Goal: Task Accomplishment & Management: Manage account settings

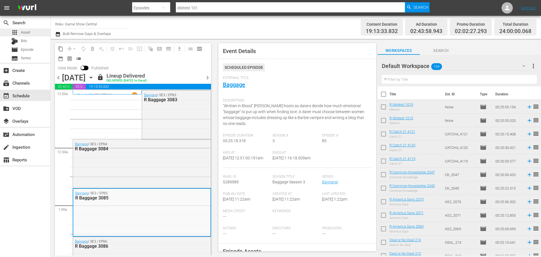
drag, startPoint x: 205, startPoint y: 77, endPoint x: 19, endPoint y: 33, distance: 191.1
click at [205, 77] on span "chevron_right" at bounding box center [207, 77] width 7 height 7
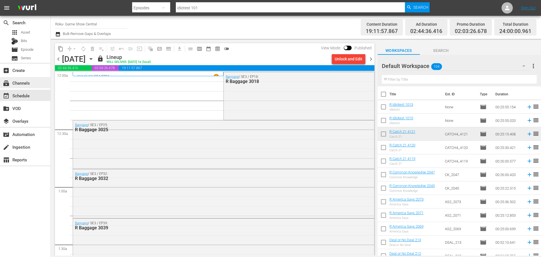
click at [38, 83] on div "subscriptions Channels" at bounding box center [25, 82] width 50 height 11
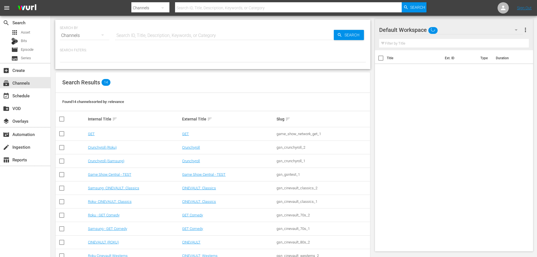
scroll to position [71, 0]
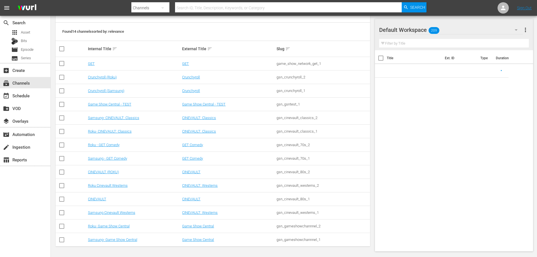
click at [115, 129] on td "Roku- CINEVAULT: Classics" at bounding box center [134, 132] width 94 height 14
drag, startPoint x: 115, startPoint y: 130, endPoint x: 41, endPoint y: 96, distance: 81.9
click at [115, 130] on link "Roku- CINEVAULT: Classics" at bounding box center [110, 131] width 44 height 4
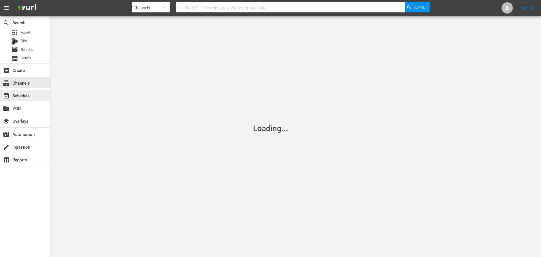
click at [41, 96] on div "event_available Schedule" at bounding box center [25, 95] width 50 height 11
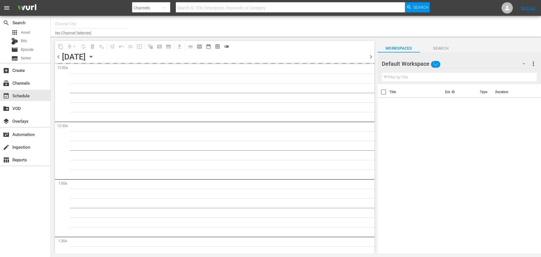
type input "Roku- CINEVAULT: Classics (1023)"
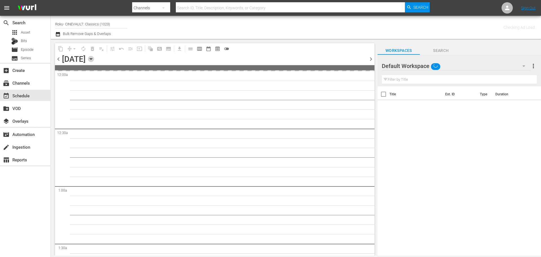
click at [94, 58] on icon "button" at bounding box center [91, 59] width 6 height 6
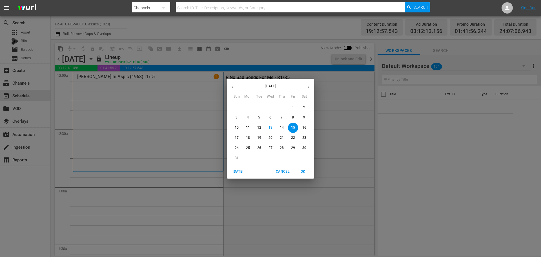
click at [195, 149] on div "[DATE] Sun Mon Tue Wed Thu Fri Sat 27 28 29 30 31 1 2 3 4 5 6 7 8 9 10 11 12 13…" at bounding box center [270, 128] width 541 height 257
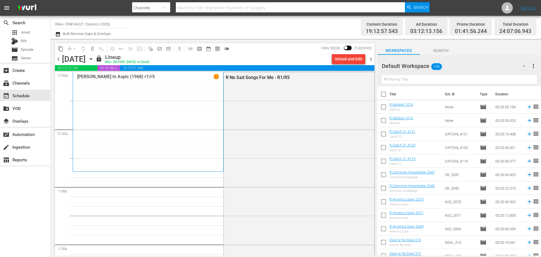
click at [59, 60] on span "chevron_left" at bounding box center [58, 59] width 7 height 7
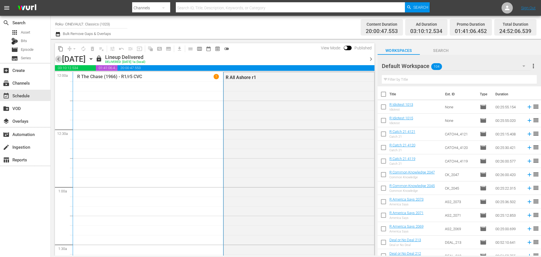
click at [59, 58] on span "chevron_left" at bounding box center [58, 59] width 7 height 7
click at [372, 59] on span "chevron_right" at bounding box center [370, 59] width 7 height 7
click at [349, 60] on div "lock Lineup Delivered DELIVERED: [DATE] 1a (local)" at bounding box center [231, 59] width 270 height 10
click at [370, 57] on span "chevron_right" at bounding box center [370, 59] width 7 height 7
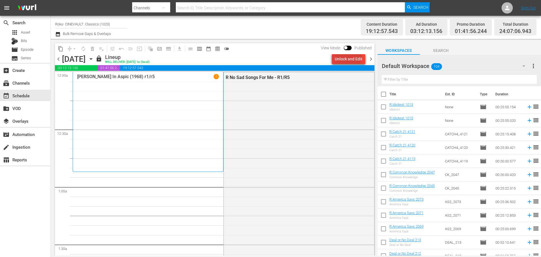
click at [347, 55] on div "Unlock and Edit" at bounding box center [349, 59] width 28 height 10
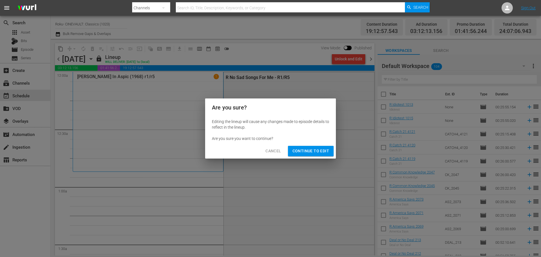
drag, startPoint x: 311, startPoint y: 152, endPoint x: 316, endPoint y: 153, distance: 4.9
click at [311, 152] on span "Continue to Edit" at bounding box center [310, 150] width 37 height 7
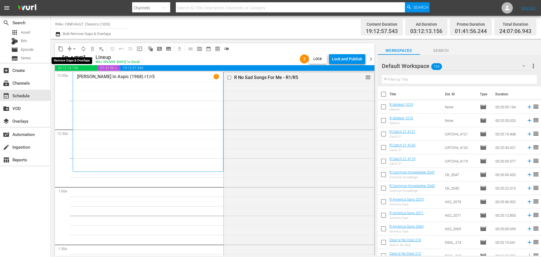
click at [72, 47] on span "arrow_drop_down" at bounding box center [75, 49] width 6 height 6
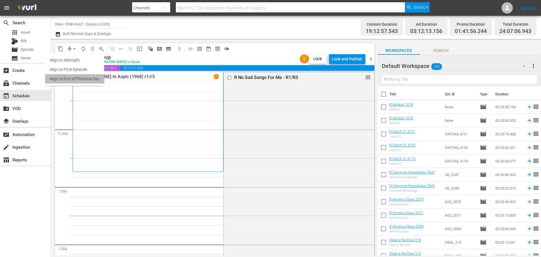
click at [80, 81] on li "Align to End of Previous Day" at bounding box center [74, 78] width 59 height 9
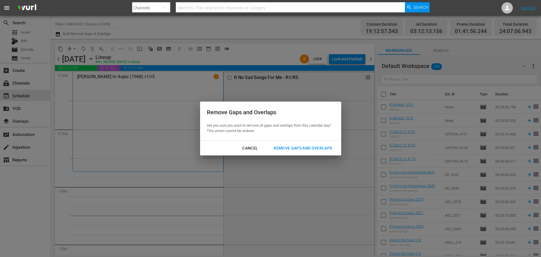
click at [296, 150] on div "Remove Gaps and Overlaps" at bounding box center [302, 148] width 67 height 7
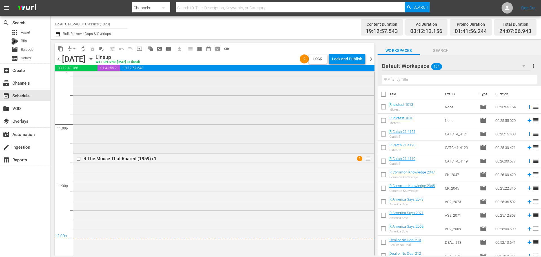
scroll to position [2604, 0]
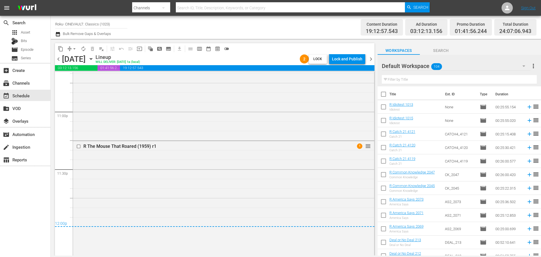
click at [374, 61] on span "chevron_right" at bounding box center [370, 59] width 7 height 7
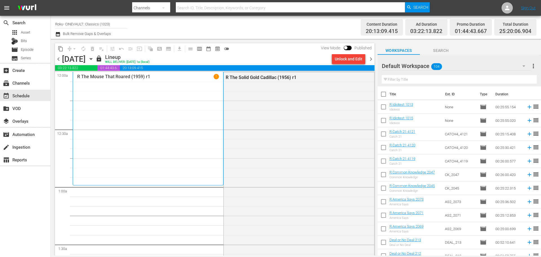
click at [347, 58] on div "Unlock and Edit" at bounding box center [349, 59] width 28 height 10
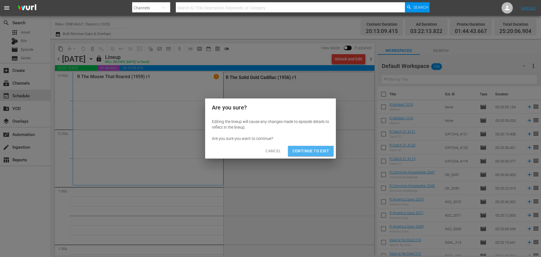
click at [318, 155] on button "Continue to Edit" at bounding box center [311, 151] width 46 height 10
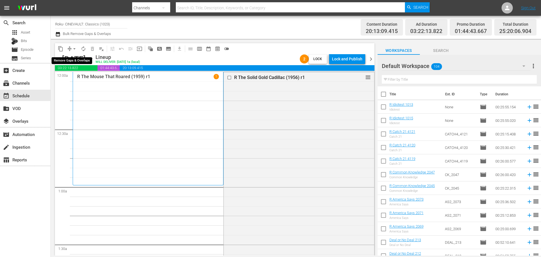
click at [74, 50] on span "arrow_drop_down" at bounding box center [75, 49] width 6 height 6
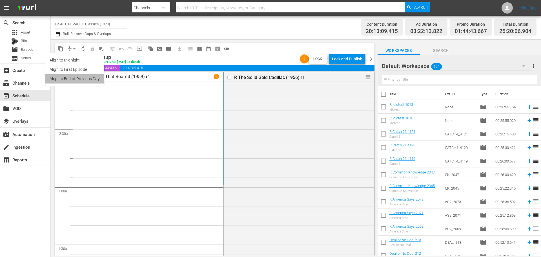
click at [74, 76] on li "Align to End of Previous Day" at bounding box center [74, 78] width 59 height 9
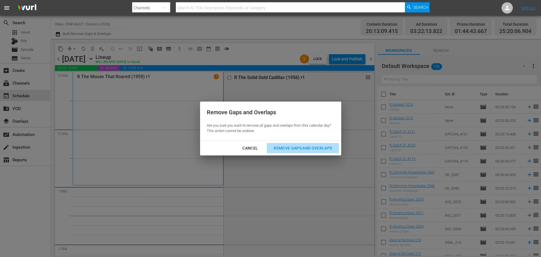
drag, startPoint x: 301, startPoint y: 151, endPoint x: 300, endPoint y: 154, distance: 3.2
click at [301, 151] on div "Remove Gaps and Overlaps" at bounding box center [302, 148] width 67 height 7
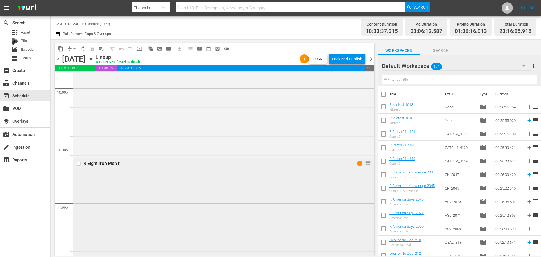
scroll to position [2576, 0]
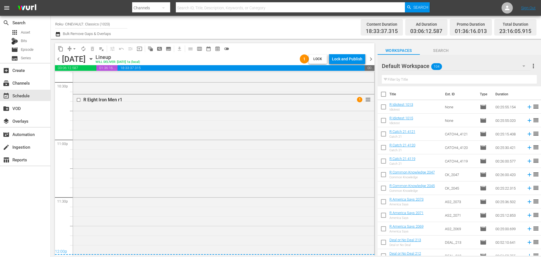
click at [372, 60] on span "chevron_right" at bounding box center [370, 59] width 7 height 7
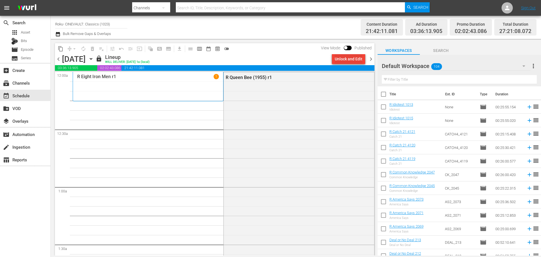
click at [360, 60] on div "Unlock and Edit" at bounding box center [349, 59] width 28 height 10
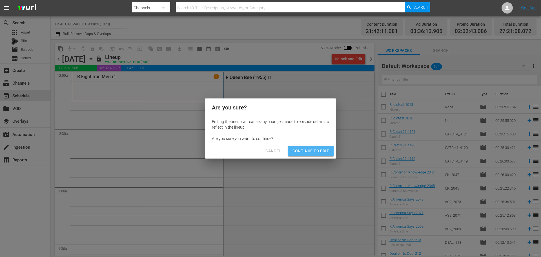
drag, startPoint x: 314, startPoint y: 154, endPoint x: 216, endPoint y: 78, distance: 124.7
click at [314, 154] on button "Continue to Edit" at bounding box center [311, 151] width 46 height 10
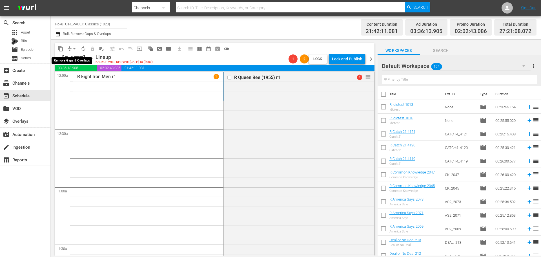
click at [72, 48] on span "arrow_drop_down" at bounding box center [75, 49] width 6 height 6
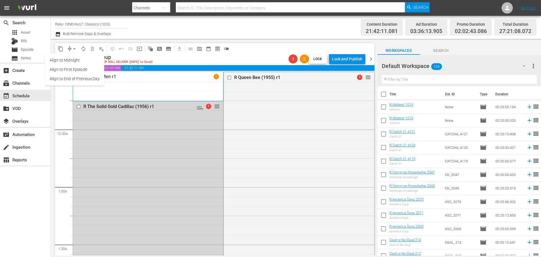
click at [74, 80] on li "Align to End of Previous Day" at bounding box center [74, 78] width 59 height 9
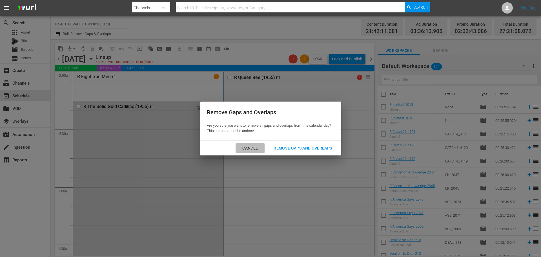
click at [257, 151] on div "Cancel" at bounding box center [250, 148] width 25 height 7
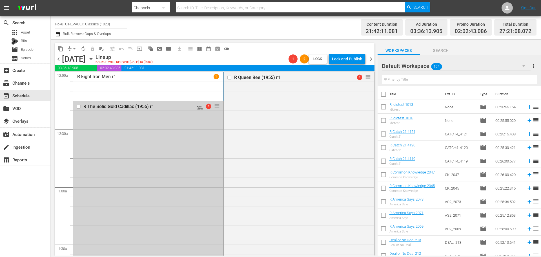
click at [167, 155] on div "R The Solid Gold Cadillac (1956) r1 AUTO-LOOPED 1 reorder" at bounding box center [148, 219] width 150 height 236
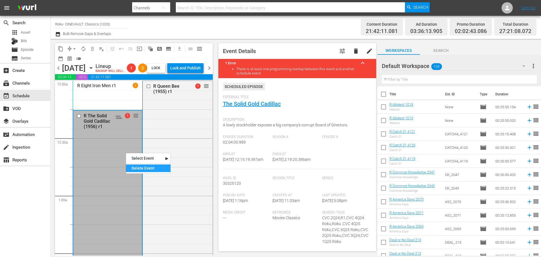
click at [143, 165] on div "Delete Event" at bounding box center [148, 168] width 45 height 8
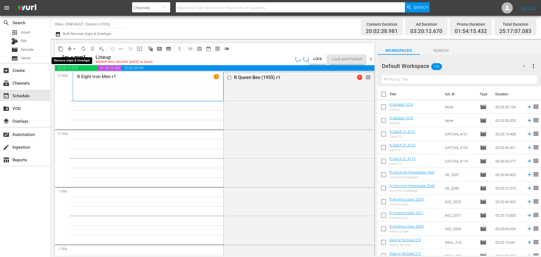
click at [73, 48] on span "arrow_drop_down" at bounding box center [75, 49] width 6 height 6
click at [81, 75] on li "Align to End of Previous Day" at bounding box center [74, 78] width 59 height 9
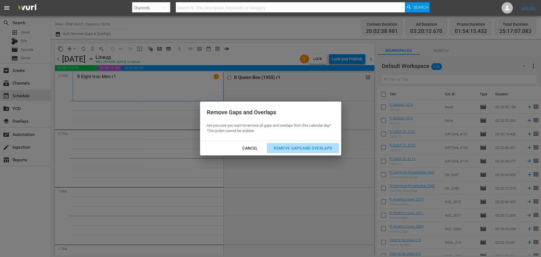
click at [285, 145] on div "Remove Gaps and Overlaps" at bounding box center [302, 148] width 67 height 7
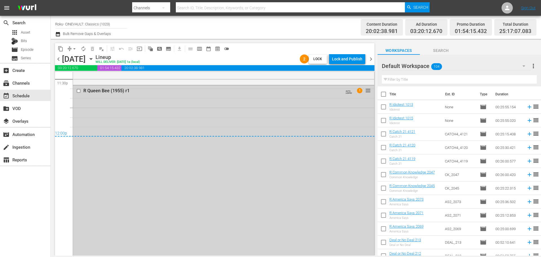
scroll to position [2612, 0]
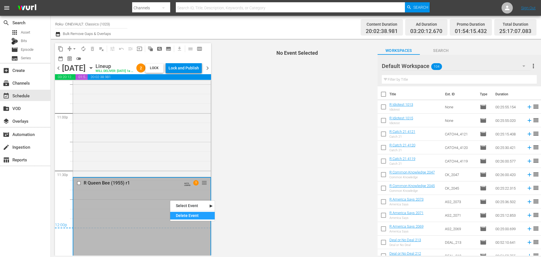
click at [183, 214] on div "Delete Event" at bounding box center [192, 216] width 45 height 8
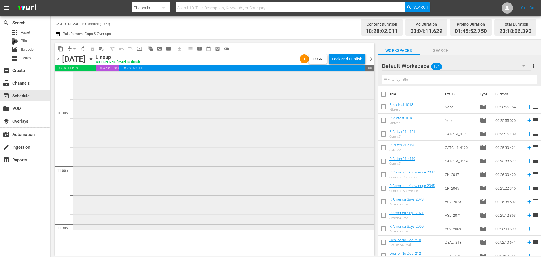
scroll to position [2519, 0]
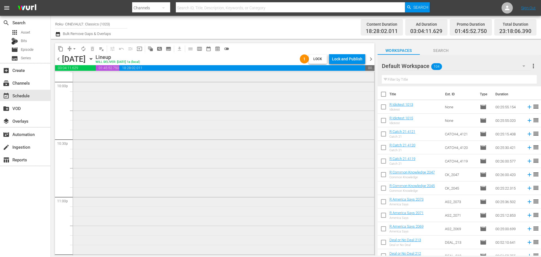
click at [174, 195] on div "R Dr. Strangelove Or: How I Learned To Stop Worrying And Love The Bomb - R1 reo…" at bounding box center [223, 146] width 301 height 226
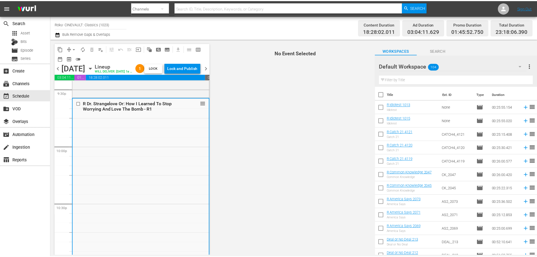
scroll to position [2463, 0]
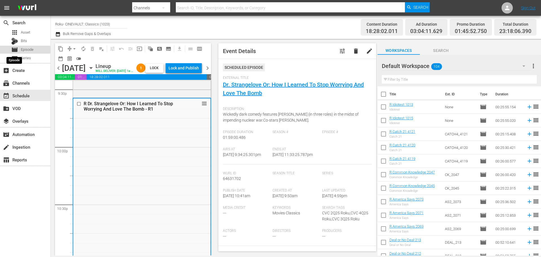
click at [17, 49] on span "movie" at bounding box center [14, 49] width 7 height 7
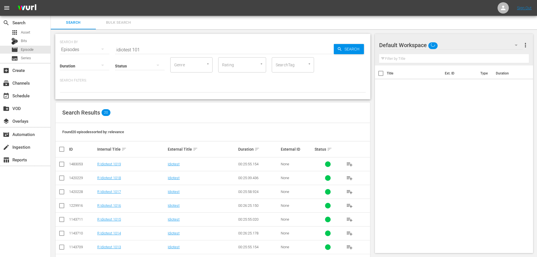
click at [141, 44] on div "SEARCH BY Search By Episodes Search ID, Title, Description, Keywords, or Catego…" at bounding box center [213, 46] width 306 height 20
drag, startPoint x: 148, startPoint y: 46, endPoint x: 91, endPoint y: 42, distance: 57.7
click at [91, 42] on div "SEARCH BY Search By Episodes Search ID, Title, Description, Keywords, or Catego…" at bounding box center [213, 46] width 306 height 20
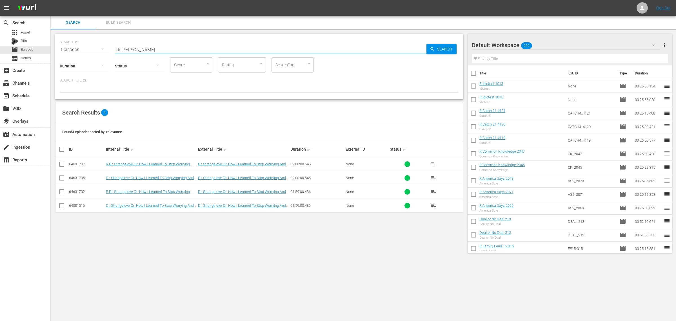
type input "dr strangelove"
drag, startPoint x: 529, startPoint y: 0, endPoint x: 61, endPoint y: 177, distance: 500.2
click at [63, 167] on input "checkbox" at bounding box center [61, 165] width 7 height 7
checkbox input "true"
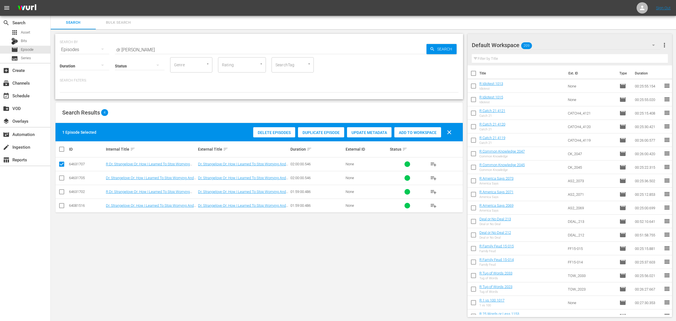
click at [60, 177] on input "checkbox" at bounding box center [61, 179] width 7 height 7
checkbox input "true"
drag, startPoint x: 410, startPoint y: 134, endPoint x: 455, endPoint y: 107, distance: 52.7
click at [410, 134] on div "Add to Workspace" at bounding box center [414, 132] width 47 height 11
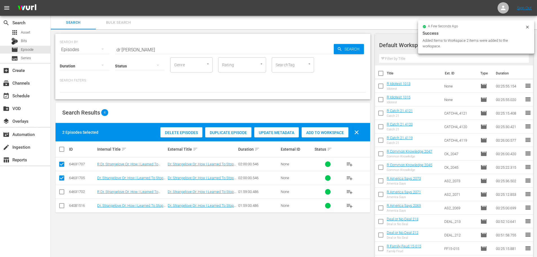
drag, startPoint x: 674, startPoint y: 2, endPoint x: 157, endPoint y: 47, distance: 518.7
click at [160, 44] on div "SEARCH BY Search By Episodes Search ID, Title, Description, Keywords, or Catego…" at bounding box center [213, 46] width 306 height 20
drag, startPoint x: 157, startPoint y: 47, endPoint x: 153, endPoint y: 48, distance: 4.1
click at [157, 48] on input "dr strangelove" at bounding box center [224, 50] width 219 height 14
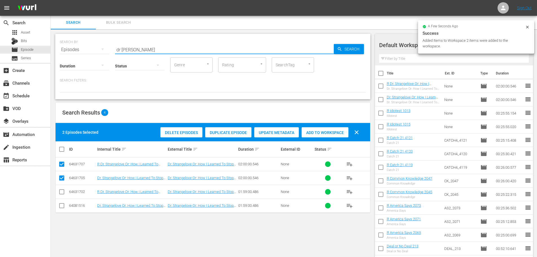
drag, startPoint x: 95, startPoint y: 50, endPoint x: 83, endPoint y: 41, distance: 14.8
click at [95, 50] on div "SEARCH BY Search By Episodes Search ID, Title, Description, Keywords, or Catego…" at bounding box center [213, 46] width 306 height 20
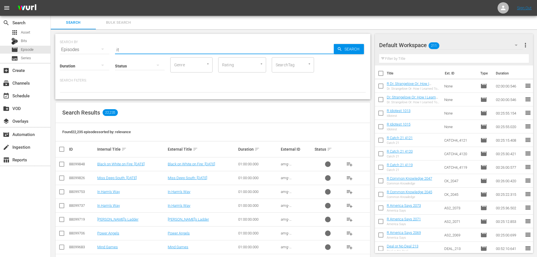
type input "i"
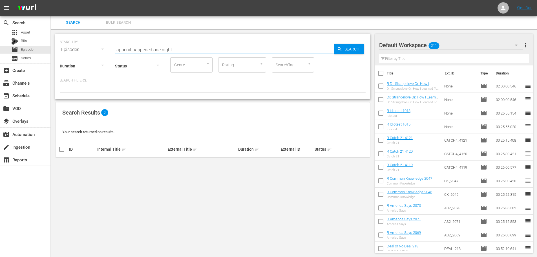
click at [155, 47] on input "appenit happened one night" at bounding box center [224, 50] width 219 height 14
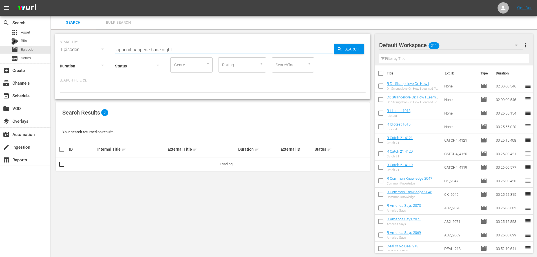
click at [124, 50] on input "appenit happened one night" at bounding box center [224, 50] width 219 height 14
click at [128, 48] on input "apphtenit happened one night" at bounding box center [224, 50] width 219 height 14
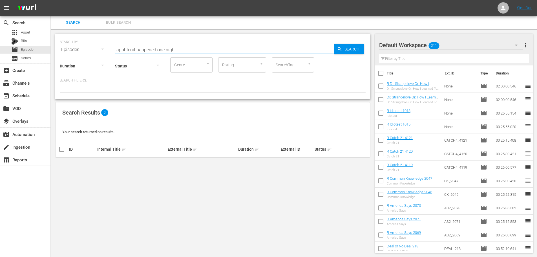
drag, startPoint x: 130, startPoint y: 49, endPoint x: 79, endPoint y: 40, distance: 52.6
click at [79, 40] on div "SEARCH BY Search By Episodes Search ID, Title, Description, Keywords, or Catego…" at bounding box center [213, 46] width 306 height 20
click at [173, 52] on input "nit happened one night" at bounding box center [224, 50] width 219 height 14
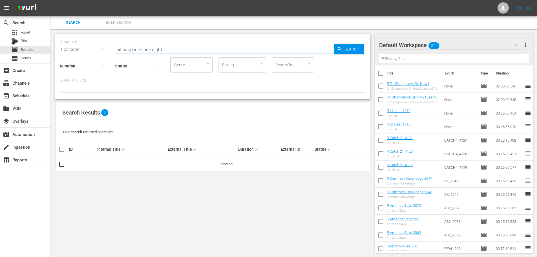
click at [119, 50] on input "nit happened one night" at bounding box center [224, 50] width 219 height 14
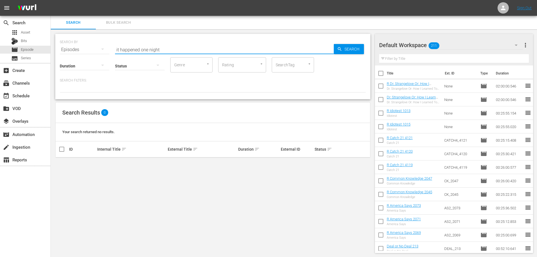
click at [173, 49] on input "it happened one night" at bounding box center [224, 50] width 219 height 14
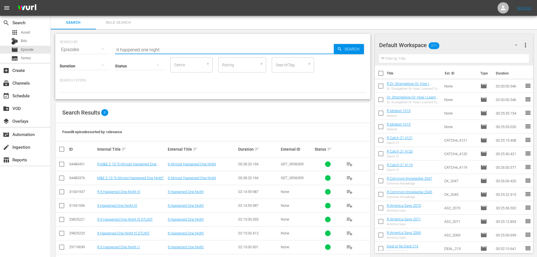
scroll to position [21, 0]
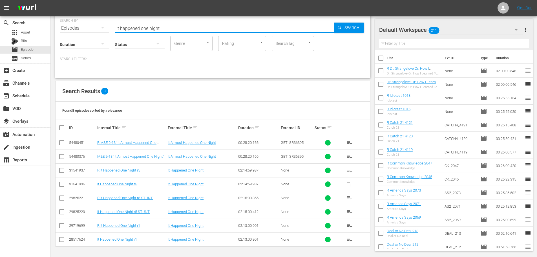
type input "it happened one night"
click at [62, 185] on input "checkbox" at bounding box center [61, 185] width 7 height 7
checkbox input "true"
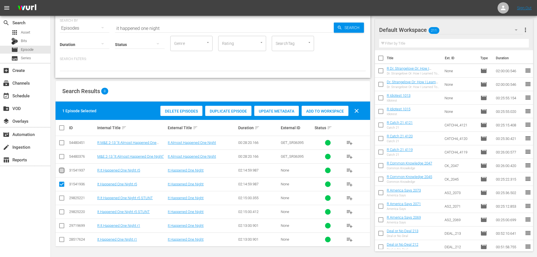
click at [62, 174] on input "checkbox" at bounding box center [61, 171] width 7 height 7
checkbox input "true"
click at [313, 110] on span "Add to Workspace" at bounding box center [324, 111] width 47 height 5
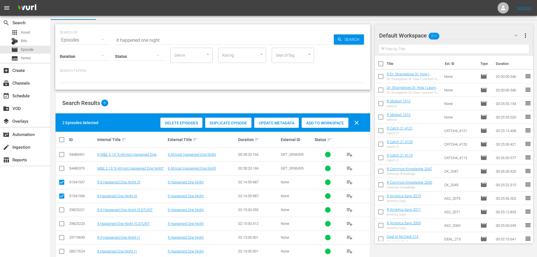
scroll to position [0, 0]
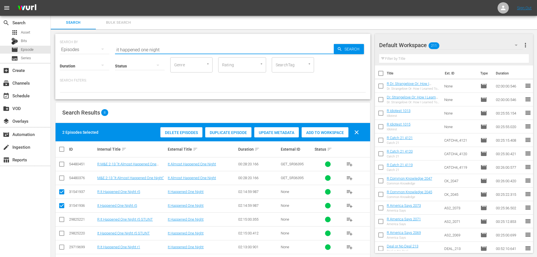
drag, startPoint x: 181, startPoint y: 43, endPoint x: 175, endPoint y: 46, distance: 6.7
click at [176, 46] on input "it happened one night" at bounding box center [224, 50] width 219 height 14
drag, startPoint x: 151, startPoint y: 45, endPoint x: 87, endPoint y: 45, distance: 64.2
click at [88, 45] on div "SEARCH BY Search By Episodes Search ID, Title, Description, Keywords, or Catego…" at bounding box center [213, 46] width 306 height 20
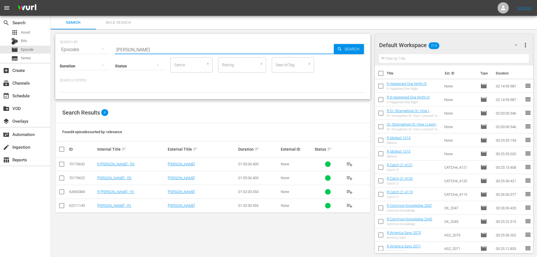
type input "miss sadie thompson"
click at [61, 168] on input "checkbox" at bounding box center [61, 165] width 7 height 7
checkbox input "true"
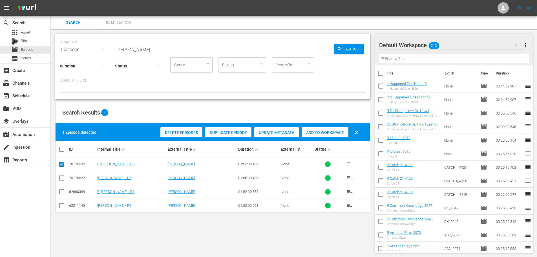
click at [63, 177] on input "checkbox" at bounding box center [61, 179] width 7 height 7
checkbox input "true"
click at [327, 131] on span "Add to Workspace" at bounding box center [324, 132] width 47 height 5
drag, startPoint x: 168, startPoint y: 50, endPoint x: 94, endPoint y: 46, distance: 74.8
click at [94, 46] on div "SEARCH BY Search By Episodes Search ID, Title, Description, Keywords, or Catego…" at bounding box center [213, 46] width 306 height 20
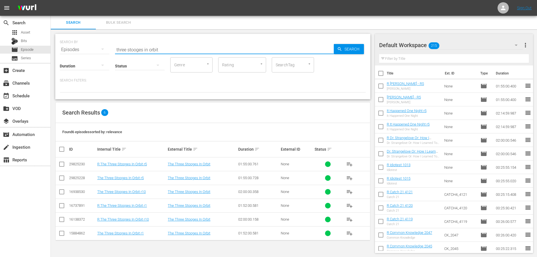
type input "three stooges in orbit"
drag, startPoint x: 63, startPoint y: 167, endPoint x: 68, endPoint y: 170, distance: 6.1
click at [63, 167] on input "checkbox" at bounding box center [61, 165] width 7 height 7
checkbox input "true"
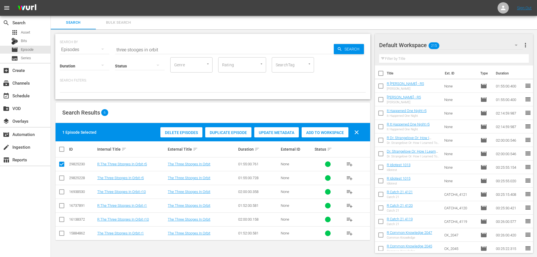
click at [66, 180] on td at bounding box center [62, 178] width 13 height 14
click at [318, 136] on div "Add to Workspace" at bounding box center [324, 132] width 47 height 11
drag, startPoint x: 106, startPoint y: 46, endPoint x: 93, endPoint y: 48, distance: 12.8
click at [94, 48] on div "SEARCH BY Search By Episodes Search ID, Title, Description, Keywords, or Catego…" at bounding box center [213, 46] width 306 height 20
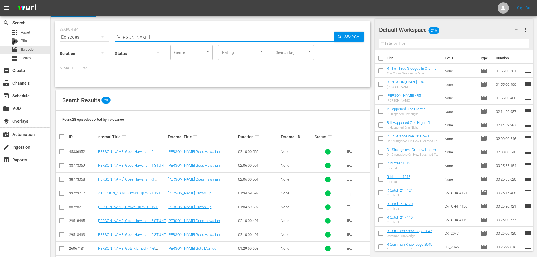
scroll to position [141, 0]
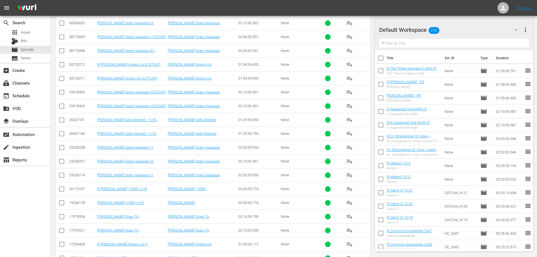
type input "gidget"
drag, startPoint x: 60, startPoint y: 201, endPoint x: 60, endPoint y: 191, distance: 10.1
click at [60, 201] on input "checkbox" at bounding box center [61, 203] width 7 height 7
click at [63, 200] on input "checkbox" at bounding box center [61, 203] width 7 height 7
checkbox input "false"
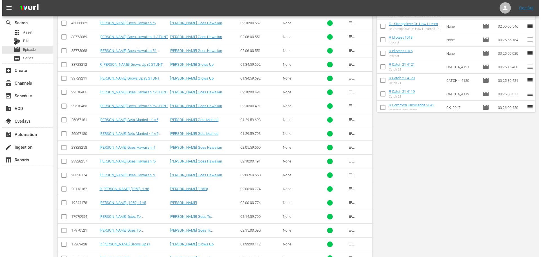
scroll to position [0, 0]
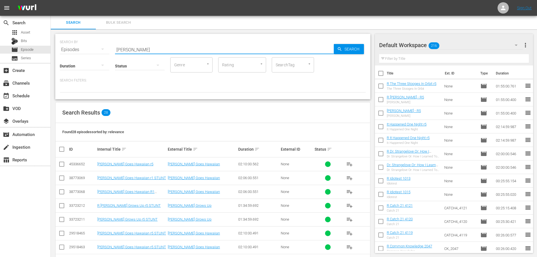
drag, startPoint x: 107, startPoint y: 46, endPoint x: 70, endPoint y: 45, distance: 36.9
click at [79, 55] on div "SEARCH BY Search By Episodes Search ID, Title, Description, Keywords, or Catego…" at bounding box center [212, 66] width 315 height 65
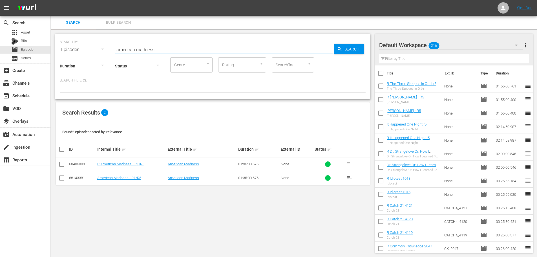
type input "american madness"
click at [60, 165] on input "checkbox" at bounding box center [61, 165] width 7 height 7
checkbox input "true"
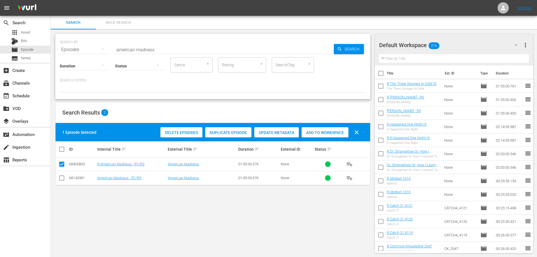
drag, startPoint x: 311, startPoint y: 130, endPoint x: 307, endPoint y: 125, distance: 7.0
click at [311, 130] on span "Add to Workspace" at bounding box center [324, 132] width 47 height 5
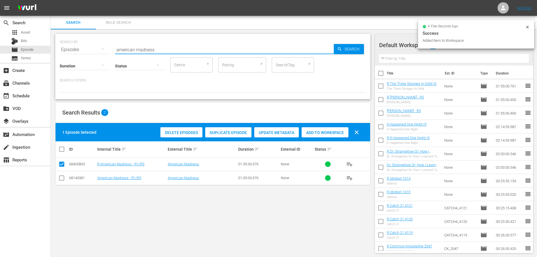
drag, startPoint x: 172, startPoint y: 45, endPoint x: 112, endPoint y: 43, distance: 60.3
click at [112, 43] on div "SEARCH BY Search By Episodes Search ID, Title, Description, Keywords, or Catego…" at bounding box center [213, 46] width 306 height 20
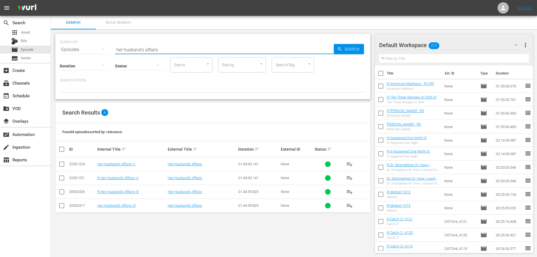
type input "her husband's affairs"
drag, startPoint x: 61, startPoint y: 194, endPoint x: 63, endPoint y: 205, distance: 11.4
click at [61, 194] on input "checkbox" at bounding box center [61, 192] width 7 height 7
checkbox input "true"
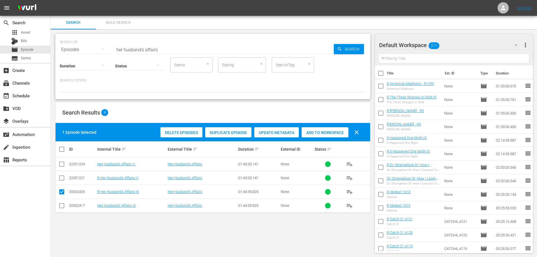
click at [63, 206] on input "checkbox" at bounding box center [61, 206] width 7 height 7
checkbox input "true"
click at [320, 130] on div "Add to Workspace" at bounding box center [324, 132] width 47 height 11
drag, startPoint x: 151, startPoint y: 42, endPoint x: 147, endPoint y: 47, distance: 6.6
click at [151, 42] on div "SEARCH BY Search By Episodes Search ID, Title, Description, Keywords, or Catego…" at bounding box center [213, 46] width 306 height 20
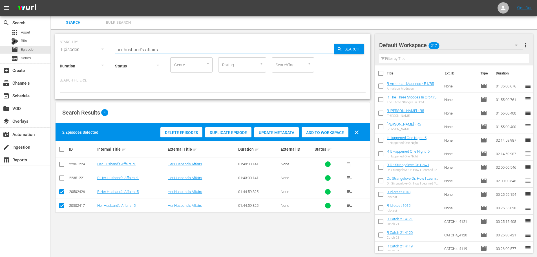
drag, startPoint x: 160, startPoint y: 48, endPoint x: 95, endPoint y: 46, distance: 65.1
click at [96, 45] on div "SEARCH BY Search By Episodes Search ID, Title, Description, Keywords, or Catego…" at bounding box center [213, 46] width 306 height 20
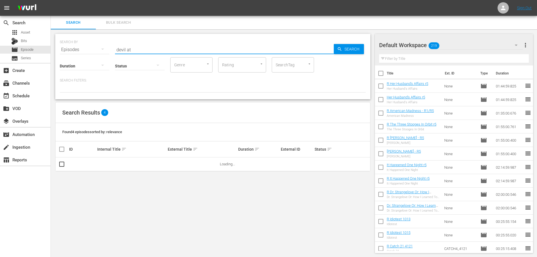
type input "devil at 4"
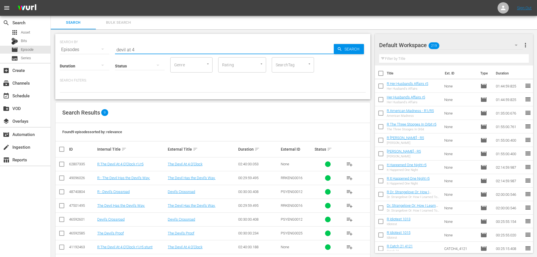
drag, startPoint x: 139, startPoint y: 50, endPoint x: 108, endPoint y: 46, distance: 30.9
click at [108, 46] on div "SEARCH BY Search By Episodes Search ID, Title, Description, Keywords, or Catego…" at bounding box center [213, 46] width 306 height 20
click at [126, 49] on input "quuen bee" at bounding box center [224, 50] width 219 height 14
click at [140, 51] on input "queen bee" at bounding box center [224, 50] width 219 height 14
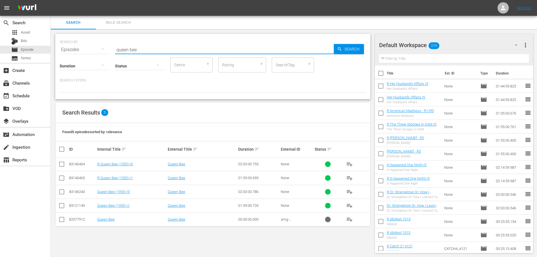
type input "queen bee"
drag, startPoint x: 61, startPoint y: 166, endPoint x: 70, endPoint y: 162, distance: 10.3
click at [61, 166] on input "checkbox" at bounding box center [61, 165] width 7 height 7
checkbox input "true"
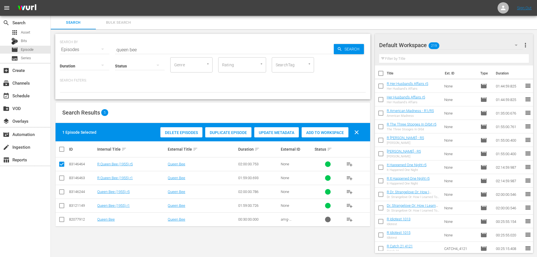
click at [329, 129] on div "Add to Workspace" at bounding box center [324, 132] width 47 height 11
drag, startPoint x: 156, startPoint y: 50, endPoint x: 68, endPoint y: 44, distance: 88.4
click at [68, 44] on div "SEARCH BY Search By Episodes Search ID, Title, Description, Keywords, or Catego…" at bounding box center [213, 46] width 306 height 20
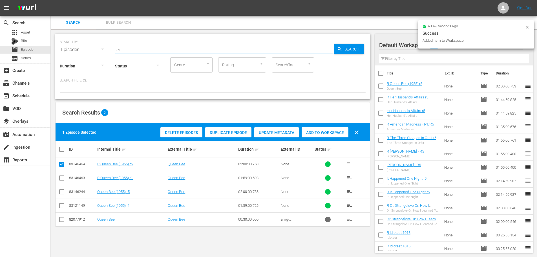
type input "e"
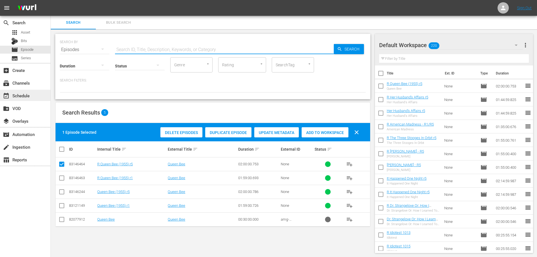
click at [29, 90] on div "event_available Schedule" at bounding box center [25, 95] width 50 height 11
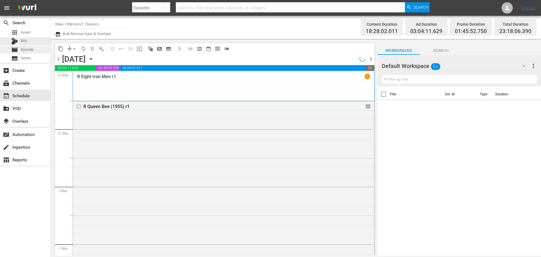
click at [30, 49] on span "Episode" at bounding box center [27, 50] width 13 height 6
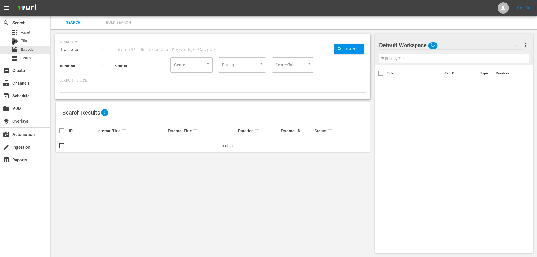
click at [154, 47] on input "text" at bounding box center [224, 50] width 219 height 14
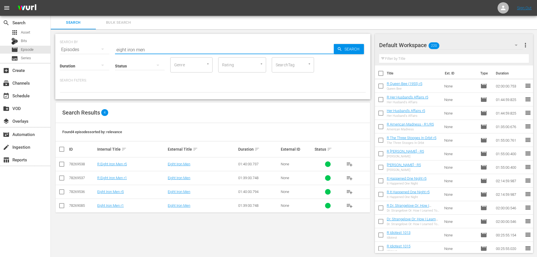
type input "eight iron men"
drag, startPoint x: 61, startPoint y: 166, endPoint x: 140, endPoint y: 158, distance: 79.0
click at [61, 166] on input "checkbox" at bounding box center [61, 165] width 7 height 7
checkbox input "true"
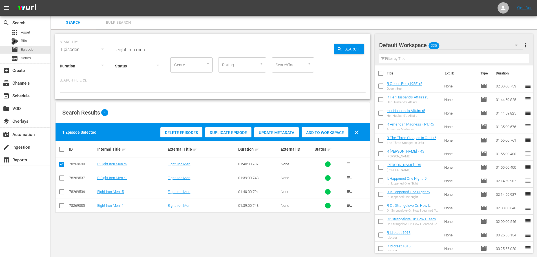
drag, startPoint x: 313, startPoint y: 137, endPoint x: 301, endPoint y: 134, distance: 12.6
click at [313, 136] on div "Add to Workspace" at bounding box center [324, 132] width 47 height 11
click at [302, 134] on span "Add to Workspace" at bounding box center [324, 132] width 47 height 5
click at [25, 97] on div "event_available Schedule" at bounding box center [16, 94] width 32 height 5
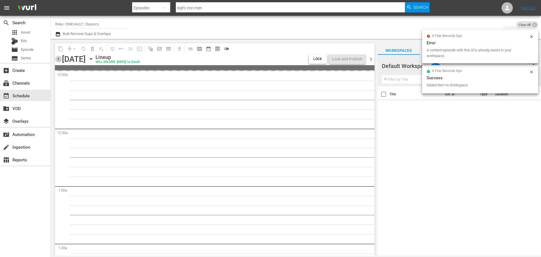
click at [57, 58] on span "chevron_left" at bounding box center [58, 59] width 7 height 7
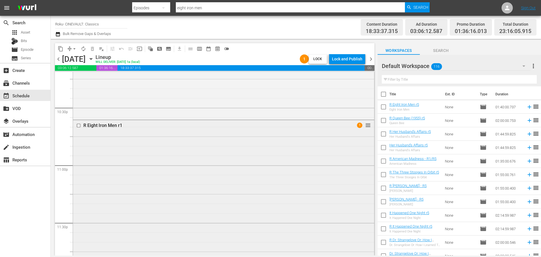
scroll to position [2520, 0]
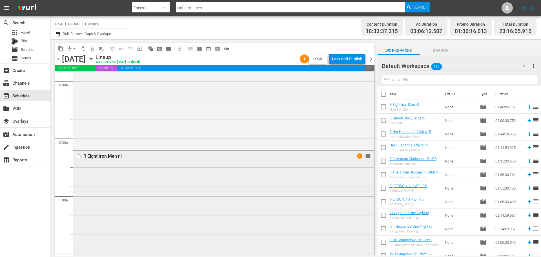
click at [168, 201] on div "R Eight Iron Men r1 1 reorder" at bounding box center [223, 245] width 301 height 188
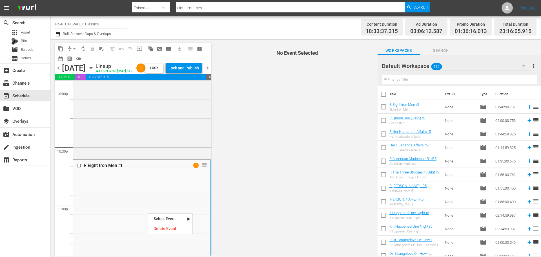
click at [170, 226] on div "Delete Event" at bounding box center [170, 229] width 45 height 8
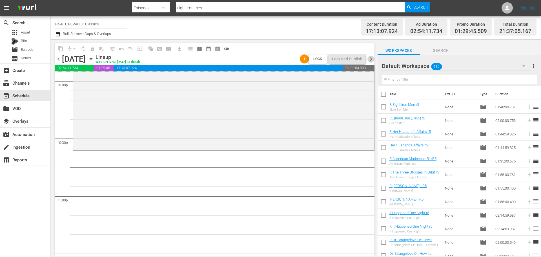
click at [371, 59] on span "chevron_right" at bounding box center [370, 59] width 7 height 7
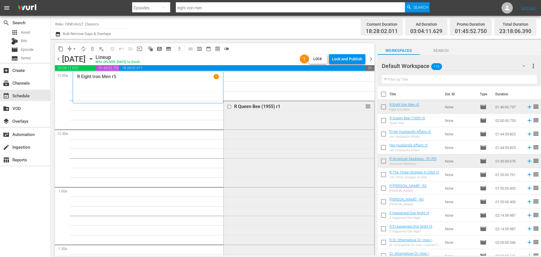
click at [283, 166] on div "R Queen Bee (1955) r1 reorder" at bounding box center [299, 214] width 150 height 226
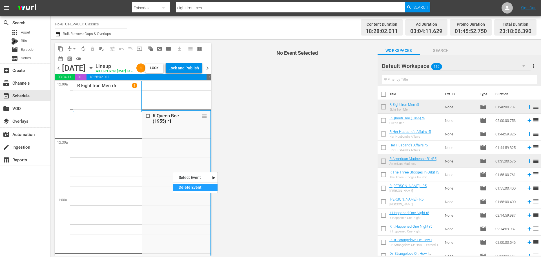
click at [190, 186] on div "Delete Event" at bounding box center [195, 187] width 45 height 8
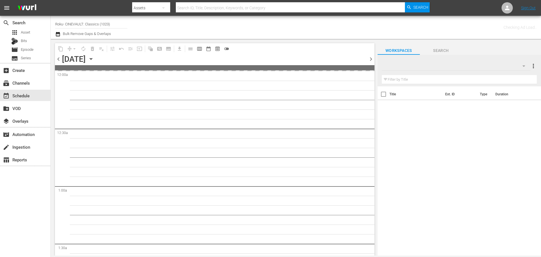
type input "Roku- CINEVAULT: Classics (1023)"
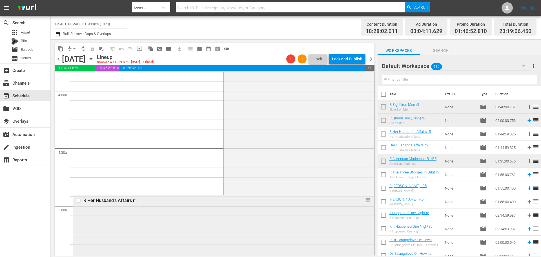
scroll to position [592, 0]
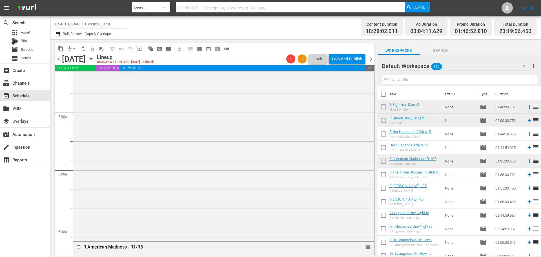
click at [229, 173] on div "R Her Husband's Affairs r1 reorder" at bounding box center [223, 142] width 301 height 196
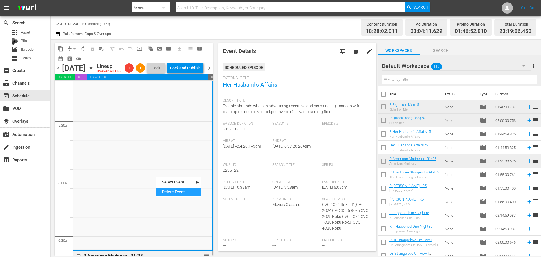
click at [169, 193] on div "Delete Event" at bounding box center [178, 192] width 45 height 8
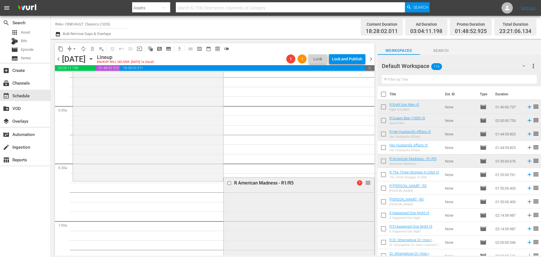
scroll to position [704, 0]
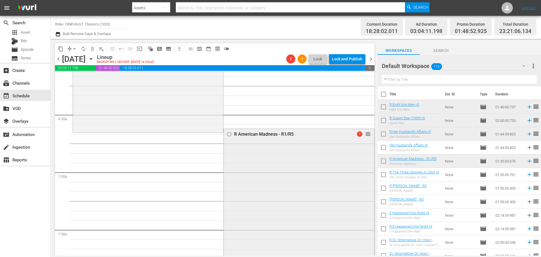
click at [259, 172] on div "R American Madness - R1/R5 1 reorder" at bounding box center [299, 219] width 150 height 180
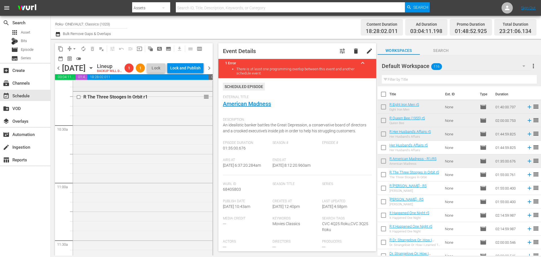
scroll to position [1183, 0]
click at [143, 180] on div "R The Three Stooges In Orbit r1 reorder" at bounding box center [142, 177] width 139 height 213
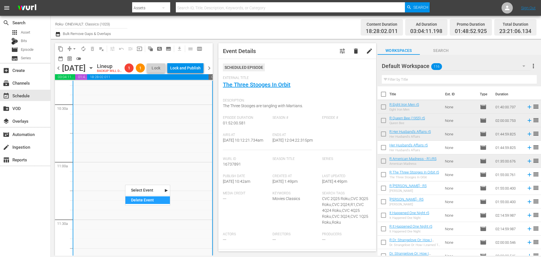
click at [132, 200] on div "Delete Event" at bounding box center [147, 200] width 45 height 8
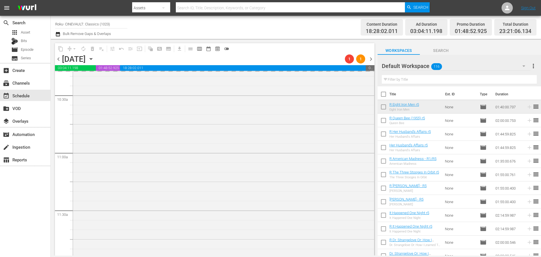
scroll to position [1155, 0]
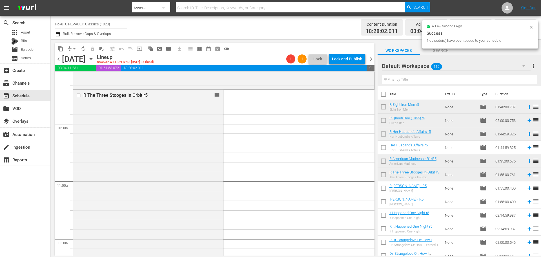
click at [532, 28] on icon at bounding box center [531, 27] width 5 height 5
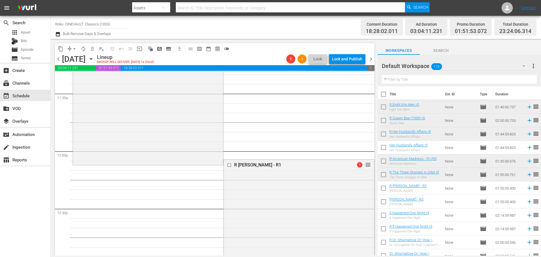
scroll to position [1352, 0]
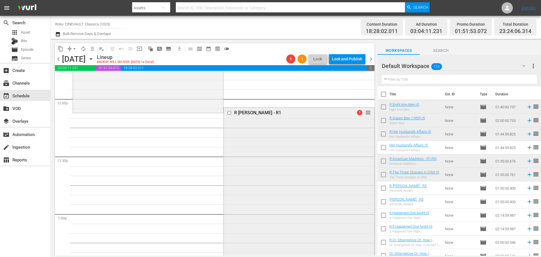
click at [255, 174] on div "R Miss Sadie Thompson - R1 1 reorder" at bounding box center [299, 213] width 150 height 213
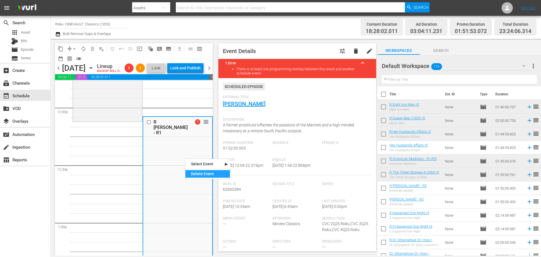
drag, startPoint x: 203, startPoint y: 176, endPoint x: 208, endPoint y: 176, distance: 5.4
click at [203, 176] on div "Delete Event" at bounding box center [207, 174] width 45 height 8
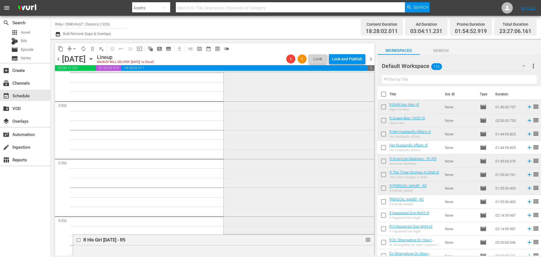
scroll to position [1634, 0]
click at [271, 190] on div "R It Happened One Night r1 1 reorder" at bounding box center [299, 166] width 150 height 253
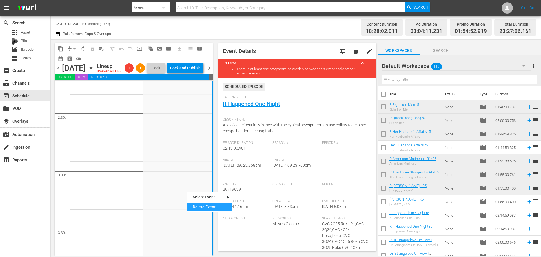
click at [199, 209] on div "Delete Event" at bounding box center [209, 207] width 45 height 8
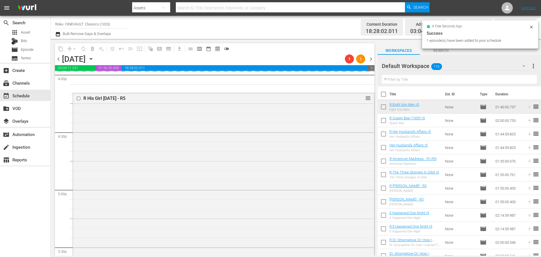
scroll to position [1926, 0]
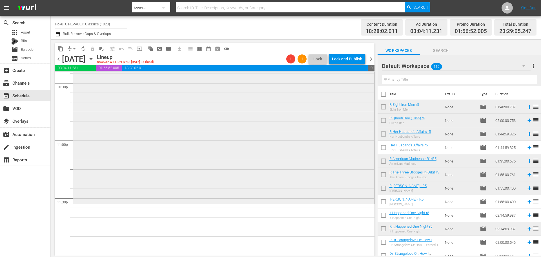
drag, startPoint x: 156, startPoint y: 130, endPoint x: 157, endPoint y: 233, distance: 103.1
click at [157, 203] on div "R Dr. Strangelove Or: How I Learned To Stop Worrying And Love The Bomb - R1 reo…" at bounding box center [223, 90] width 301 height 226
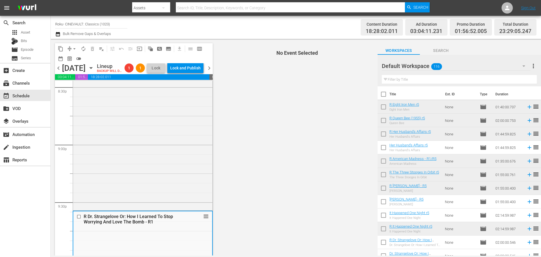
drag, startPoint x: 108, startPoint y: 229, endPoint x: 137, endPoint y: 247, distance: 33.5
click at [137, 245] on div "Delete Event" at bounding box center [130, 245] width 45 height 8
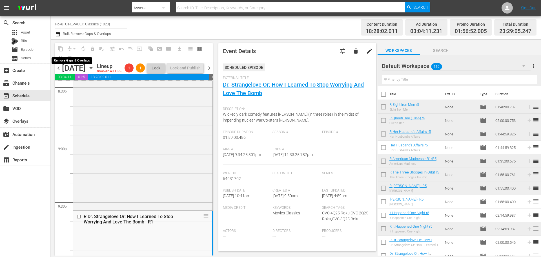
click at [71, 49] on div "arrow_drop_down" at bounding box center [74, 48] width 9 height 9
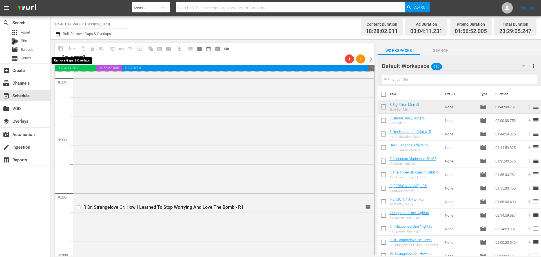
click at [73, 50] on div "arrow_drop_down" at bounding box center [74, 48] width 9 height 9
drag, startPoint x: 74, startPoint y: 48, endPoint x: 72, endPoint y: 46, distance: 3.4
click at [74, 48] on div "arrow_drop_down" at bounding box center [74, 48] width 9 height 9
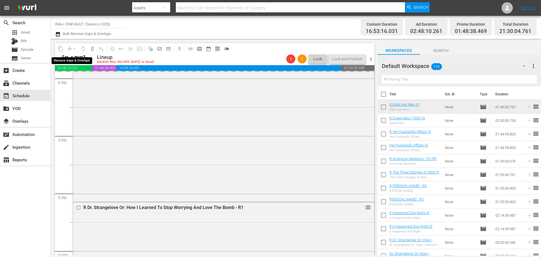
click at [72, 46] on span "arrow_drop_down" at bounding box center [75, 49] width 6 height 6
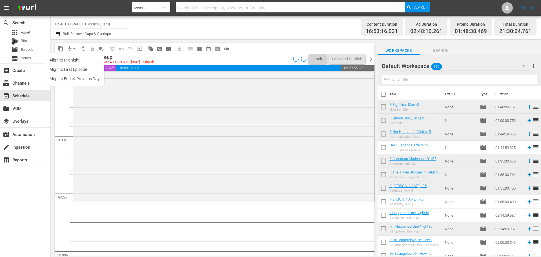
click at [74, 52] on button "arrow_drop_down" at bounding box center [74, 48] width 9 height 9
click at [83, 79] on li "Align to End of Previous Day" at bounding box center [74, 78] width 59 height 9
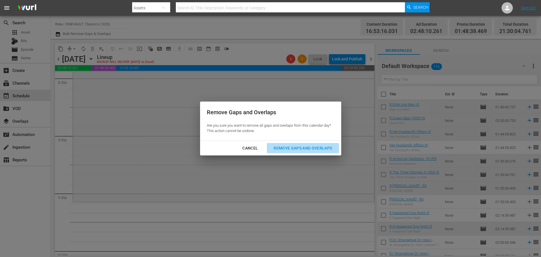
drag, startPoint x: 291, startPoint y: 150, endPoint x: 286, endPoint y: 156, distance: 7.6
click at [291, 150] on div "Remove Gaps and Overlaps" at bounding box center [302, 148] width 67 height 7
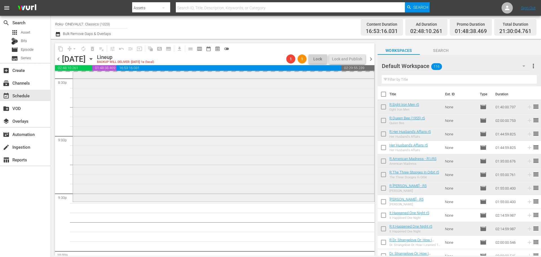
click at [162, 169] on div "R The Bridge On The River Kwai - R5 reorder" at bounding box center [223, 4] width 301 height 391
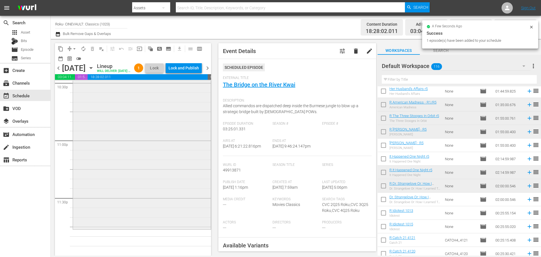
scroll to position [2594, 0]
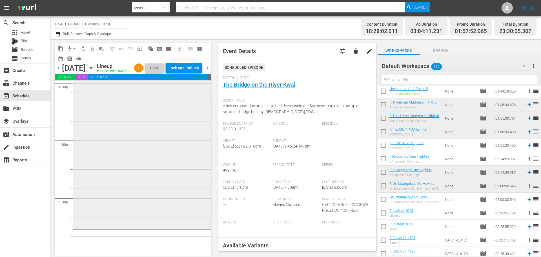
click at [148, 196] on div "R Dr. Strangelove Or: How I Learned To Stop Worrying And Love The Bomb - R5 reo…" at bounding box center [142, 114] width 138 height 228
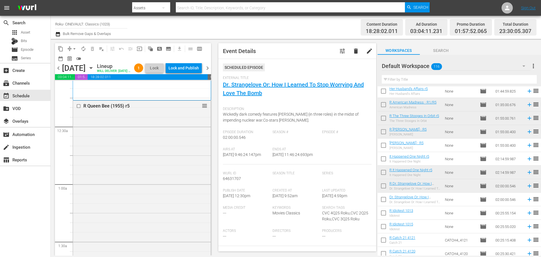
scroll to position [0, 0]
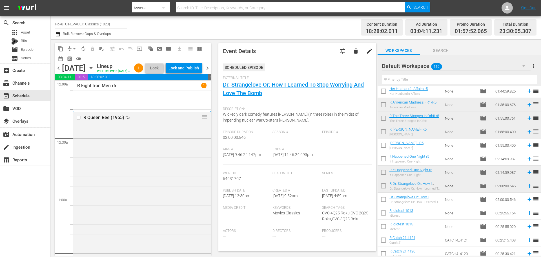
click at [229, 147] on span "Airs At" at bounding box center [246, 149] width 47 height 5
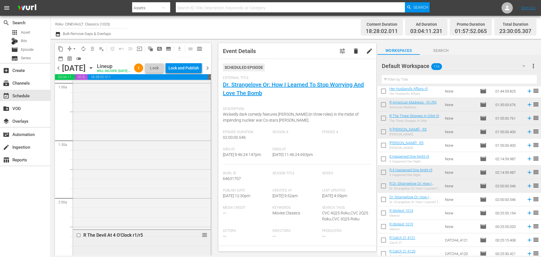
scroll to position [282, 0]
click at [167, 198] on div "R The Devil At 4 O'Clock r1/r5 reorder" at bounding box center [142, 213] width 138 height 305
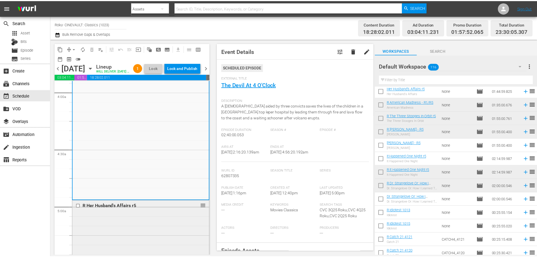
scroll to position [535, 0]
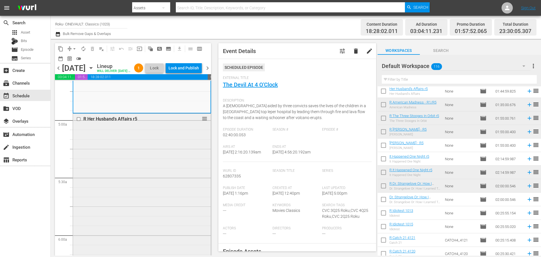
click at [135, 194] on div "R Her Husband's Affairs r5 reorder" at bounding box center [142, 213] width 138 height 199
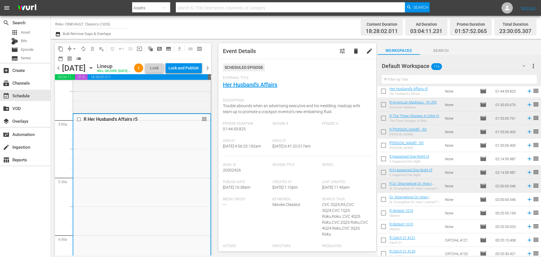
click at [37, 198] on div "search Search apps Asset Bits movie Episode subtitles Series add_box Create sub…" at bounding box center [25, 144] width 51 height 257
click at [37, 51] on div "movie Episode" at bounding box center [25, 50] width 50 height 8
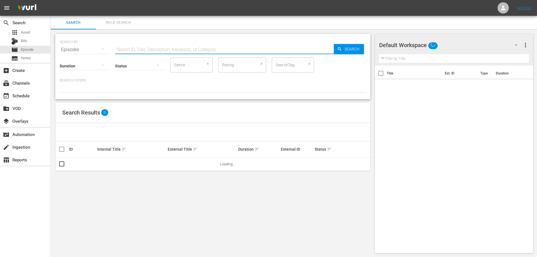
click at [152, 50] on input "text" at bounding box center [224, 50] width 219 height 14
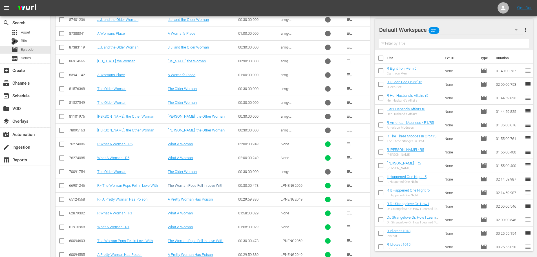
scroll to position [201, 0]
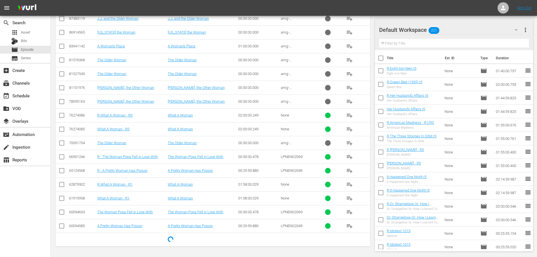
type input "what a woman"
drag, startPoint x: 59, startPoint y: 185, endPoint x: 58, endPoint y: 193, distance: 8.5
click at [59, 185] on input "checkbox" at bounding box center [61, 185] width 7 height 7
checkbox input "true"
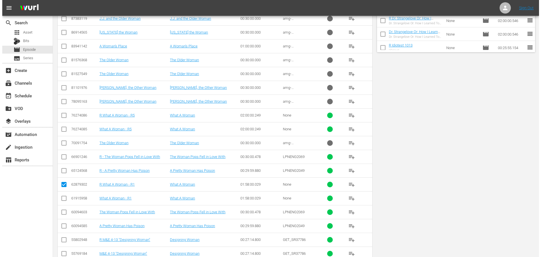
scroll to position [0, 0]
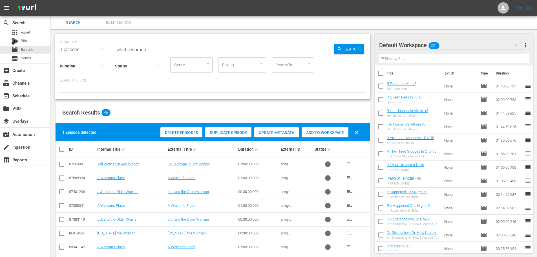
drag, startPoint x: 317, startPoint y: 131, endPoint x: 166, endPoint y: 123, distance: 151.0
click at [317, 131] on span "Add to Workspace" at bounding box center [324, 132] width 47 height 5
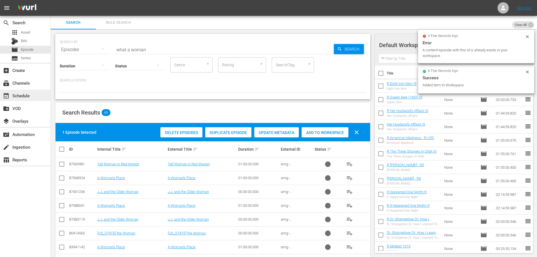
click at [34, 96] on div "event_available Schedule" at bounding box center [25, 95] width 50 height 11
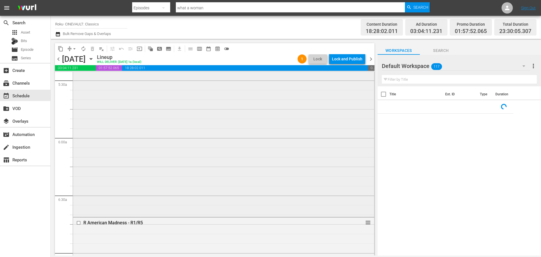
scroll to position [610, 0]
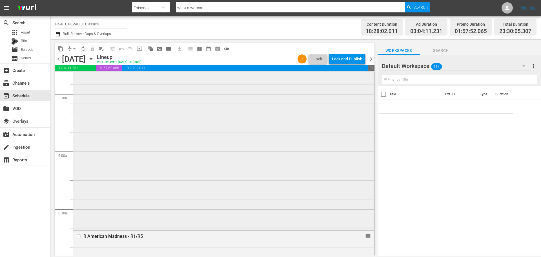
click at [192, 164] on div "R Her Husband's Affairs r5 reorder" at bounding box center [223, 129] width 301 height 199
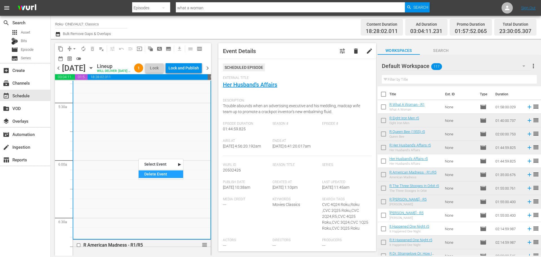
click at [148, 174] on div "Delete Event" at bounding box center [161, 174] width 45 height 8
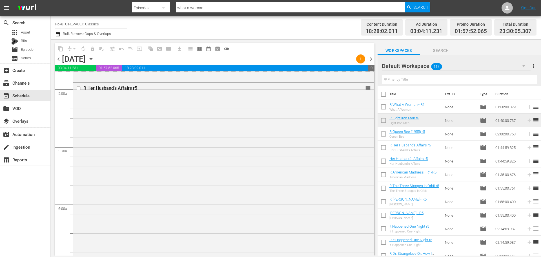
scroll to position [554, 0]
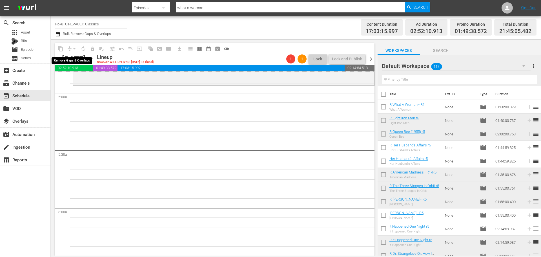
click at [73, 50] on div "arrow_drop_down" at bounding box center [74, 48] width 9 height 9
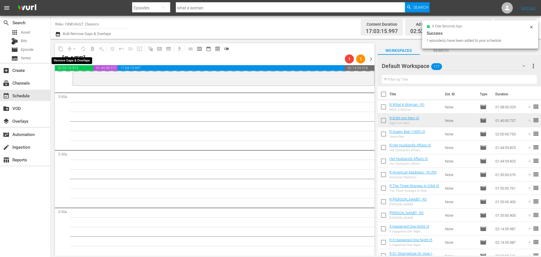
click at [73, 50] on div "arrow_drop_down" at bounding box center [74, 48] width 9 height 9
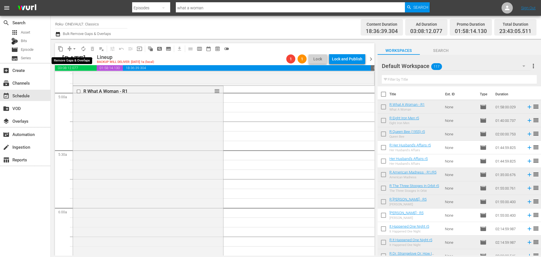
click at [73, 50] on span "arrow_drop_down" at bounding box center [75, 49] width 6 height 6
click at [77, 59] on li "Align to Midnight" at bounding box center [74, 60] width 59 height 9
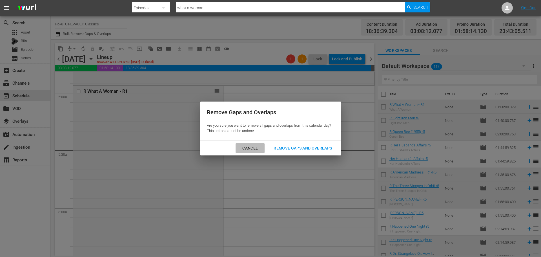
drag, startPoint x: 245, startPoint y: 147, endPoint x: 233, endPoint y: 141, distance: 13.4
click at [245, 147] on div "Cancel" at bounding box center [250, 148] width 25 height 7
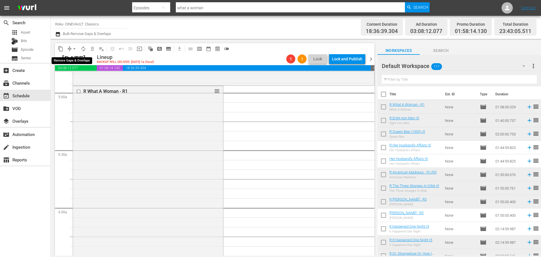
click at [74, 51] on span "arrow_drop_down" at bounding box center [75, 49] width 6 height 6
click at [101, 77] on li "Align to End of Previous Day" at bounding box center [74, 78] width 59 height 9
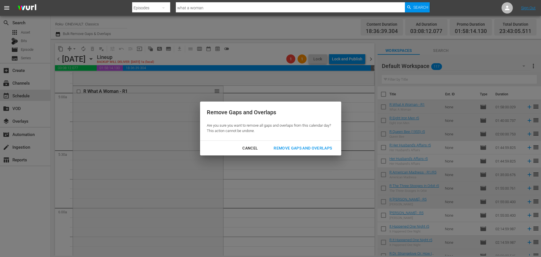
click at [282, 150] on div "Remove Gaps and Overlaps" at bounding box center [302, 148] width 67 height 7
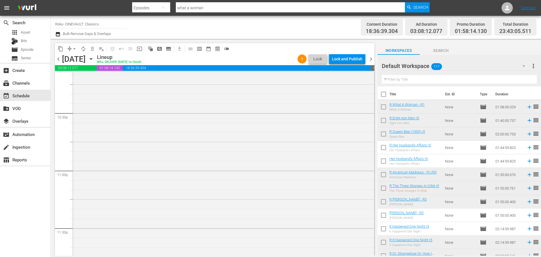
scroll to position [2575, 0]
click at [142, 154] on div "R Dr. Strangelove Or: How I Learned To Stop Worrying And Love The Bomb - R5 reo…" at bounding box center [223, 139] width 301 height 228
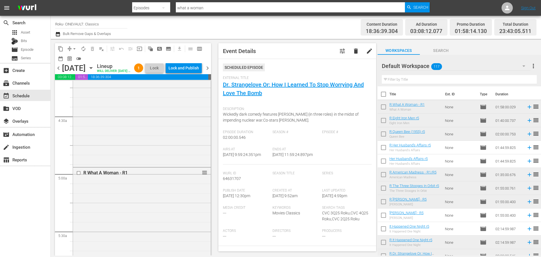
scroll to position [472, 0]
click at [177, 185] on div "R What A Woman - R1" at bounding box center [132, 182] width 99 height 5
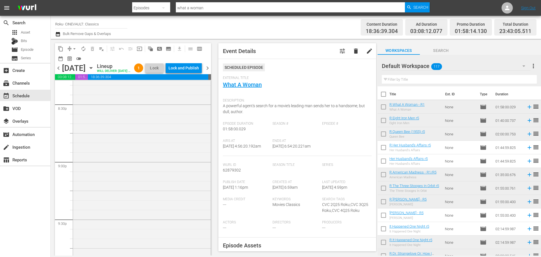
scroll to position [2594, 0]
click at [161, 225] on div "R Dr. Strangelove Or: How I Learned To Stop Worrying And Love The Bomb - R5 reo…" at bounding box center [142, 139] width 138 height 228
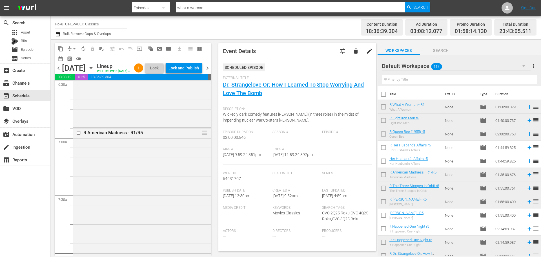
scroll to position [818, 0]
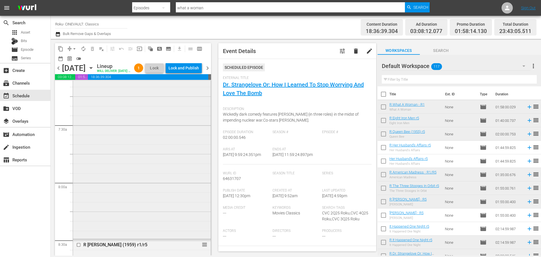
drag, startPoint x: 36, startPoint y: 210, endPoint x: 151, endPoint y: 210, distance: 115.2
click at [36, 210] on div "search Search apps Asset Bits movie Episode subtitles Series add_box Create sub…" at bounding box center [25, 144] width 51 height 257
click at [147, 220] on div "R What A Woman - R1 reorder" at bounding box center [142, 254] width 138 height 224
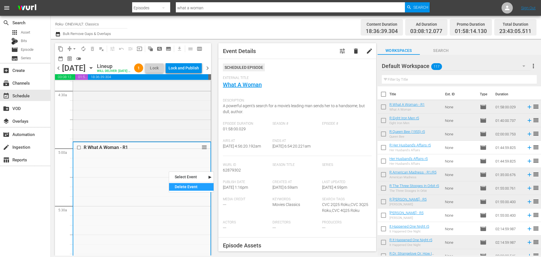
drag, startPoint x: 181, startPoint y: 187, endPoint x: 64, endPoint y: 81, distance: 157.8
click at [181, 187] on div "Delete Event" at bounding box center [191, 187] width 45 height 8
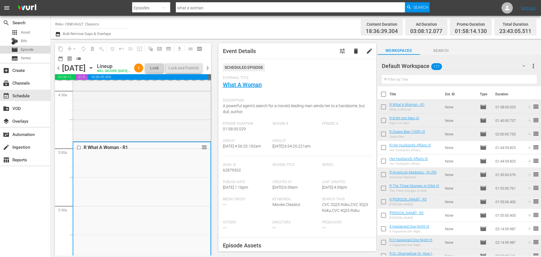
click at [32, 50] on span "Episode" at bounding box center [27, 50] width 13 height 6
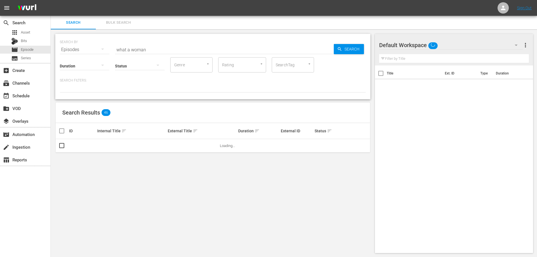
click at [140, 45] on input "what a woman" at bounding box center [224, 50] width 219 height 14
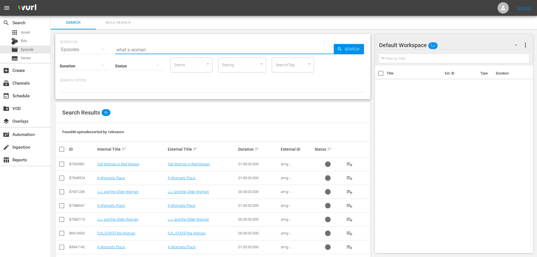
drag, startPoint x: 151, startPoint y: 47, endPoint x: 58, endPoint y: 57, distance: 93.5
click at [58, 57] on div "SEARCH BY Search By Episodes Search ID, Title, Description, Keywords, or Catego…" at bounding box center [212, 66] width 315 height 65
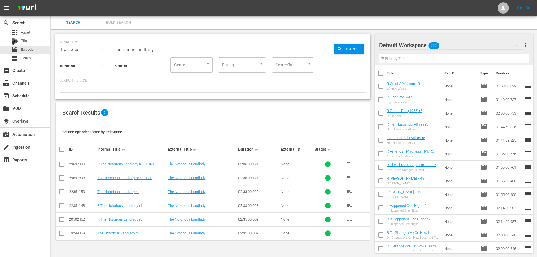
type input "notorious landlady"
drag, startPoint x: 63, startPoint y: 222, endPoint x: 71, endPoint y: 219, distance: 7.8
click at [63, 222] on input "checkbox" at bounding box center [61, 220] width 7 height 7
checkbox input "true"
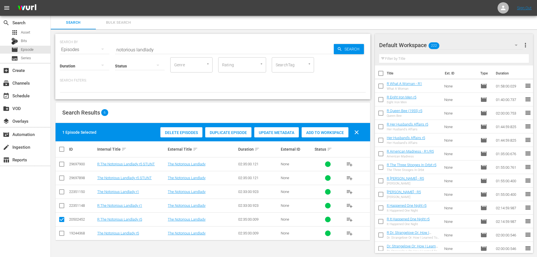
drag, startPoint x: 321, startPoint y: 127, endPoint x: 323, endPoint y: 130, distance: 3.9
click at [321, 127] on div "Delete Episodes Duplicate Episode Update Metadata Add to Workspace clear" at bounding box center [261, 132] width 204 height 14
click at [324, 131] on span "Add to Workspace" at bounding box center [324, 132] width 47 height 5
click at [41, 94] on div "event_available Schedule" at bounding box center [25, 95] width 50 height 11
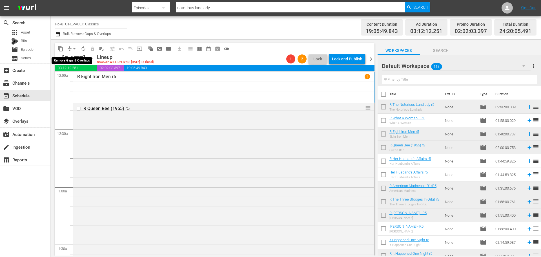
click at [73, 49] on span "arrow_drop_down" at bounding box center [75, 49] width 6 height 6
click at [81, 78] on li "Align to End of Previous Day" at bounding box center [74, 78] width 59 height 9
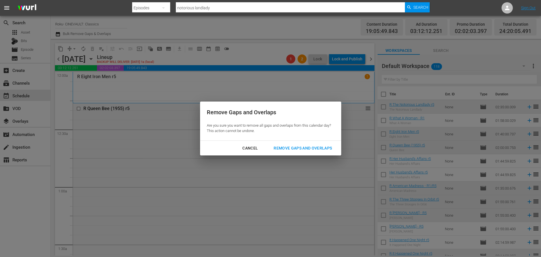
drag, startPoint x: 305, startPoint y: 150, endPoint x: 329, endPoint y: 132, distance: 29.8
click at [305, 150] on div "Remove Gaps and Overlaps" at bounding box center [302, 148] width 67 height 7
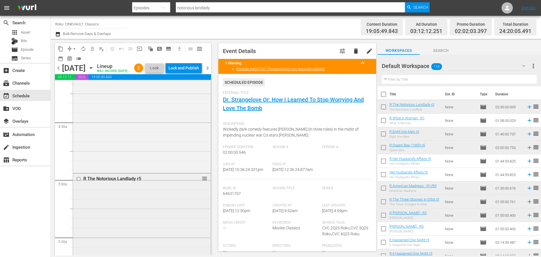
scroll to position [592, 0]
click at [148, 173] on div "R The Notorious Landlady r5 reorder" at bounding box center [142, 204] width 138 height 295
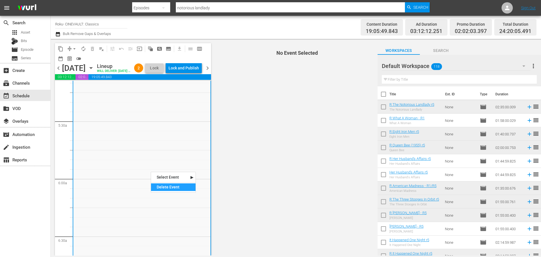
click at [164, 185] on div "Delete Event" at bounding box center [173, 187] width 45 height 8
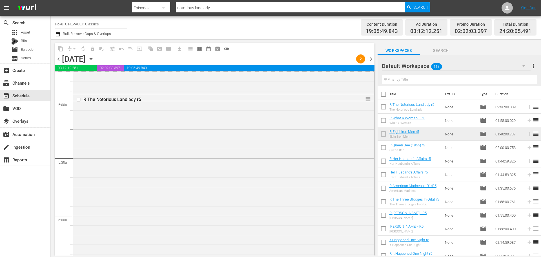
scroll to position [535, 0]
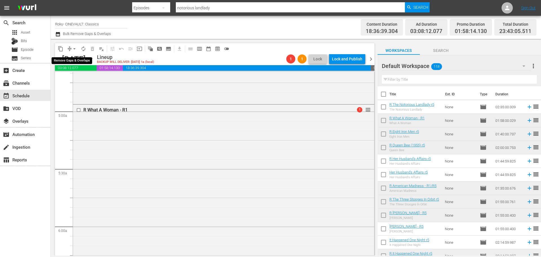
click at [72, 48] on span "arrow_drop_down" at bounding box center [75, 49] width 6 height 6
click at [76, 61] on li "Align to Midnight" at bounding box center [74, 60] width 59 height 9
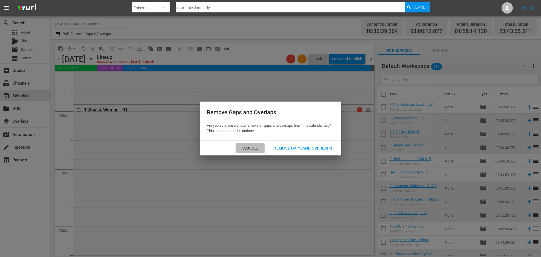
drag, startPoint x: 245, startPoint y: 146, endPoint x: 240, endPoint y: 141, distance: 6.4
click at [245, 146] on div "Cancel" at bounding box center [250, 148] width 25 height 7
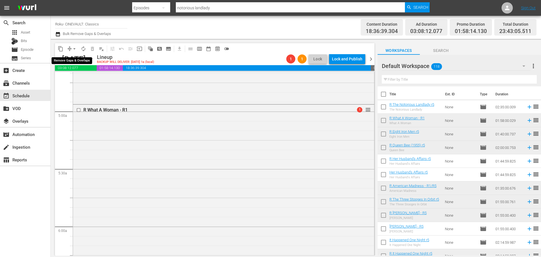
click at [76, 51] on span "arrow_drop_down" at bounding box center [75, 49] width 6 height 6
click at [90, 78] on li "Align to End of Previous Day" at bounding box center [74, 78] width 59 height 9
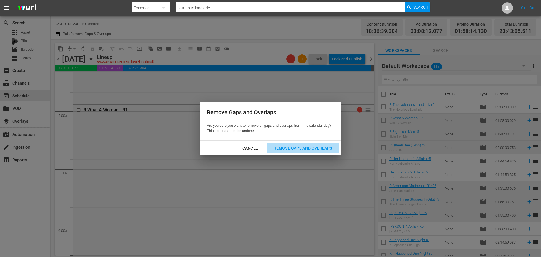
drag, startPoint x: 309, startPoint y: 150, endPoint x: 324, endPoint y: 144, distance: 16.0
click at [309, 150] on div "Remove Gaps and Overlaps" at bounding box center [302, 148] width 67 height 7
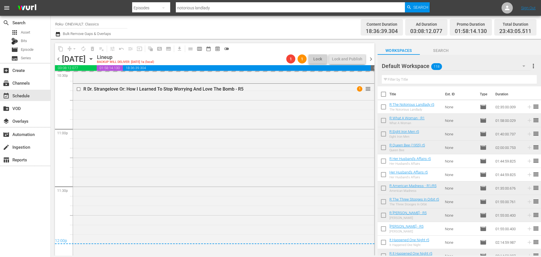
scroll to position [2645, 0]
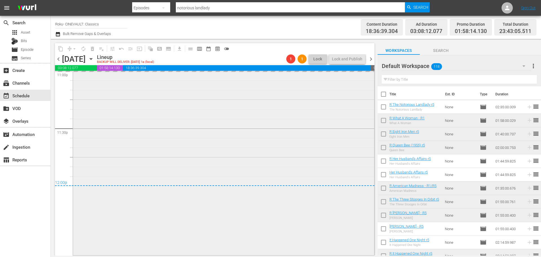
click at [243, 179] on div "R Dr. Strangelove Or: How I Learned To Stop Worrying And Love The Bomb - R5 1 r…" at bounding box center [223, 140] width 301 height 228
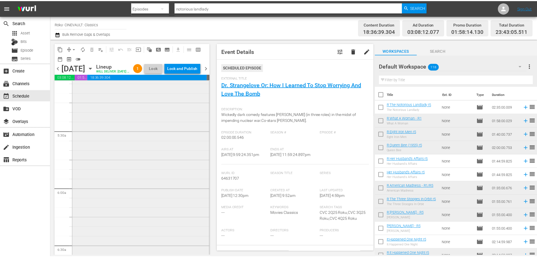
scroll to position [648, 0]
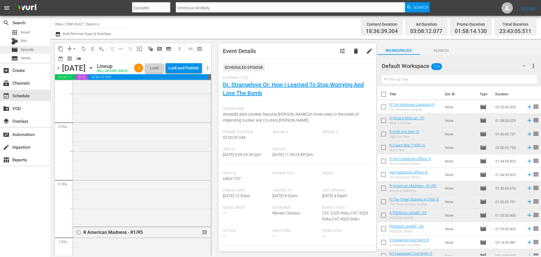
click at [33, 53] on div "movie Episode" at bounding box center [22, 50] width 22 height 8
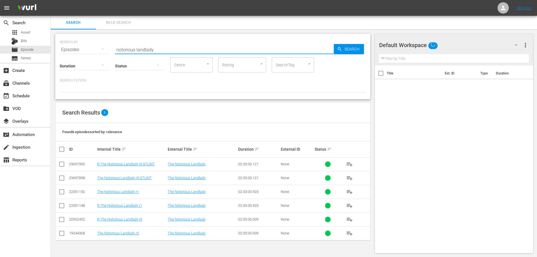
drag, startPoint x: 161, startPoint y: 48, endPoint x: 68, endPoint y: 23, distance: 96.0
click at [101, 47] on div "SEARCH BY Search By Episodes Search ID, Title, Description, Keywords, or Catego…" at bounding box center [213, 46] width 306 height 20
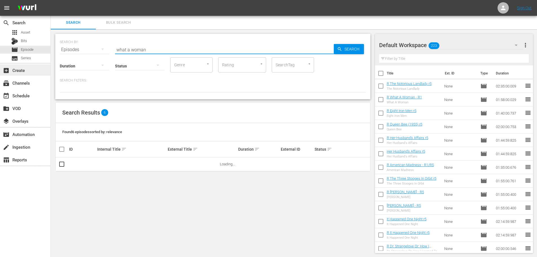
type input "what a woman"
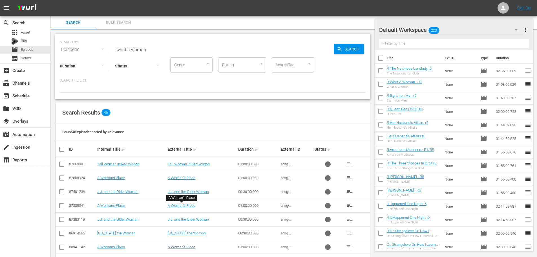
scroll to position [113, 0]
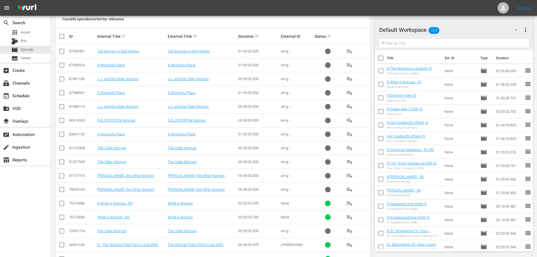
click at [60, 205] on input "checkbox" at bounding box center [61, 204] width 7 height 7
checkbox input "true"
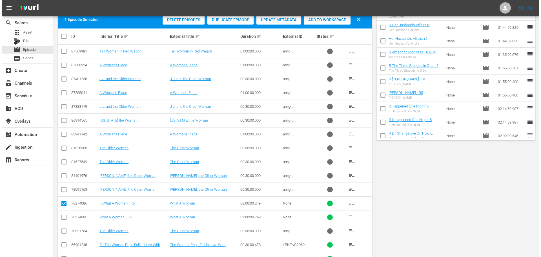
scroll to position [0, 0]
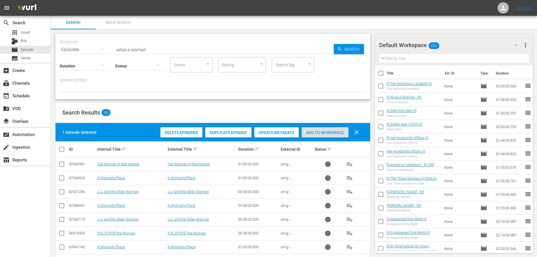
click at [332, 128] on div "Add to Workspace" at bounding box center [324, 132] width 47 height 11
click at [39, 93] on div "event_available Schedule" at bounding box center [25, 95] width 50 height 11
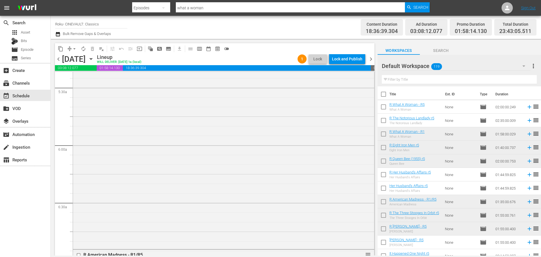
scroll to position [676, 0]
click at [141, 118] on div "R What A Woman - R1 reorder" at bounding box center [223, 76] width 301 height 224
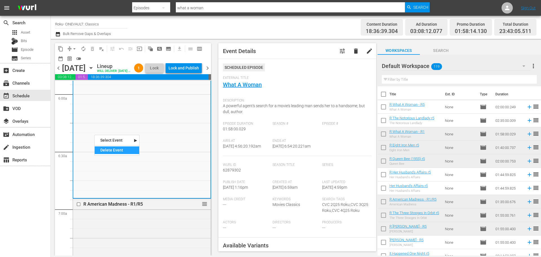
click at [120, 150] on div "Delete Event" at bounding box center [117, 150] width 45 height 8
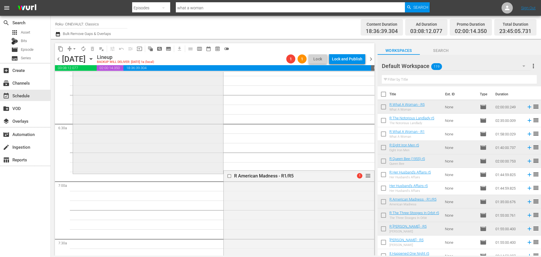
scroll to position [733, 0]
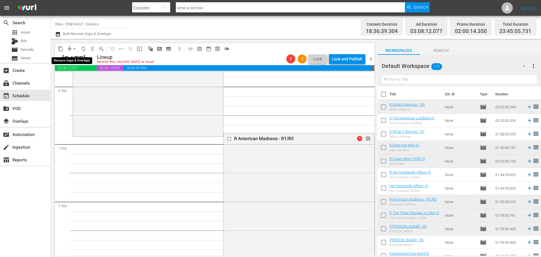
click at [73, 48] on span "arrow_drop_down" at bounding box center [75, 49] width 6 height 6
click at [88, 82] on li "Align to End of Previous Day" at bounding box center [74, 78] width 59 height 9
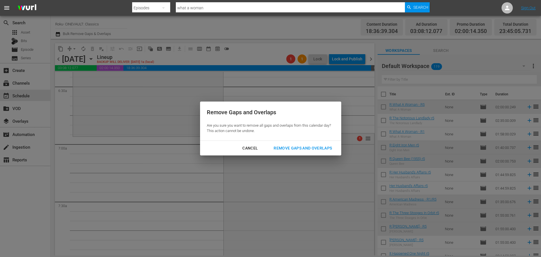
click at [295, 150] on div "Remove Gaps and Overlaps" at bounding box center [302, 148] width 67 height 7
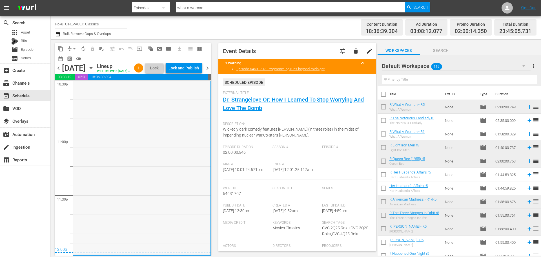
scroll to position [2597, 0]
click at [187, 71] on div "Lock and Publish" at bounding box center [183, 68] width 30 height 10
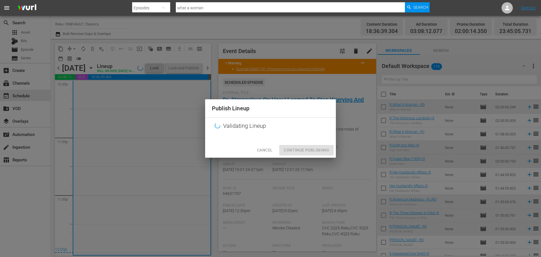
click at [302, 147] on div "Cancel Continue Publishing" at bounding box center [270, 150] width 131 height 15
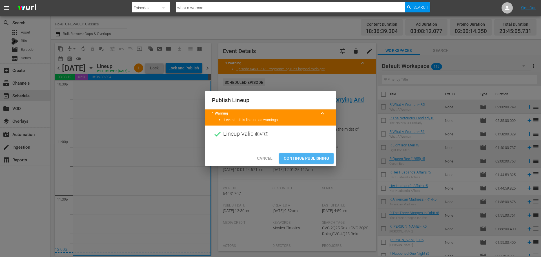
drag, startPoint x: 304, startPoint y: 157, endPoint x: 156, endPoint y: 76, distance: 169.0
click at [304, 157] on span "Continue Publishing" at bounding box center [306, 158] width 45 height 7
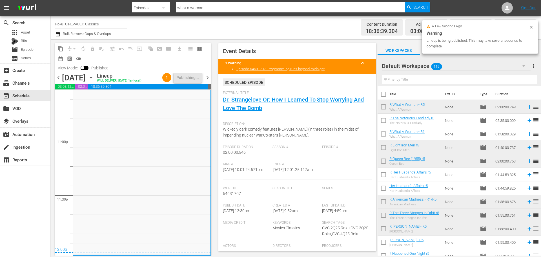
click at [206, 78] on span "chevron_right" at bounding box center [207, 77] width 7 height 7
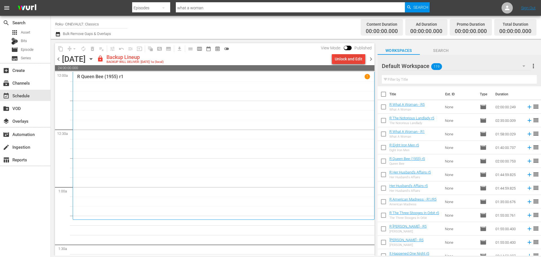
click at [348, 57] on div "Unlock and Edit" at bounding box center [349, 59] width 28 height 10
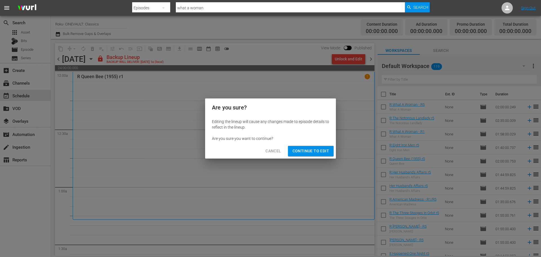
click at [319, 152] on span "Continue to Edit" at bounding box center [310, 150] width 37 height 7
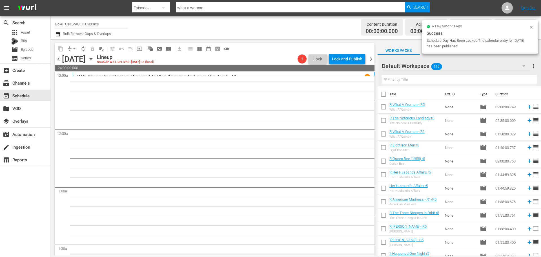
click at [94, 61] on icon "button" at bounding box center [91, 59] width 6 height 6
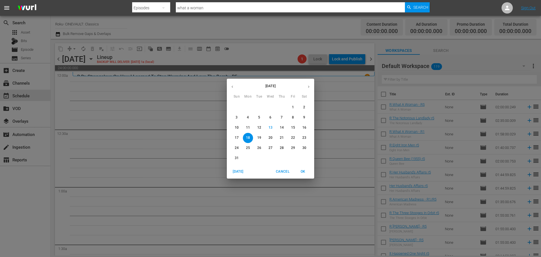
drag, startPoint x: 128, startPoint y: 142, endPoint x: 133, endPoint y: 134, distance: 10.0
click at [128, 142] on div "[DATE] Sun Mon Tue Wed Thu Fri Sat 27 28 29 30 31 1 2 3 4 5 6 7 8 9 10 11 12 13…" at bounding box center [270, 128] width 541 height 257
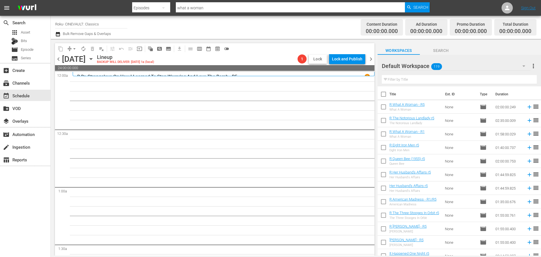
click at [160, 75] on p "R Dr. Strangelove Or: How I Learned To Stop Worrying And Love The Bomb - R5" at bounding box center [157, 76] width 160 height 5
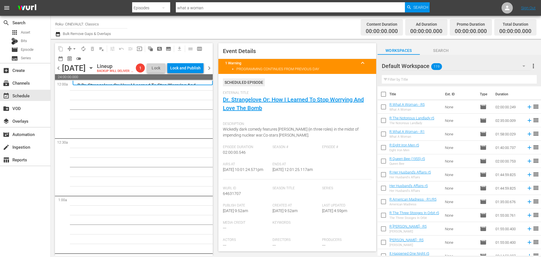
click at [59, 72] on span "chevron_left" at bounding box center [58, 68] width 7 height 7
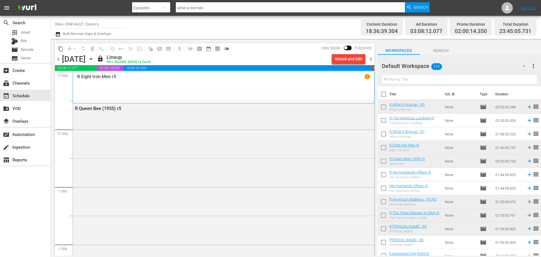
drag, startPoint x: 59, startPoint y: 61, endPoint x: 73, endPoint y: 62, distance: 14.4
click at [59, 61] on span "chevron_left" at bounding box center [58, 59] width 7 height 7
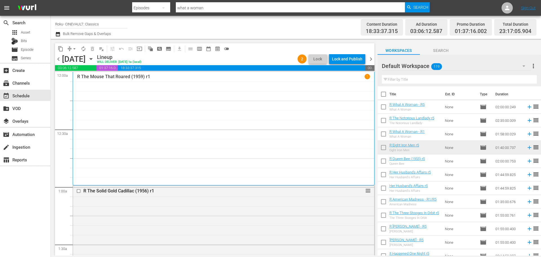
drag, startPoint x: 360, startPoint y: 54, endPoint x: 353, endPoint y: 57, distance: 7.8
click at [360, 54] on div "content_copy compress arrow_drop_down autorenew_outlined delete_forever_outline…" at bounding box center [215, 48] width 320 height 11
click at [353, 57] on div "Lock and Publish" at bounding box center [347, 59] width 30 height 10
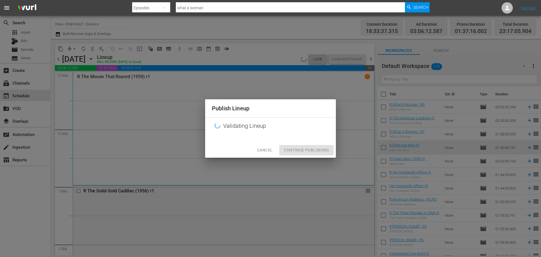
click at [290, 128] on div "Validating Lineup" at bounding box center [270, 125] width 131 height 17
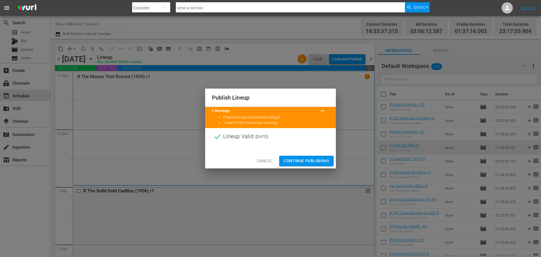
drag, startPoint x: 299, startPoint y: 162, endPoint x: 121, endPoint y: 52, distance: 209.5
click at [299, 162] on span "Continue Publishing" at bounding box center [306, 160] width 45 height 7
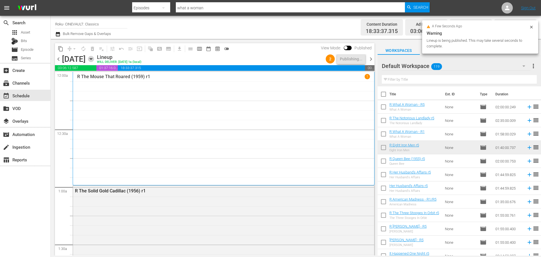
click at [94, 60] on icon "button" at bounding box center [91, 59] width 6 height 6
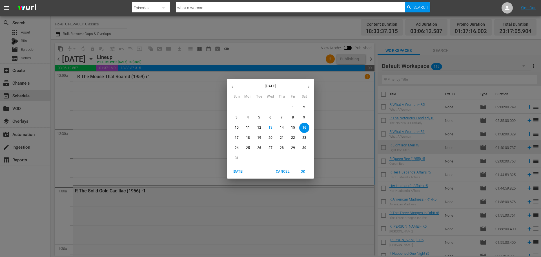
drag, startPoint x: 294, startPoint y: 129, endPoint x: 14, endPoint y: 210, distance: 291.4
click at [294, 129] on p "15" at bounding box center [293, 127] width 4 height 5
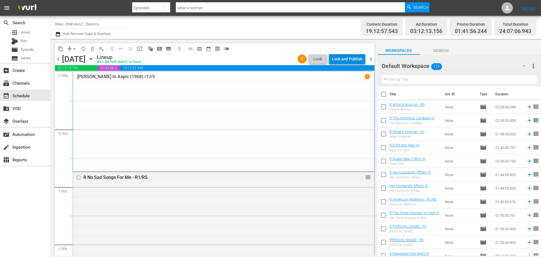
click at [343, 61] on div "Lock and Publish" at bounding box center [347, 59] width 30 height 10
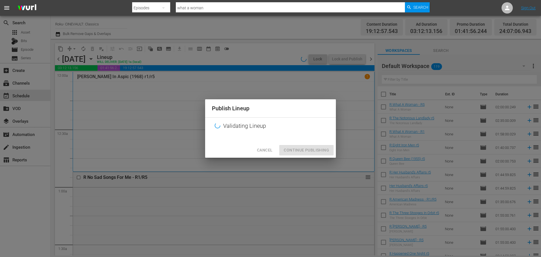
click at [310, 154] on div "Cancel Continue Publishing" at bounding box center [270, 150] width 131 height 15
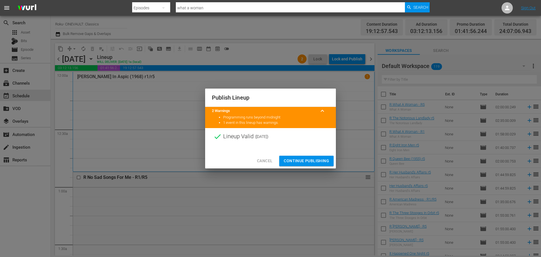
drag, startPoint x: 314, startPoint y: 162, endPoint x: 66, endPoint y: 121, distance: 251.2
click at [314, 162] on span "Continue Publishing" at bounding box center [306, 160] width 45 height 7
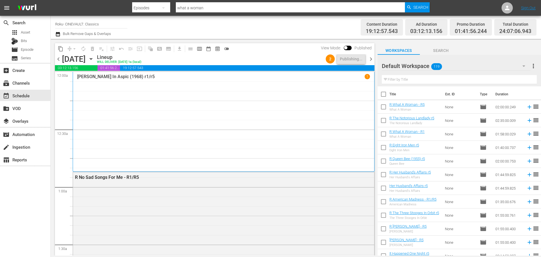
click at [94, 58] on icon "button" at bounding box center [91, 59] width 6 height 6
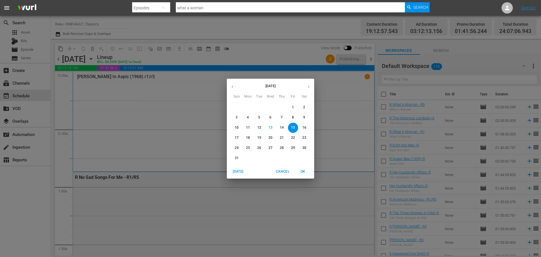
drag, startPoint x: 248, startPoint y: 138, endPoint x: 387, endPoint y: 76, distance: 152.1
click at [248, 138] on p "18" at bounding box center [248, 137] width 4 height 5
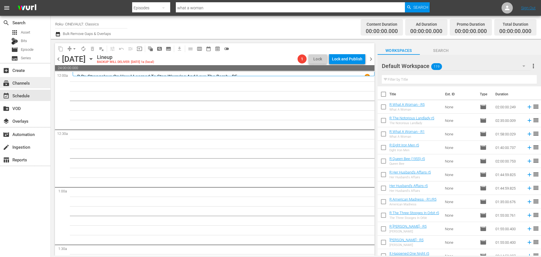
click at [22, 82] on div "subscriptions Channels" at bounding box center [16, 81] width 32 height 5
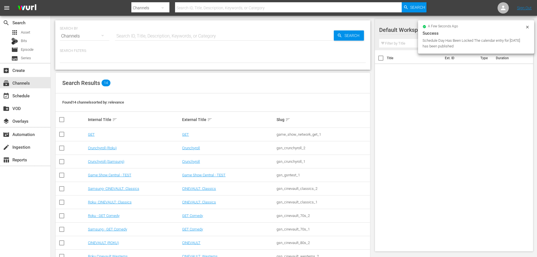
scroll to position [71, 0]
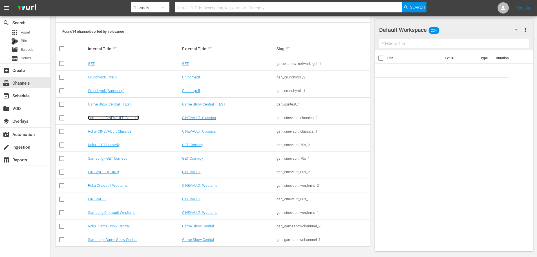
click at [103, 117] on link "Samsung- CINEVAULT: Classics" at bounding box center [113, 118] width 51 height 4
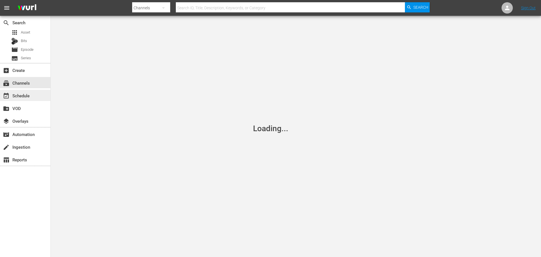
click at [21, 95] on div "event_available Schedule" at bounding box center [16, 94] width 32 height 5
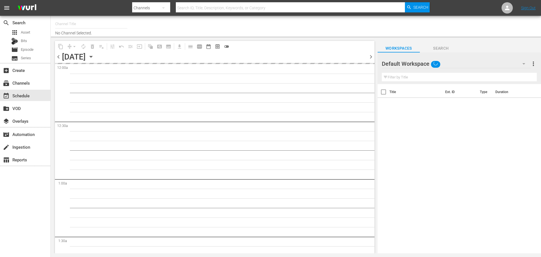
type input "Samsung- CINEVAULT: Classics (1043)"
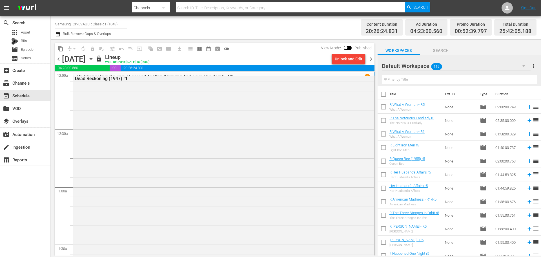
click at [371, 56] on span "chevron_right" at bounding box center [370, 59] width 7 height 7
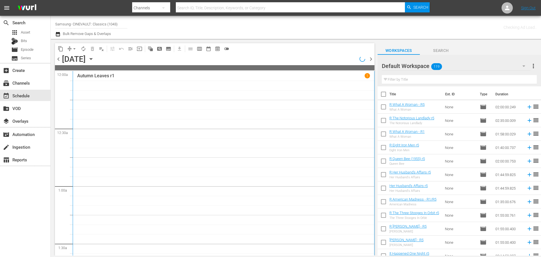
click at [371, 56] on span "chevron_right" at bounding box center [370, 59] width 7 height 7
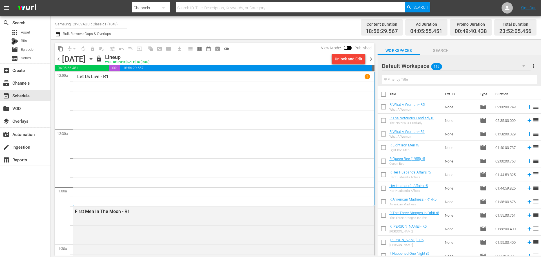
click at [374, 58] on span "chevron_right" at bounding box center [370, 59] width 7 height 7
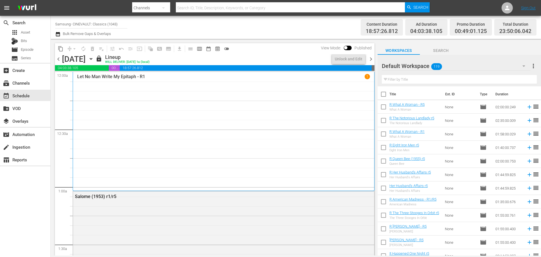
drag, startPoint x: 375, startPoint y: 84, endPoint x: 373, endPoint y: 93, distance: 9.9
click at [373, 103] on div "content_copy compress arrow_drop_down autorenew_outlined delete_forever_outline…" at bounding box center [213, 147] width 325 height 216
click at [24, 85] on div "subscriptions Channels" at bounding box center [16, 81] width 32 height 5
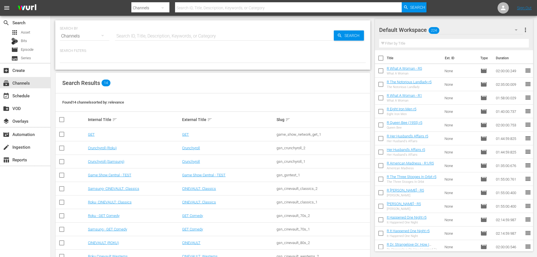
scroll to position [71, 0]
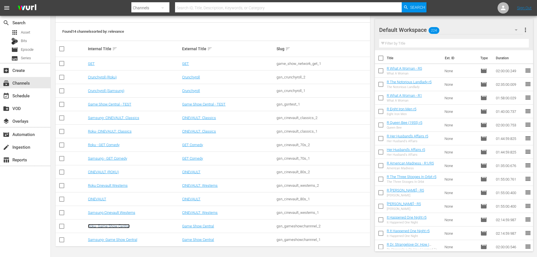
click at [110, 224] on link "Roku- Game Show Central" at bounding box center [109, 226] width 42 height 4
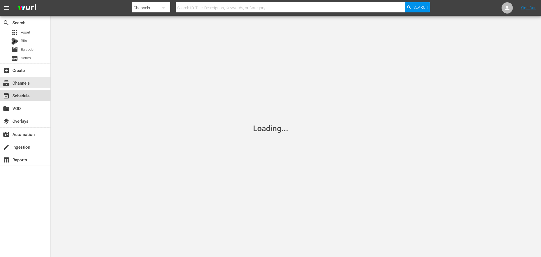
click at [36, 99] on div "event_available Schedule" at bounding box center [25, 95] width 50 height 11
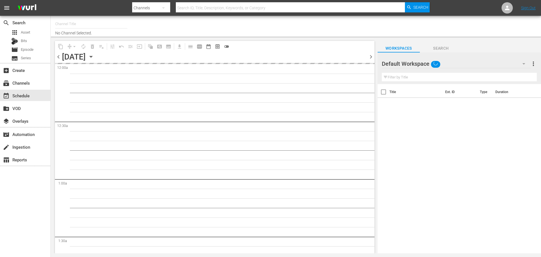
type input "Roku- Game Show Central (462)"
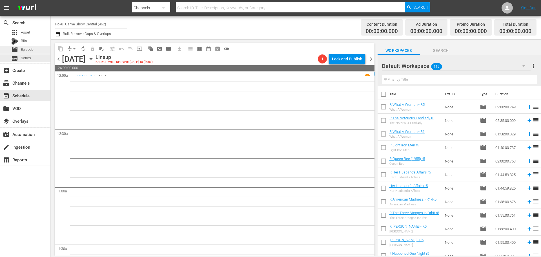
click at [45, 52] on div "movie Episode" at bounding box center [25, 50] width 50 height 8
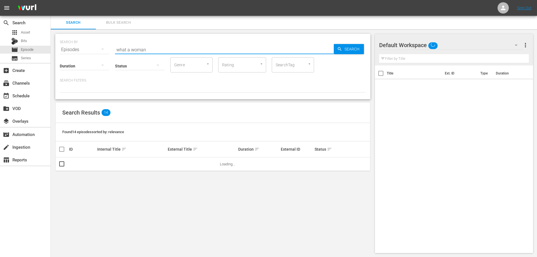
drag, startPoint x: 150, startPoint y: 45, endPoint x: 105, endPoint y: 44, distance: 44.5
click at [105, 44] on div "SEARCH BY Search By Episodes Search ID, Title, Description, Keywords, or Catego…" at bounding box center [213, 46] width 306 height 20
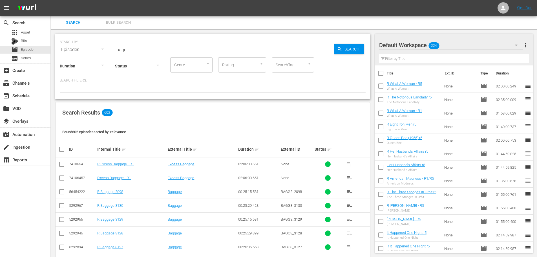
click at [162, 53] on div "Status" at bounding box center [140, 62] width 50 height 20
click at [161, 50] on input "bagg" at bounding box center [224, 50] width 219 height 14
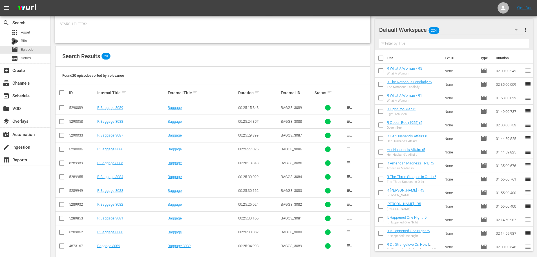
scroll to position [113, 0]
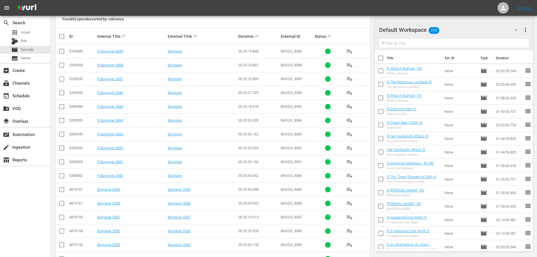
type input "bagg 308"
click at [59, 52] on input "checkbox" at bounding box center [61, 52] width 7 height 7
checkbox input "true"
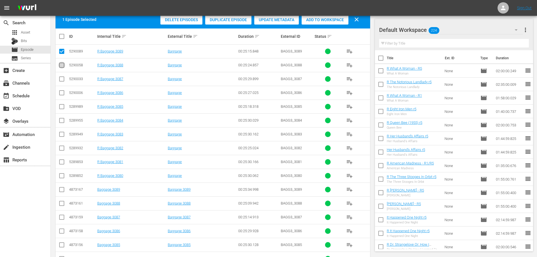
drag, startPoint x: 61, startPoint y: 65, endPoint x: 61, endPoint y: 71, distance: 5.9
click at [61, 65] on input "checkbox" at bounding box center [61, 66] width 7 height 7
checkbox input "true"
click at [62, 78] on input "checkbox" at bounding box center [61, 80] width 7 height 7
checkbox input "true"
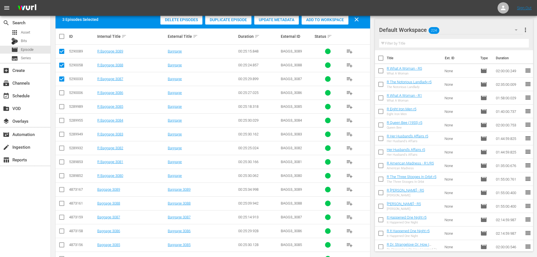
click at [383, 59] on input "checkbox" at bounding box center [381, 59] width 12 height 12
checkbox input "true"
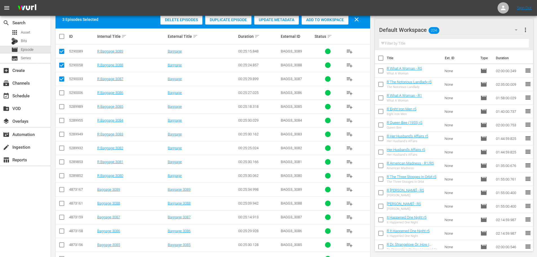
checkbox input "true"
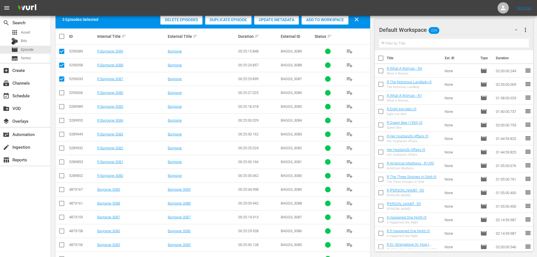
checkbox input "true"
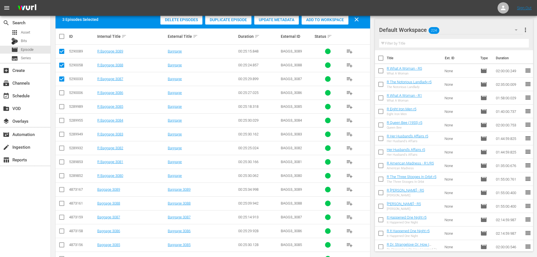
checkbox input "true"
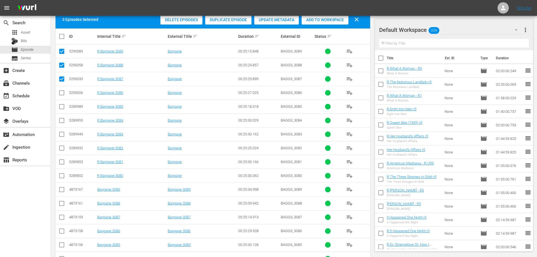
checkbox input "true"
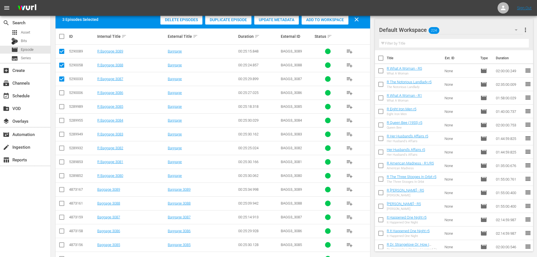
checkbox input "true"
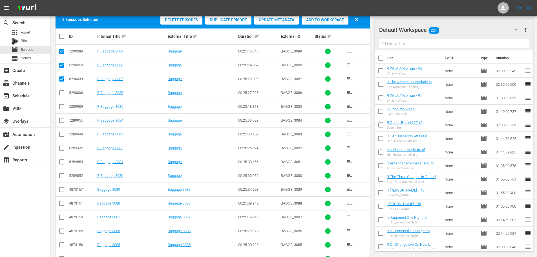
checkbox input "true"
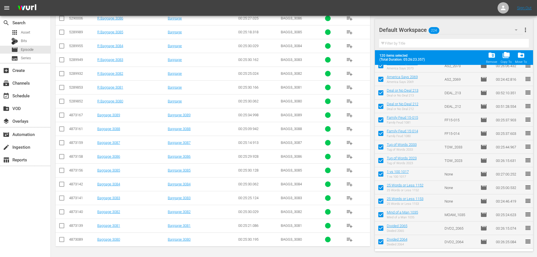
scroll to position [1466, 0]
drag, startPoint x: 380, startPoint y: 229, endPoint x: 378, endPoint y: 241, distance: 12.0
click at [380, 229] on input "checkbox" at bounding box center [381, 230] width 12 height 12
checkbox input "false"
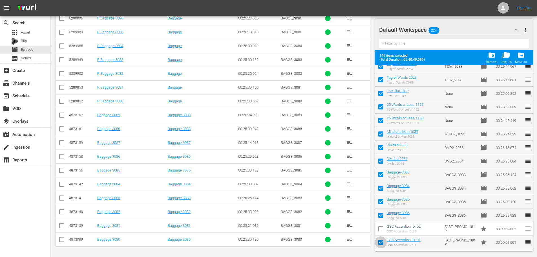
drag, startPoint x: 378, startPoint y: 242, endPoint x: 389, endPoint y: 224, distance: 20.9
click at [378, 242] on input "checkbox" at bounding box center [381, 243] width 12 height 12
checkbox input "false"
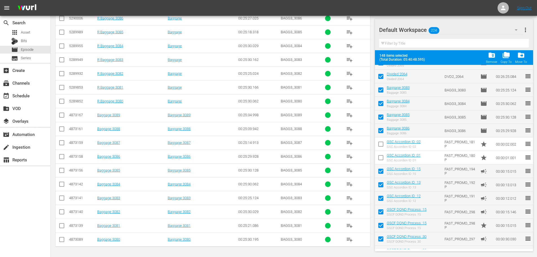
drag, startPoint x: 380, startPoint y: 172, endPoint x: 382, endPoint y: 184, distance: 11.5
click at [380, 172] on input "checkbox" at bounding box center [381, 172] width 12 height 12
checkbox input "false"
click at [382, 184] on input "checkbox" at bounding box center [381, 186] width 12 height 12
checkbox input "false"
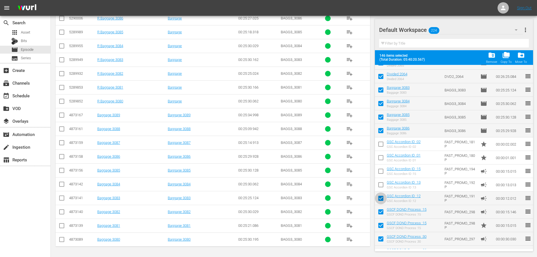
drag, startPoint x: 381, startPoint y: 199, endPoint x: 382, endPoint y: 227, distance: 28.2
click at [381, 199] on input "checkbox" at bounding box center [381, 199] width 12 height 12
checkbox input "false"
click at [381, 213] on input "checkbox" at bounding box center [381, 213] width 12 height 12
checkbox input "false"
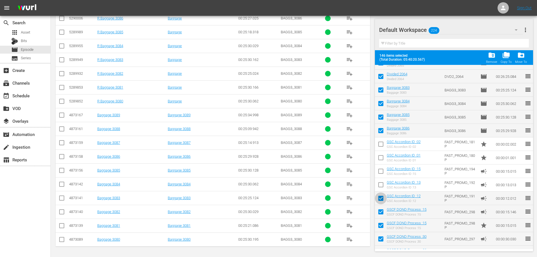
click at [382, 227] on input "checkbox" at bounding box center [381, 226] width 12 height 12
checkbox input "false"
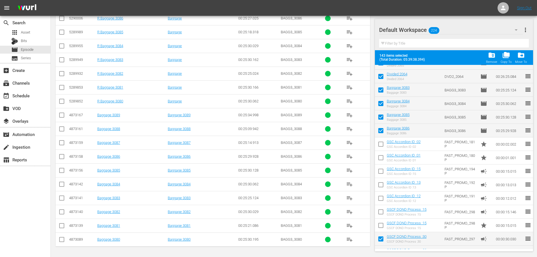
click at [380, 239] on input "checkbox" at bounding box center [381, 240] width 12 height 12
checkbox input "false"
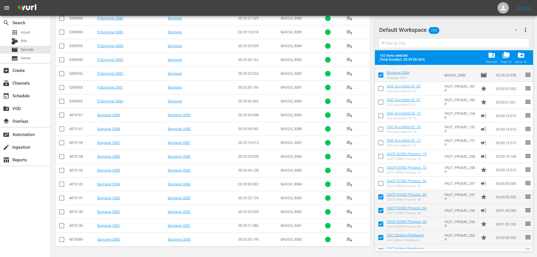
scroll to position [1607, 0]
drag, startPoint x: 381, startPoint y: 197, endPoint x: 381, endPoint y: 227, distance: 29.6
click at [381, 197] on input "checkbox" at bounding box center [381, 197] width 12 height 12
checkbox input "false"
click at [380, 207] on input "checkbox" at bounding box center [381, 211] width 12 height 12
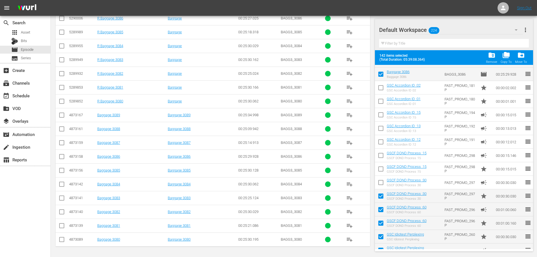
checkbox input "false"
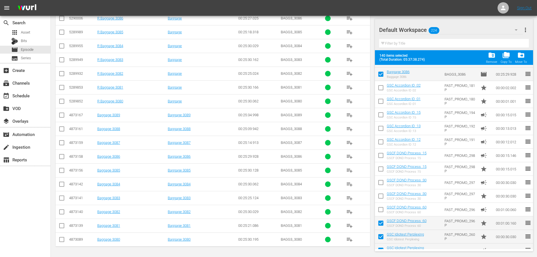
drag, startPoint x: 381, startPoint y: 225, endPoint x: 380, endPoint y: 236, distance: 11.3
click at [381, 225] on input "checkbox" at bounding box center [381, 224] width 12 height 12
checkbox input "false"
drag, startPoint x: 380, startPoint y: 236, endPoint x: 382, endPoint y: 219, distance: 17.3
click at [380, 236] on input "checkbox" at bounding box center [381, 238] width 12 height 12
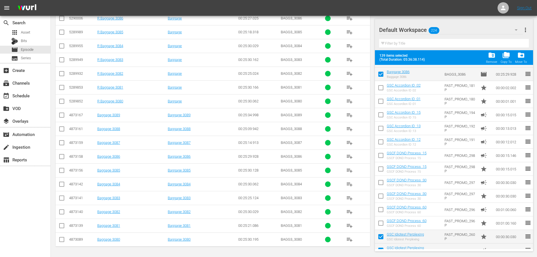
checkbox input "false"
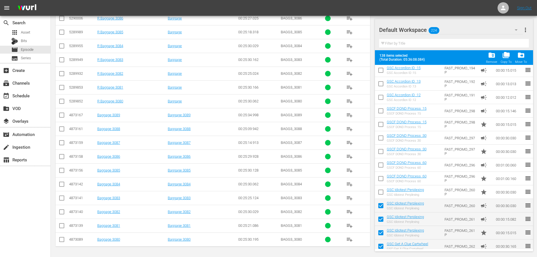
scroll to position [1663, 0]
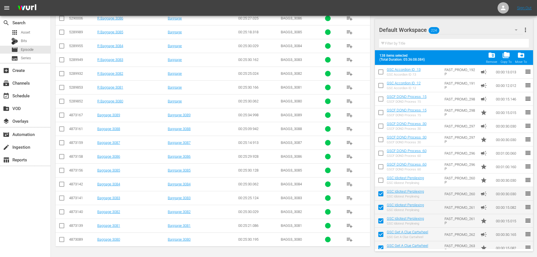
drag, startPoint x: 379, startPoint y: 196, endPoint x: 379, endPoint y: 207, distance: 11.6
click at [379, 196] on input "checkbox" at bounding box center [381, 195] width 12 height 12
checkbox input "false"
drag, startPoint x: 379, startPoint y: 207, endPoint x: 379, endPoint y: 221, distance: 13.8
click at [379, 207] on input "checkbox" at bounding box center [381, 208] width 12 height 12
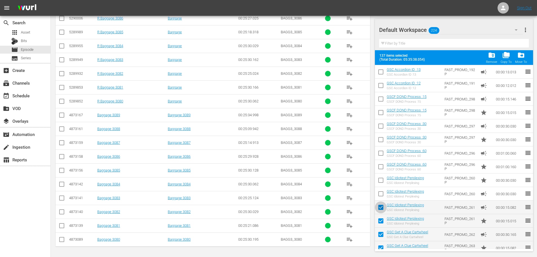
checkbox input "false"
drag, startPoint x: 379, startPoint y: 223, endPoint x: 379, endPoint y: 228, distance: 5.4
click at [379, 223] on input "checkbox" at bounding box center [381, 222] width 12 height 12
checkbox input "false"
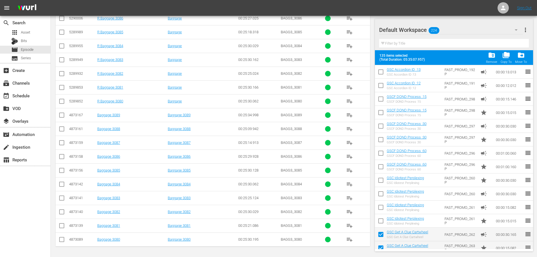
click at [379, 234] on input "checkbox" at bounding box center [381, 235] width 12 height 12
checkbox input "false"
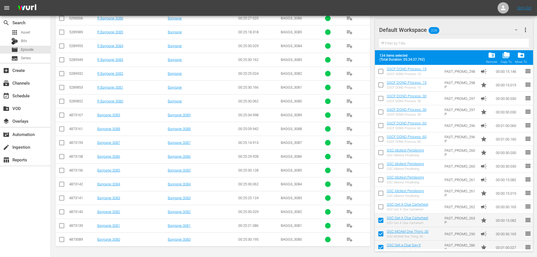
scroll to position [1720, 0]
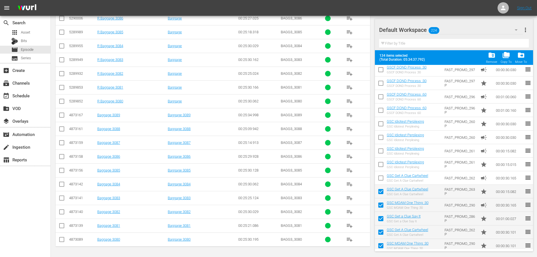
drag, startPoint x: 380, startPoint y: 192, endPoint x: 380, endPoint y: 205, distance: 12.7
click at [380, 192] on input "checkbox" at bounding box center [381, 193] width 12 height 12
checkbox input "false"
click at [380, 205] on input "checkbox" at bounding box center [381, 206] width 12 height 12
checkbox input "false"
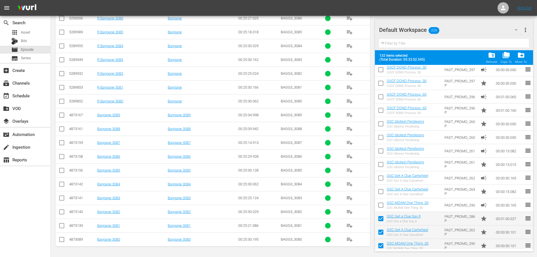
drag, startPoint x: 380, startPoint y: 216, endPoint x: 381, endPoint y: 227, distance: 11.8
click at [380, 216] on input "checkbox" at bounding box center [381, 220] width 12 height 12
checkbox input "false"
drag, startPoint x: 380, startPoint y: 232, endPoint x: 379, endPoint y: 244, distance: 11.3
click at [380, 232] on input "checkbox" at bounding box center [381, 233] width 12 height 12
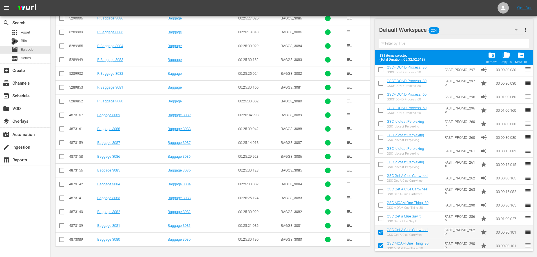
checkbox input "false"
drag, startPoint x: 379, startPoint y: 244, endPoint x: 376, endPoint y: 193, distance: 51.1
click at [379, 244] on input "checkbox" at bounding box center [381, 247] width 12 height 12
checkbox input "false"
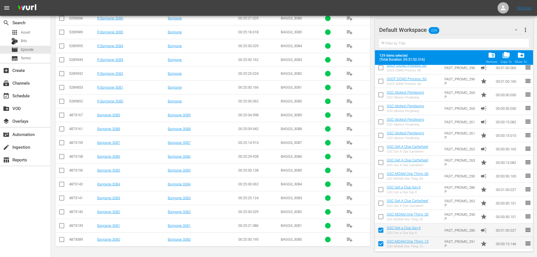
scroll to position [1776, 0]
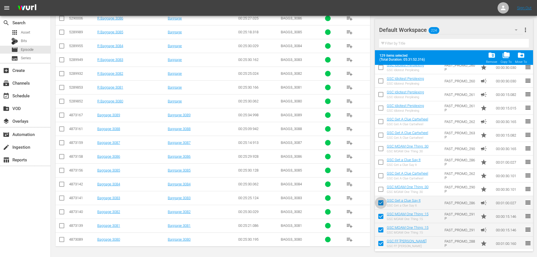
click at [382, 201] on input "checkbox" at bounding box center [381, 204] width 12 height 12
checkbox input "false"
drag, startPoint x: 381, startPoint y: 218, endPoint x: 382, endPoint y: 228, distance: 10.7
click at [381, 218] on input "checkbox" at bounding box center [381, 217] width 12 height 12
checkbox input "false"
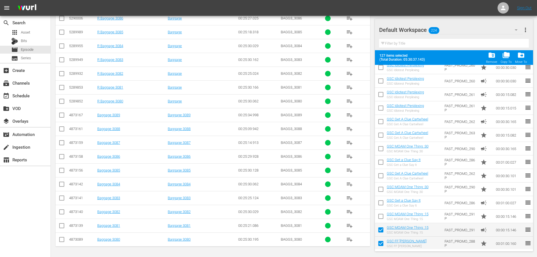
drag, startPoint x: 382, startPoint y: 228, endPoint x: 380, endPoint y: 232, distance: 3.7
click at [382, 229] on input "checkbox" at bounding box center [381, 231] width 12 height 12
checkbox input "false"
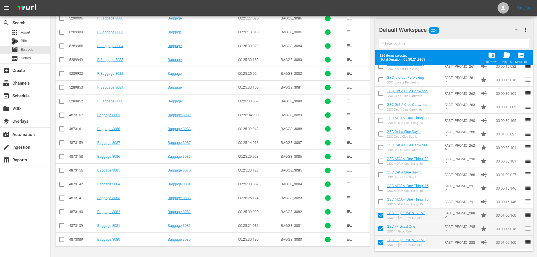
drag, startPoint x: 379, startPoint y: 213, endPoint x: 376, endPoint y: 219, distance: 7.1
click at [379, 213] on input "checkbox" at bounding box center [381, 216] width 12 height 12
checkbox input "false"
drag, startPoint x: 378, startPoint y: 228, endPoint x: 380, endPoint y: 242, distance: 13.9
click at [378, 228] on input "checkbox" at bounding box center [381, 230] width 12 height 12
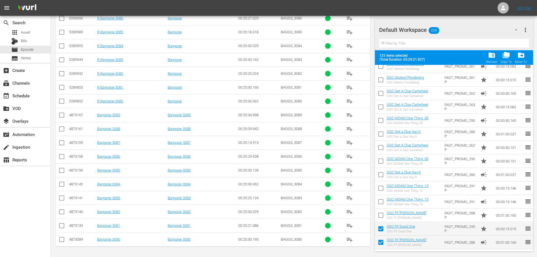
checkbox input "false"
click at [380, 242] on input "checkbox" at bounding box center [381, 243] width 12 height 12
checkbox input "false"
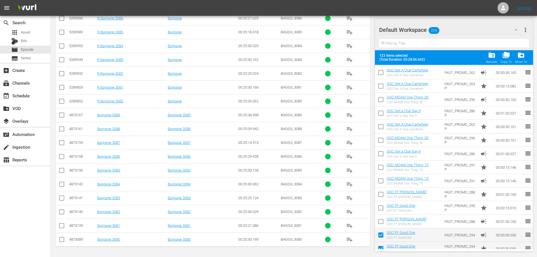
scroll to position [1832, 0]
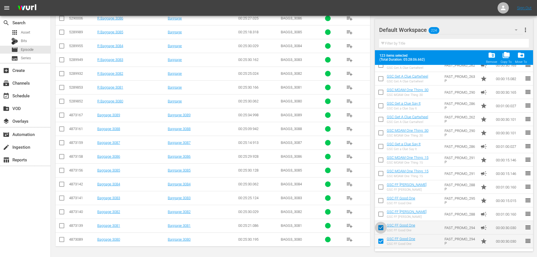
drag, startPoint x: 382, startPoint y: 228, endPoint x: 379, endPoint y: 240, distance: 11.9
click at [382, 228] on input "checkbox" at bounding box center [381, 229] width 12 height 12
checkbox input "false"
click at [379, 240] on input "checkbox" at bounding box center [381, 242] width 12 height 12
checkbox input "false"
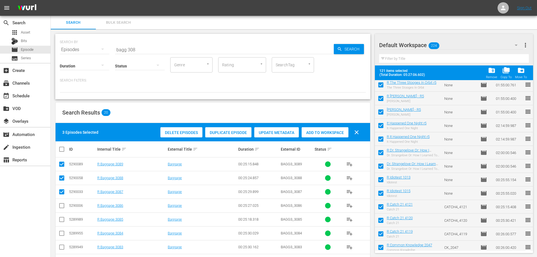
scroll to position [0, 0]
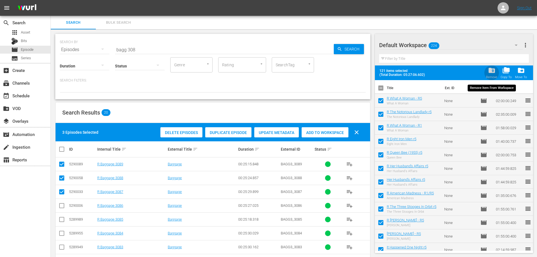
click at [493, 71] on span "folder_delete" at bounding box center [492, 70] width 8 height 8
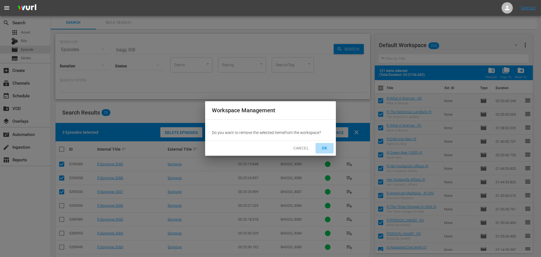
drag, startPoint x: 324, startPoint y: 149, endPoint x: 233, endPoint y: 87, distance: 109.9
click at [324, 149] on span "OK" at bounding box center [324, 148] width 9 height 7
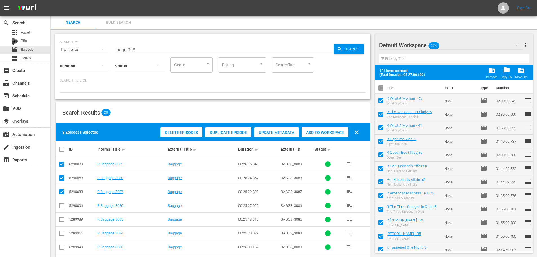
click at [316, 134] on span "Add to Workspace" at bounding box center [324, 132] width 47 height 5
click at [168, 51] on input "bagg 308" at bounding box center [224, 50] width 219 height 14
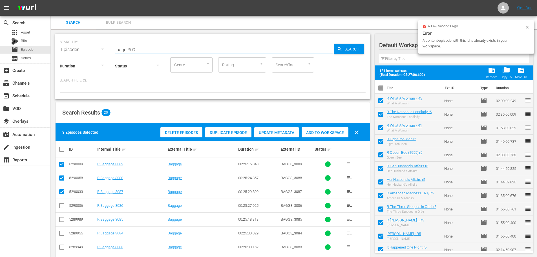
type input "bagg 3090"
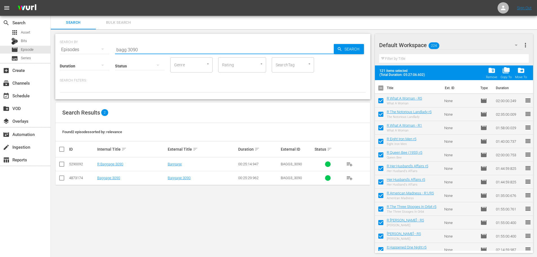
checkbox input "false"
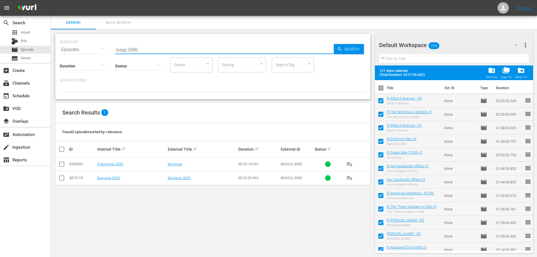
checkbox input "false"
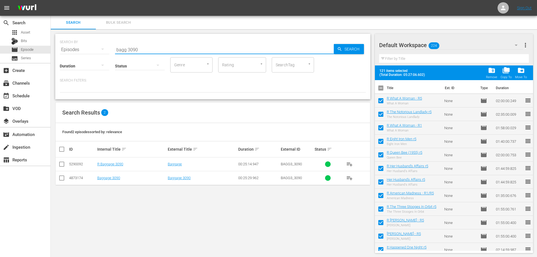
checkbox input "false"
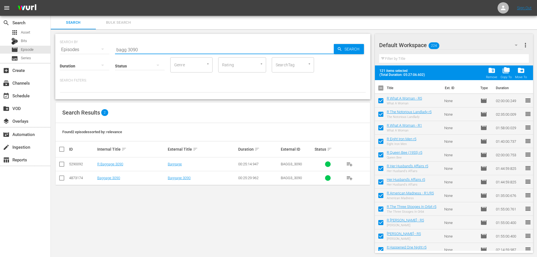
checkbox input "false"
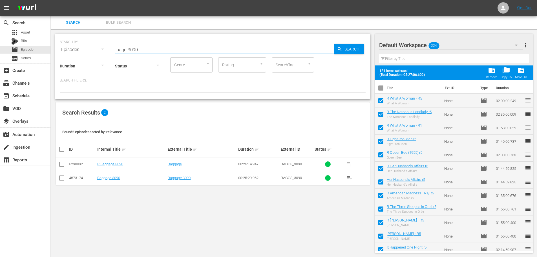
checkbox input "false"
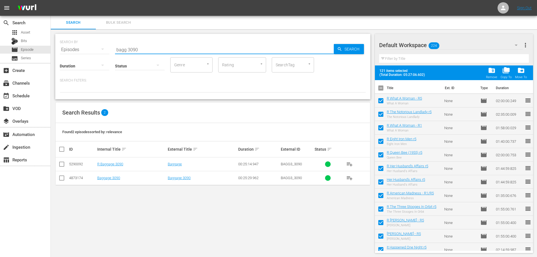
checkbox input "false"
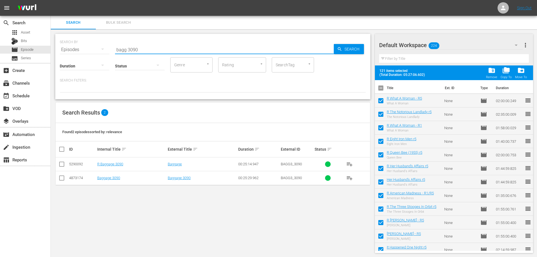
checkbox input "false"
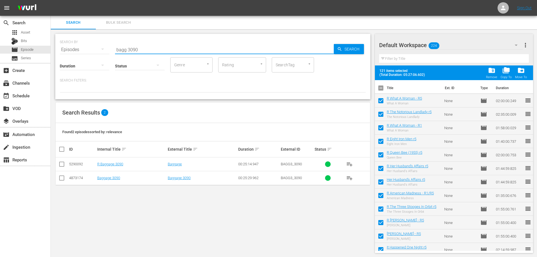
checkbox input "false"
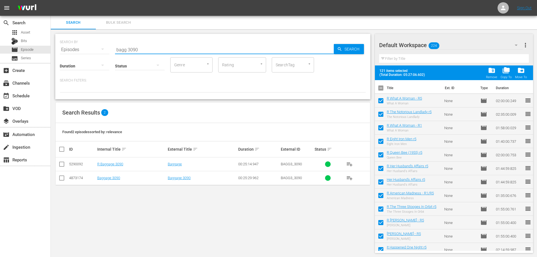
checkbox input "false"
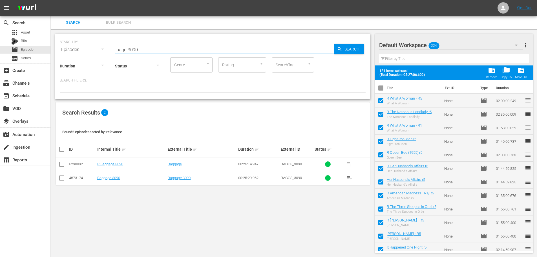
checkbox input "false"
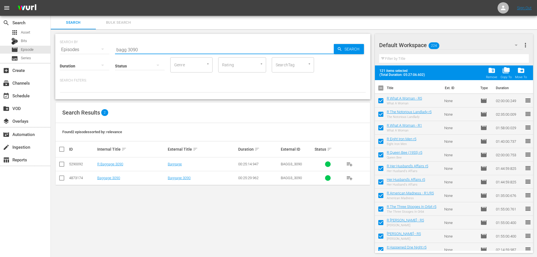
checkbox input "false"
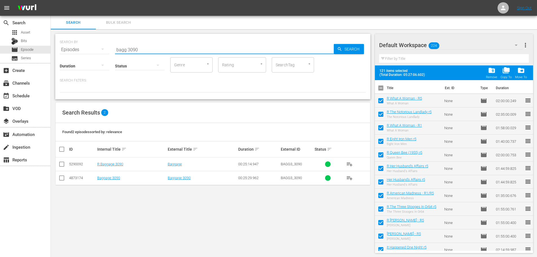
checkbox input "false"
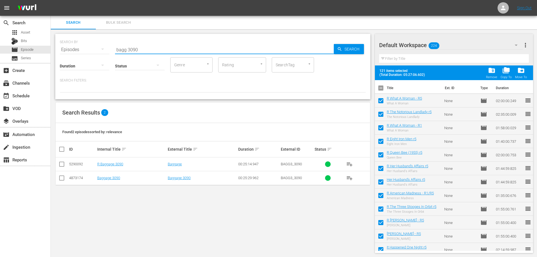
checkbox input "false"
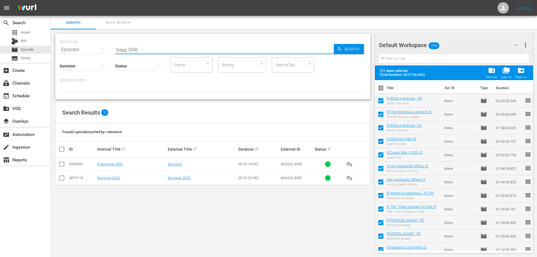
checkbox input "false"
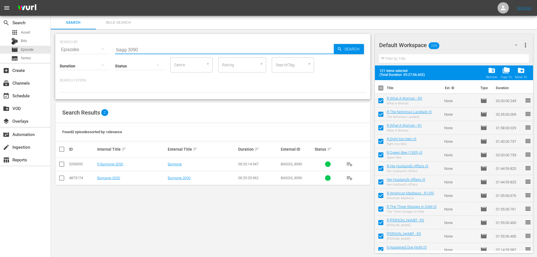
checkbox input "false"
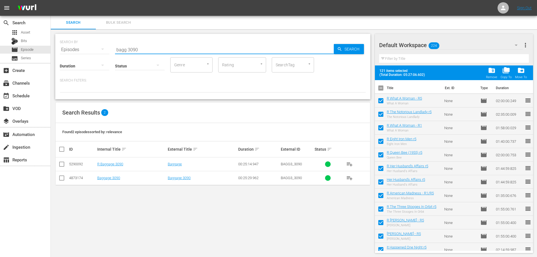
checkbox input "false"
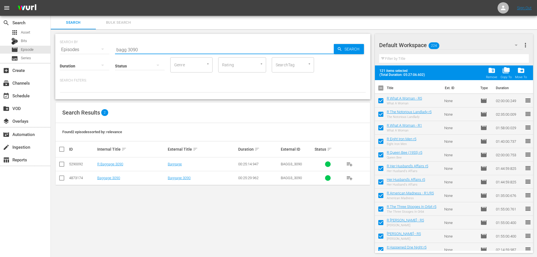
checkbox input "false"
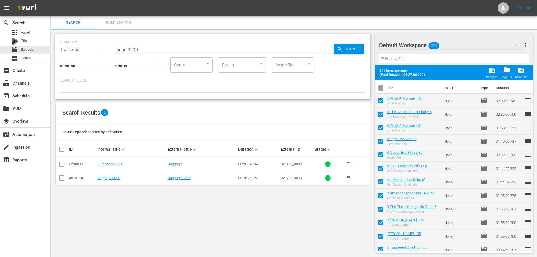
checkbox input "false"
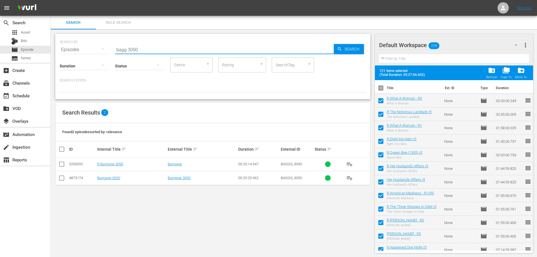
checkbox input "false"
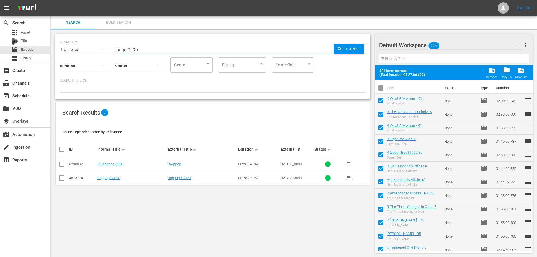
checkbox input "false"
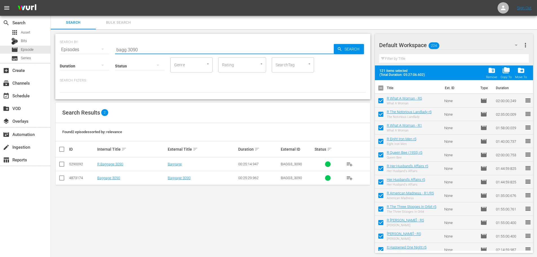
checkbox input "false"
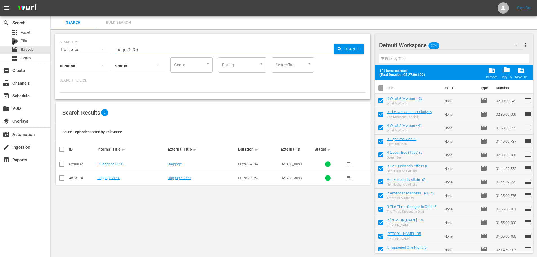
checkbox input "false"
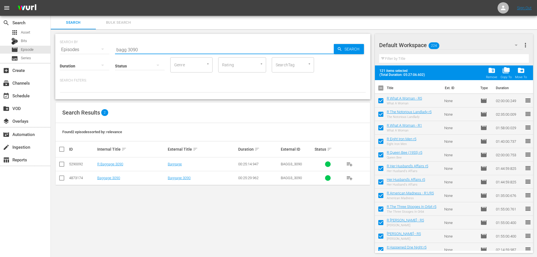
checkbox input "false"
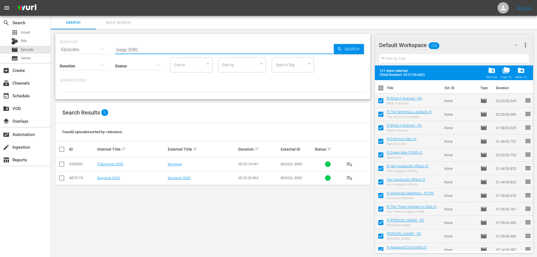
checkbox input "false"
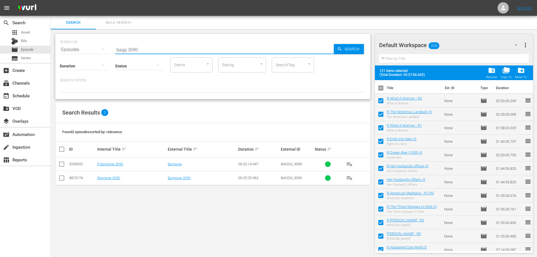
checkbox input "false"
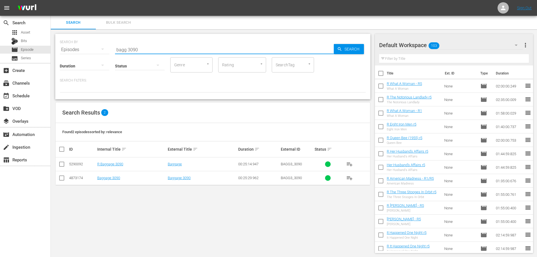
type input "bagg 3090"
click at [62, 167] on input "checkbox" at bounding box center [61, 165] width 7 height 7
checkbox input "true"
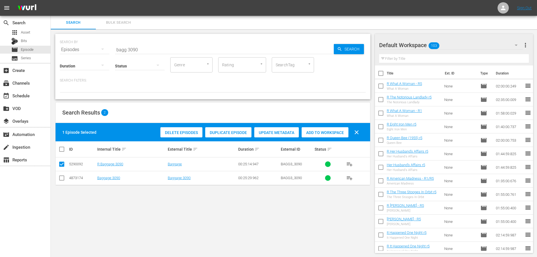
click at [330, 132] on span "Add to Workspace" at bounding box center [324, 132] width 47 height 5
drag, startPoint x: 327, startPoint y: 128, endPoint x: 306, endPoint y: 114, distance: 24.9
click at [327, 128] on div "Add to Workspace" at bounding box center [324, 132] width 47 height 11
drag, startPoint x: 139, startPoint y: 48, endPoint x: 95, endPoint y: 43, distance: 43.9
click at [103, 51] on div "SEARCH BY Search By Episodes Search ID, Title, Description, Keywords, or Catego…" at bounding box center [213, 46] width 306 height 20
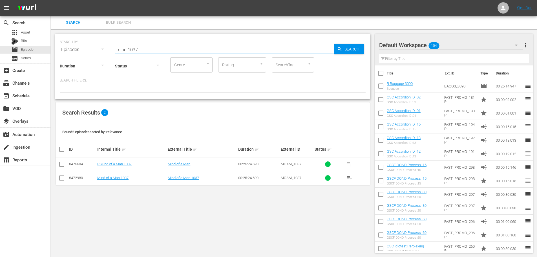
type input "mind 1037"
click at [60, 165] on input "checkbox" at bounding box center [61, 165] width 7 height 7
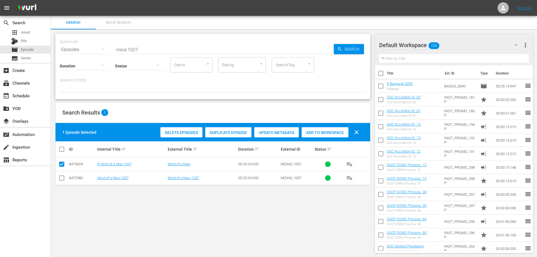
drag, startPoint x: 309, startPoint y: 131, endPoint x: 297, endPoint y: 124, distance: 14.2
click at [309, 131] on span "Add to Workspace" at bounding box center [324, 132] width 47 height 5
drag, startPoint x: 144, startPoint y: 50, endPoint x: 111, endPoint y: 50, distance: 33.0
click at [111, 50] on div "SEARCH BY Search By Episodes Search ID, Title, Description, Keywords, or Catego…" at bounding box center [213, 46] width 306 height 20
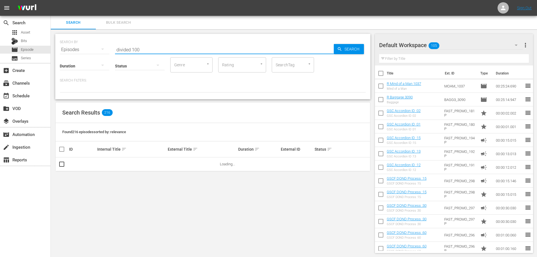
scroll to position [1, 0]
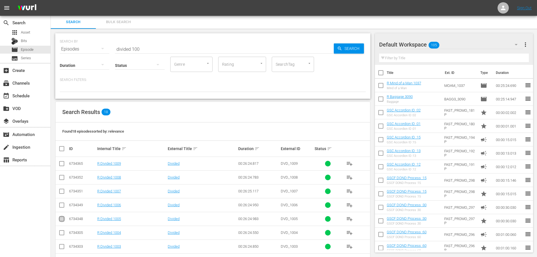
click at [63, 220] on input "checkbox" at bounding box center [61, 219] width 7 height 7
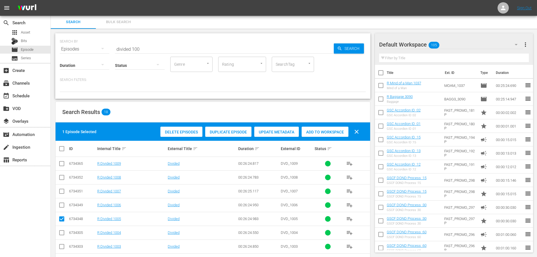
scroll to position [29, 0]
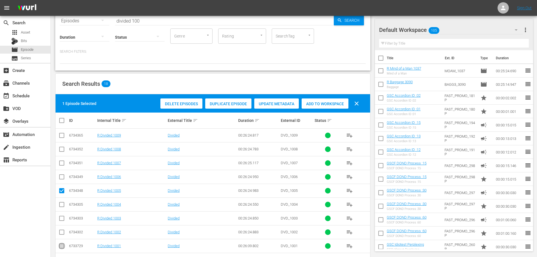
click at [62, 243] on span at bounding box center [61, 245] width 7 height 7
click at [62, 245] on input "checkbox" at bounding box center [61, 246] width 7 height 7
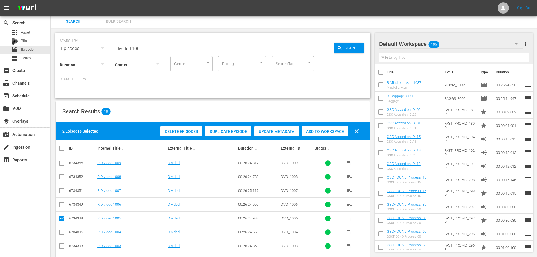
scroll to position [0, 0]
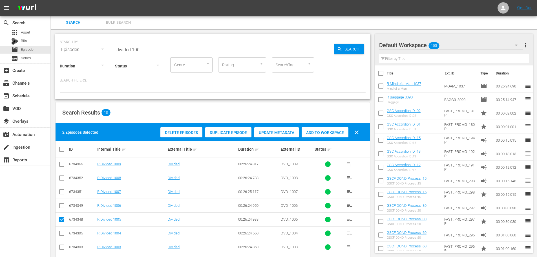
drag, startPoint x: 318, startPoint y: 133, endPoint x: 290, endPoint y: 120, distance: 30.9
click at [318, 133] on span "Add to Workspace" at bounding box center [324, 132] width 47 height 5
drag, startPoint x: 145, startPoint y: 46, endPoint x: 91, endPoint y: 41, distance: 54.1
click at [103, 44] on div "SEARCH BY Search By Episodes Search ID, Title, Description, Keywords, or Catego…" at bounding box center [213, 46] width 306 height 20
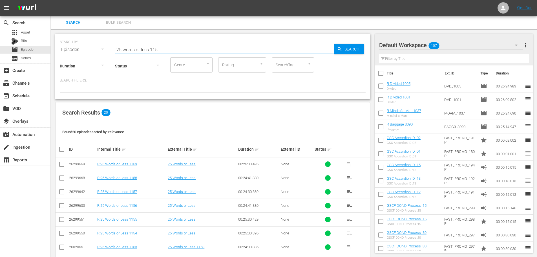
drag, startPoint x: 63, startPoint y: 228, endPoint x: 63, endPoint y: 232, distance: 3.7
click at [63, 230] on td at bounding box center [62, 233] width 13 height 14
drag, startPoint x: 63, startPoint y: 234, endPoint x: 62, endPoint y: 225, distance: 9.4
click at [63, 234] on input "checkbox" at bounding box center [61, 234] width 7 height 7
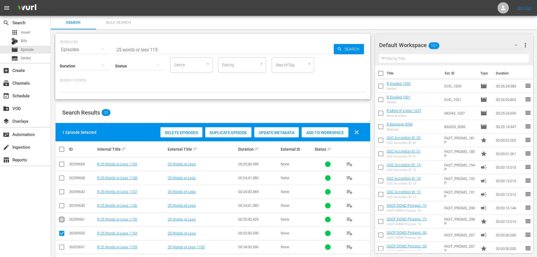
click at [61, 223] on input "checkbox" at bounding box center [61, 220] width 7 height 7
drag, startPoint x: 315, startPoint y: 132, endPoint x: 309, endPoint y: 125, distance: 10.2
click at [315, 132] on span "Add to Workspace" at bounding box center [324, 132] width 47 height 5
drag, startPoint x: 158, startPoint y: 48, endPoint x: 97, endPoint y: 47, distance: 60.6
click at [97, 47] on div "SEARCH BY Search By Episodes Search ID, Title, Description, Keywords, or Catego…" at bounding box center [213, 46] width 306 height 20
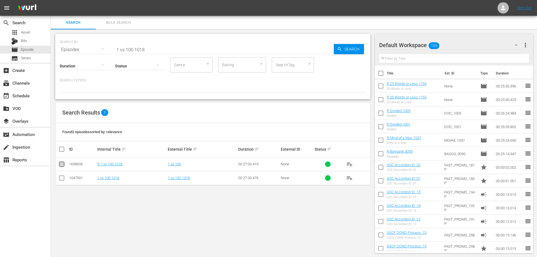
click at [63, 166] on input "checkbox" at bounding box center [61, 165] width 7 height 7
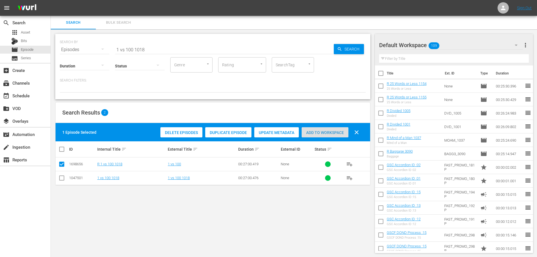
drag, startPoint x: 307, startPoint y: 135, endPoint x: 292, endPoint y: 120, distance: 21.5
click at [307, 135] on div "Add to Workspace" at bounding box center [324, 132] width 47 height 11
drag, startPoint x: 147, startPoint y: 48, endPoint x: 99, endPoint y: 45, distance: 48.8
click at [104, 48] on div "SEARCH BY Search By Episodes Search ID, Title, Description, Keywords, or Catego…" at bounding box center [213, 46] width 306 height 20
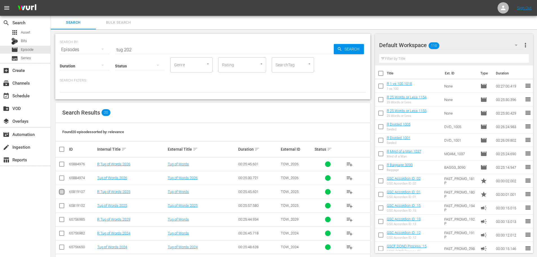
drag, startPoint x: 62, startPoint y: 193, endPoint x: 263, endPoint y: 141, distance: 207.7
click at [62, 193] on input "checkbox" at bounding box center [61, 192] width 7 height 7
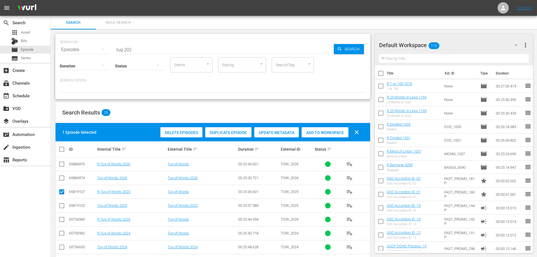
click at [320, 134] on span "Add to Workspace" at bounding box center [324, 132] width 47 height 5
click at [154, 50] on input "tug 202" at bounding box center [224, 50] width 219 height 14
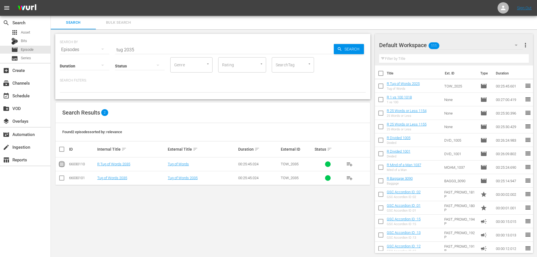
click at [64, 165] on input "checkbox" at bounding box center [61, 165] width 7 height 7
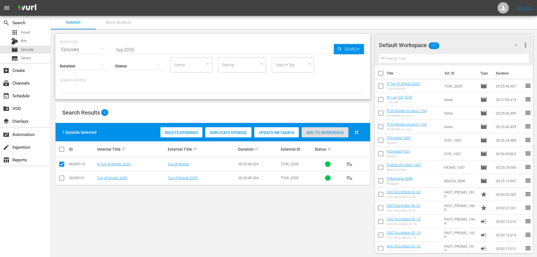
drag, startPoint x: 324, startPoint y: 133, endPoint x: 242, endPoint y: 80, distance: 97.9
click at [324, 133] on span "Add to Workspace" at bounding box center [324, 132] width 47 height 5
drag, startPoint x: 149, startPoint y: 50, endPoint x: 110, endPoint y: 47, distance: 39.2
click at [110, 47] on div "SEARCH BY Search By Episodes Search ID, Title, Description, Keywords, or Catego…" at bounding box center [213, 46] width 306 height 20
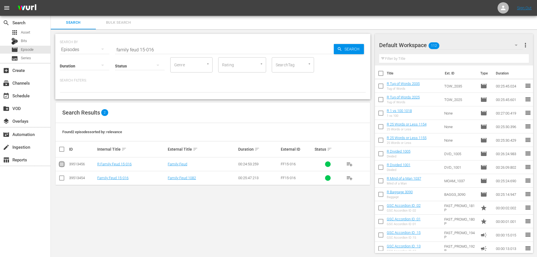
click at [60, 166] on input "checkbox" at bounding box center [61, 165] width 7 height 7
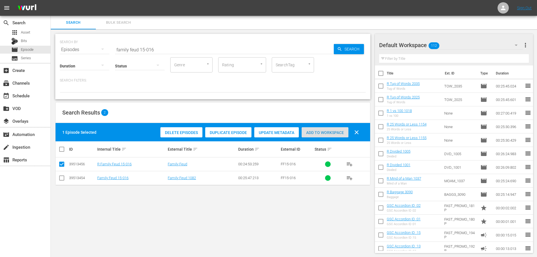
click at [319, 134] on span "Add to Workspace" at bounding box center [324, 132] width 47 height 5
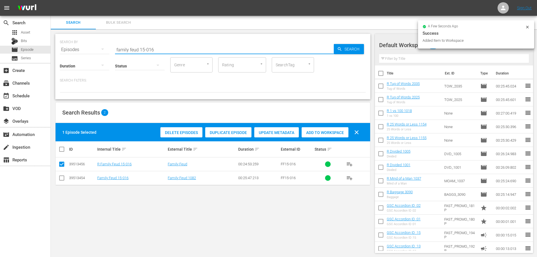
drag, startPoint x: 169, startPoint y: 51, endPoint x: 143, endPoint y: 50, distance: 26.0
click at [143, 50] on input "family feud 15-016" at bounding box center [224, 50] width 219 height 14
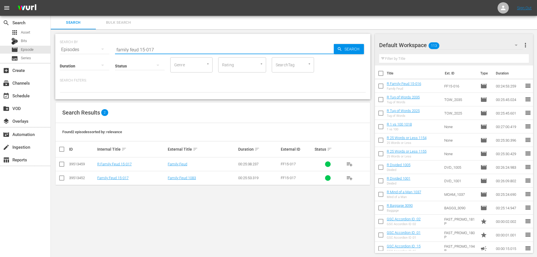
click at [61, 165] on input "checkbox" at bounding box center [61, 165] width 7 height 7
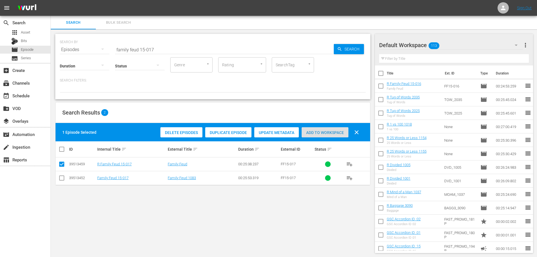
drag, startPoint x: 324, startPoint y: 135, endPoint x: 310, endPoint y: 118, distance: 22.2
click at [324, 135] on div "Add to Workspace" at bounding box center [324, 132] width 47 height 11
drag, startPoint x: 161, startPoint y: 48, endPoint x: 83, endPoint y: 45, distance: 78.1
click at [87, 49] on div "SEARCH BY Search By Episodes Search ID, Title, Description, Keywords, or Catego…" at bounding box center [213, 46] width 306 height 20
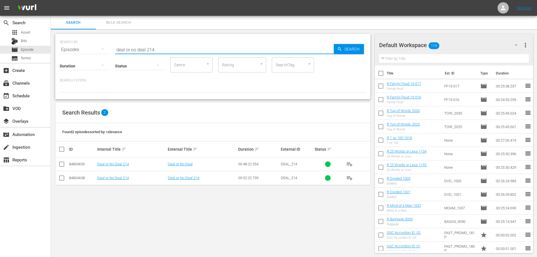
drag, startPoint x: 62, startPoint y: 164, endPoint x: 65, endPoint y: 163, distance: 3.5
click at [62, 164] on input "checkbox" at bounding box center [61, 165] width 7 height 7
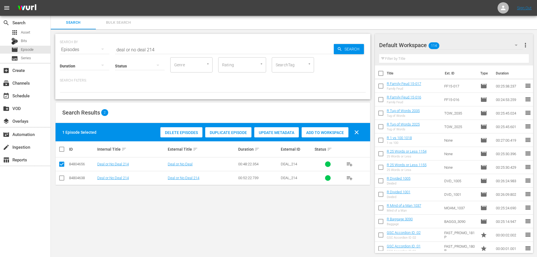
drag, startPoint x: 336, startPoint y: 131, endPoint x: 259, endPoint y: 77, distance: 93.0
click at [336, 131] on span "Add to Workspace" at bounding box center [324, 132] width 47 height 5
click at [184, 50] on input "deal or no deal 214" at bounding box center [224, 50] width 219 height 14
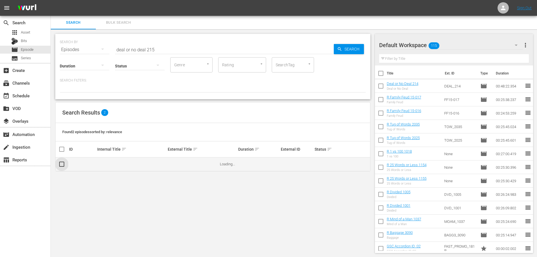
click at [61, 165] on input "checkbox" at bounding box center [63, 164] width 11 height 7
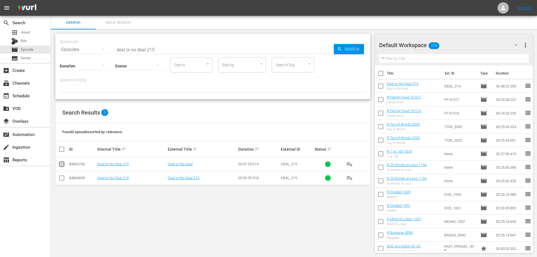
drag, startPoint x: 61, startPoint y: 165, endPoint x: 176, endPoint y: 145, distance: 116.9
click at [61, 165] on input "checkbox" at bounding box center [61, 165] width 7 height 7
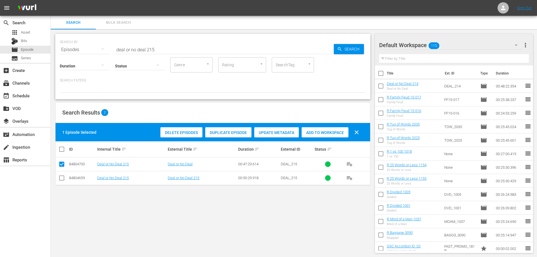
click at [333, 135] on div "Add to Workspace" at bounding box center [324, 132] width 47 height 11
click at [329, 131] on span "Add to Workspace" at bounding box center [324, 132] width 47 height 5
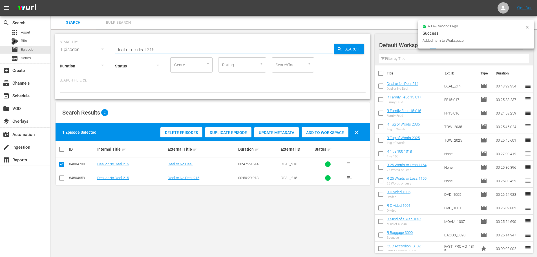
drag, startPoint x: 165, startPoint y: 49, endPoint x: 115, endPoint y: 49, distance: 50.4
click at [115, 49] on input "deal or no deal 215" at bounding box center [224, 50] width 219 height 14
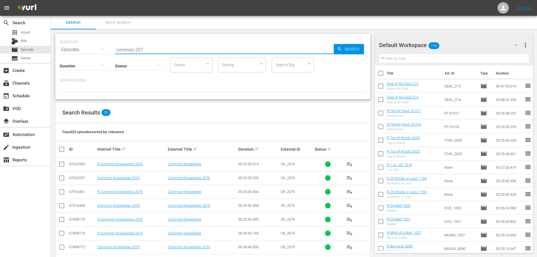
click at [60, 221] on input "checkbox" at bounding box center [61, 220] width 7 height 7
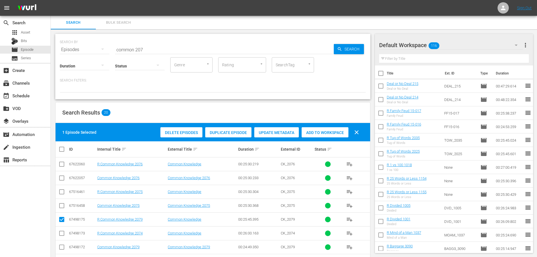
drag, startPoint x: 60, startPoint y: 193, endPoint x: 60, endPoint y: 199, distance: 6.5
click at [60, 193] on input "checkbox" at bounding box center [61, 192] width 7 height 7
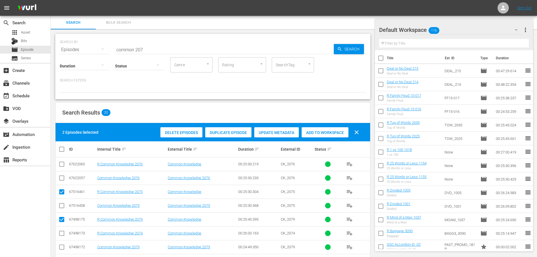
scroll to position [85, 0]
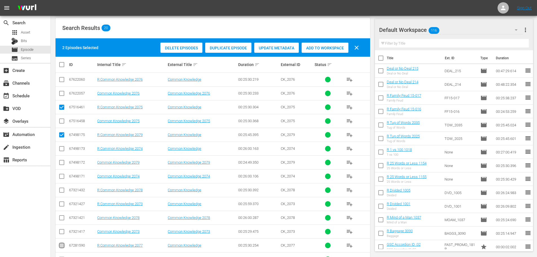
click at [61, 247] on input "checkbox" at bounding box center [61, 246] width 7 height 7
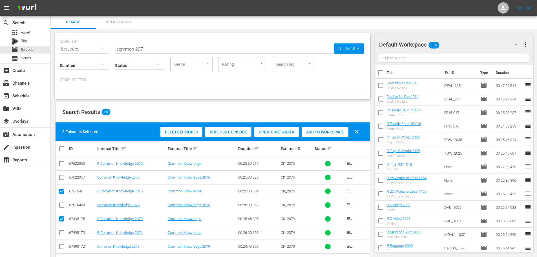
scroll to position [0, 0]
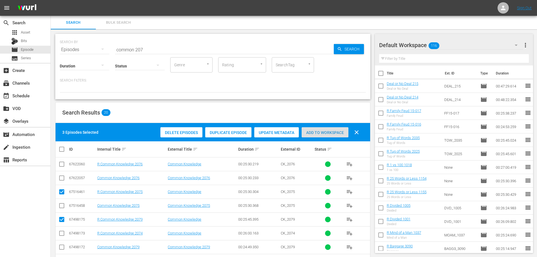
click at [320, 136] on div "Add to Workspace" at bounding box center [324, 132] width 47 height 11
drag, startPoint x: 146, startPoint y: 47, endPoint x: 51, endPoint y: 40, distance: 94.6
click at [94, 46] on div "SEARCH BY Search By Episodes Search ID, Title, Description, Keywords, or Catego…" at bounding box center [213, 46] width 306 height 20
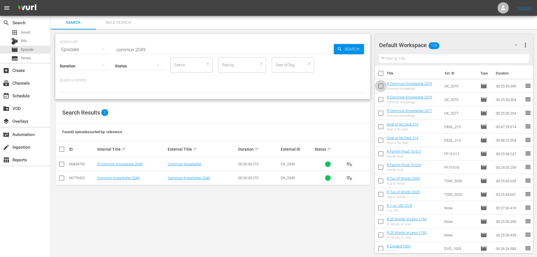
drag, startPoint x: 381, startPoint y: 85, endPoint x: 381, endPoint y: 89, distance: 4.5
click at [381, 85] on input "checkbox" at bounding box center [381, 87] width 12 height 12
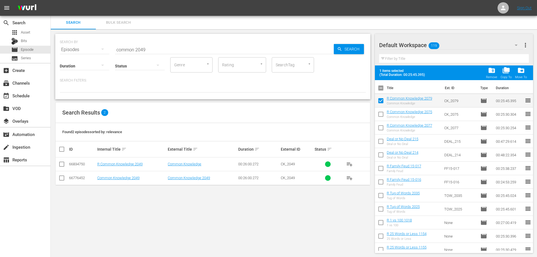
click at [379, 122] on span at bounding box center [381, 128] width 12 height 12
drag, startPoint x: 379, startPoint y: 116, endPoint x: 380, endPoint y: 123, distance: 7.4
click at [379, 116] on input "checkbox" at bounding box center [381, 115] width 12 height 12
click at [380, 129] on input "checkbox" at bounding box center [381, 129] width 12 height 12
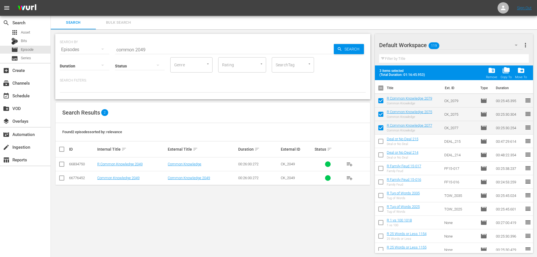
click at [491, 76] on div "Remove" at bounding box center [491, 77] width 11 height 4
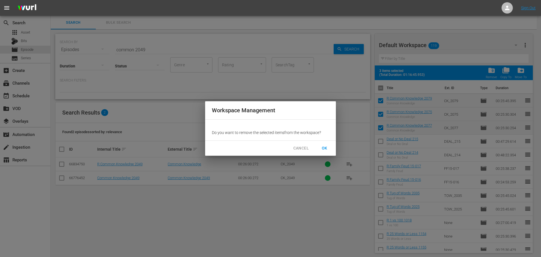
drag, startPoint x: 321, startPoint y: 148, endPoint x: 315, endPoint y: 143, distance: 9.0
click at [321, 148] on span "OK" at bounding box center [324, 148] width 9 height 7
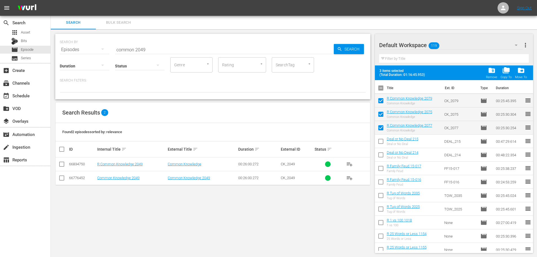
click at [150, 48] on input "common 2049" at bounding box center [224, 50] width 219 height 14
drag, startPoint x: 150, startPoint y: 48, endPoint x: 62, endPoint y: 59, distance: 88.9
click at [62, 59] on div "SEARCH BY Search By Episodes Search ID, Title, Description, Keywords, or Catego…" at bounding box center [212, 66] width 315 height 65
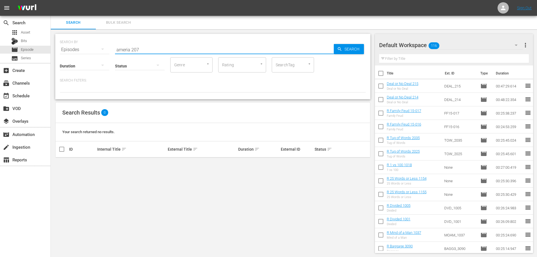
click at [129, 48] on input "ameria 207" at bounding box center [224, 50] width 219 height 14
click at [145, 46] on input "america 207" at bounding box center [224, 50] width 219 height 14
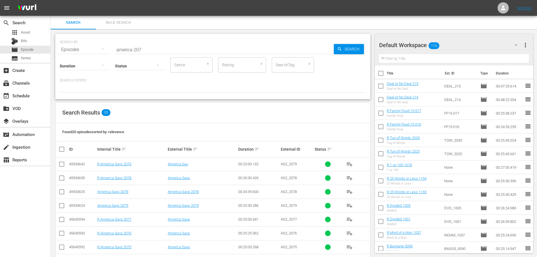
drag, startPoint x: 56, startPoint y: 163, endPoint x: 59, endPoint y: 165, distance: 3.3
click at [58, 164] on td at bounding box center [62, 164] width 13 height 14
click at [60, 165] on input "checkbox" at bounding box center [61, 165] width 7 height 7
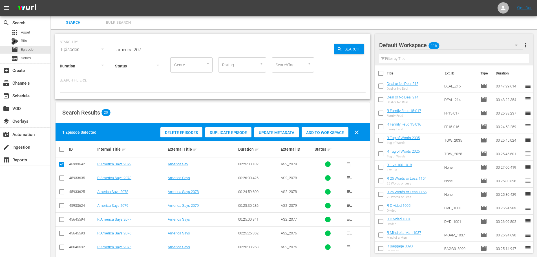
click at [62, 220] on input "checkbox" at bounding box center [61, 220] width 7 height 7
click at [61, 248] on input "checkbox" at bounding box center [61, 248] width 7 height 7
click at [336, 133] on span "Add to Workspace" at bounding box center [324, 132] width 47 height 5
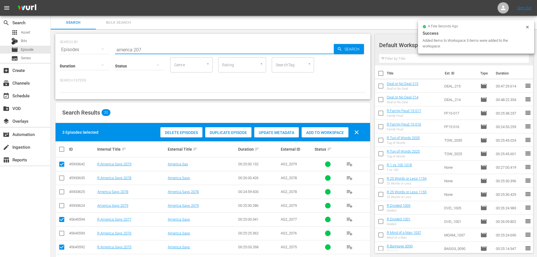
click at [117, 43] on input "america 207" at bounding box center [224, 50] width 219 height 14
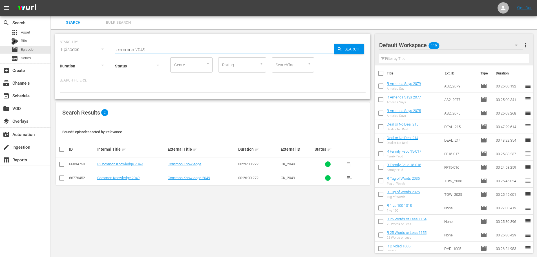
click at [62, 164] on input "checkbox" at bounding box center [61, 165] width 7 height 7
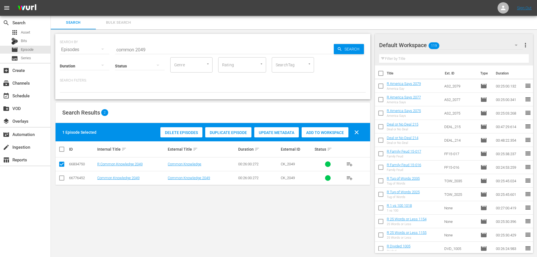
click at [317, 133] on span "Add to Workspace" at bounding box center [324, 132] width 47 height 5
click at [174, 50] on input "common 2049" at bounding box center [224, 50] width 219 height 14
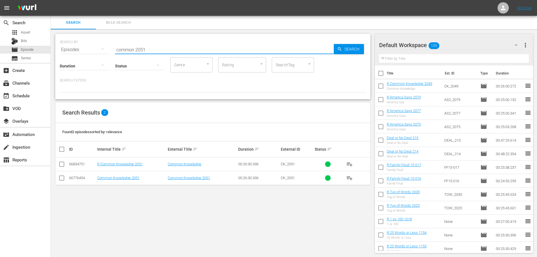
click at [61, 165] on input "checkbox" at bounding box center [61, 165] width 7 height 7
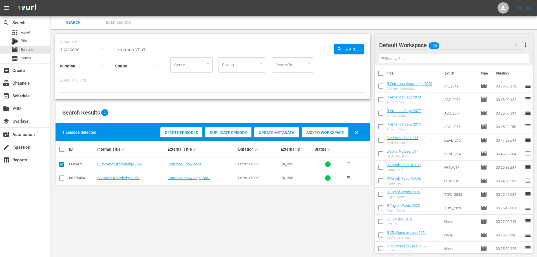
drag, startPoint x: 310, startPoint y: 132, endPoint x: 302, endPoint y: 123, distance: 12.2
click at [310, 132] on span "Add to Workspace" at bounding box center [324, 132] width 47 height 5
drag, startPoint x: 145, startPoint y: 48, endPoint x: 99, endPoint y: 43, distance: 45.9
click at [99, 43] on div "SEARCH BY Search By Episodes Search ID, Title, Description, Keywords, or Catego…" at bounding box center [213, 46] width 306 height 20
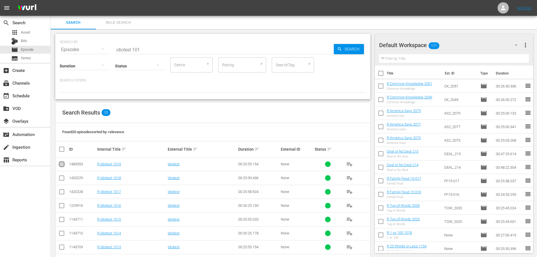
click at [63, 164] on input "checkbox" at bounding box center [61, 165] width 7 height 7
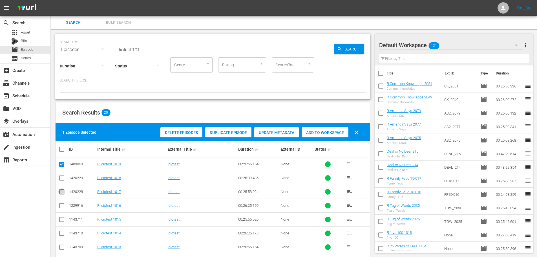
click at [60, 193] on input "checkbox" at bounding box center [61, 192] width 7 height 7
drag, startPoint x: 318, startPoint y: 132, endPoint x: 309, endPoint y: 125, distance: 12.0
click at [319, 132] on span "Add to Workspace" at bounding box center [324, 132] width 47 height 5
drag, startPoint x: 136, startPoint y: 48, endPoint x: 93, endPoint y: 49, distance: 42.5
click at [98, 47] on div "SEARCH BY Search By Episodes Search ID, Title, Description, Keywords, or Catego…" at bounding box center [213, 46] width 306 height 20
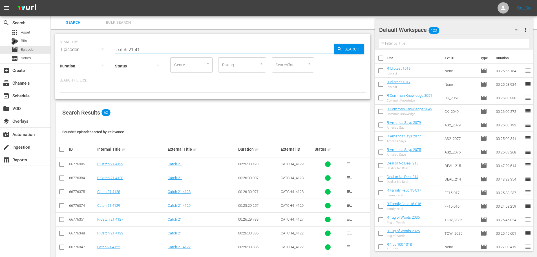
scroll to position [113, 0]
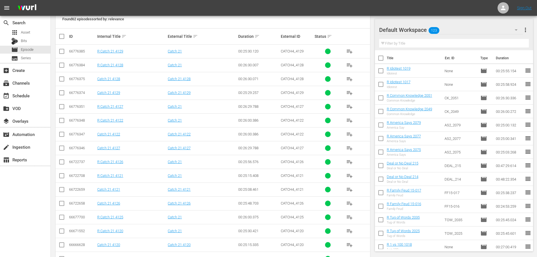
click at [63, 119] on input "checkbox" at bounding box center [61, 121] width 7 height 7
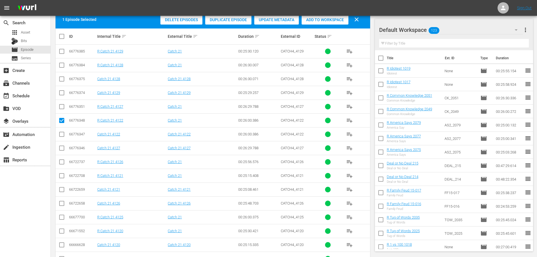
scroll to position [201, 0]
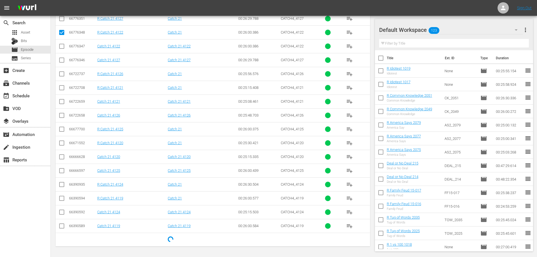
drag, startPoint x: 61, startPoint y: 185, endPoint x: 67, endPoint y: 172, distance: 14.6
click at [61, 185] on input "checkbox" at bounding box center [61, 185] width 7 height 7
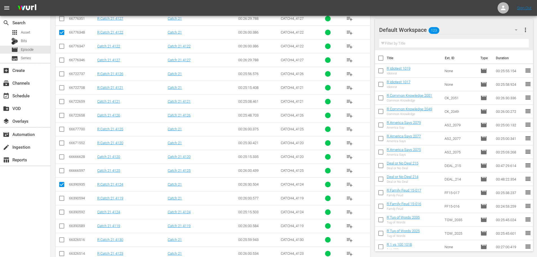
drag, startPoint x: 61, startPoint y: 255, endPoint x: 65, endPoint y: 251, distance: 5.2
click at [61, 255] on input "checkbox" at bounding box center [61, 254] width 7 height 7
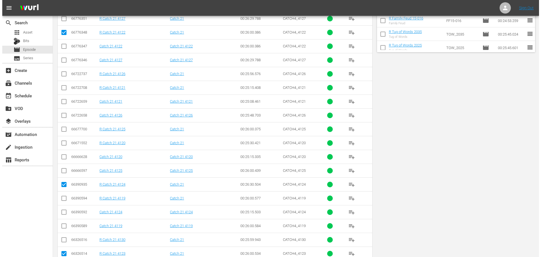
scroll to position [0, 0]
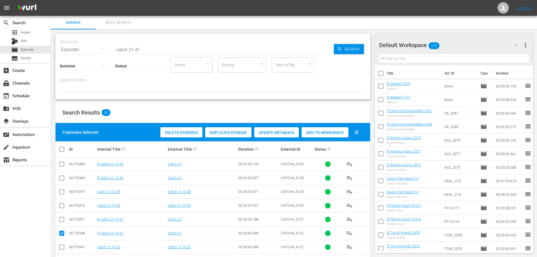
click at [320, 130] on span "Add to Workspace" at bounding box center [324, 132] width 47 height 5
click at [33, 94] on div "event_available Schedule" at bounding box center [25, 95] width 50 height 11
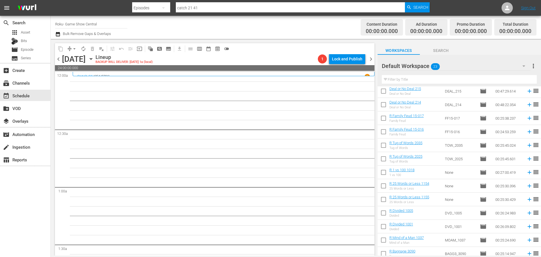
scroll to position [155, 0]
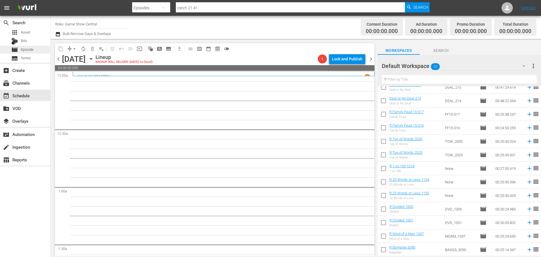
click at [32, 50] on span "Episode" at bounding box center [27, 50] width 13 height 6
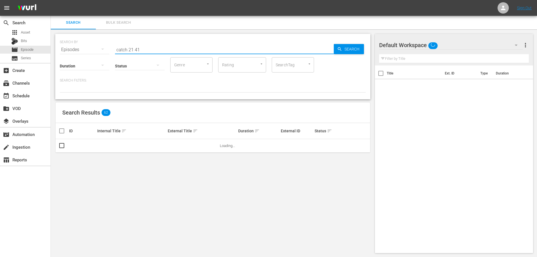
drag, startPoint x: 153, startPoint y: 47, endPoint x: 63, endPoint y: 37, distance: 90.5
click at [96, 48] on div "SEARCH BY Search By Episodes Search ID, Title, Description, Keywords, or Catego…" at bounding box center [213, 46] width 306 height 20
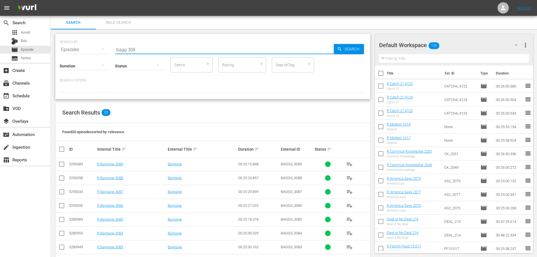
click at [60, 165] on input "checkbox" at bounding box center [61, 165] width 7 height 7
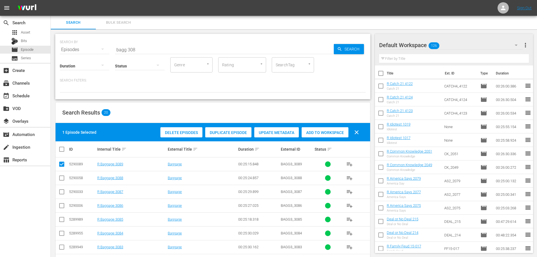
drag, startPoint x: 61, startPoint y: 179, endPoint x: 61, endPoint y: 182, distance: 2.9
click at [61, 179] on input "checkbox" at bounding box center [61, 179] width 7 height 7
click at [62, 191] on input "checkbox" at bounding box center [61, 192] width 7 height 7
click at [312, 132] on span "Add to Workspace" at bounding box center [324, 132] width 47 height 5
click at [37, 93] on div "event_available Schedule" at bounding box center [25, 95] width 50 height 11
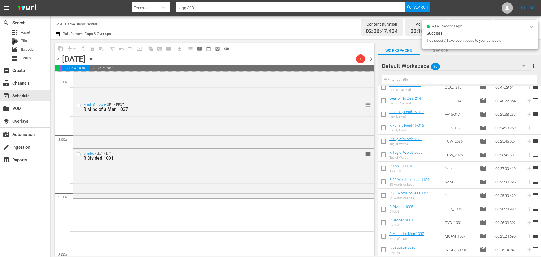
scroll to position [197, 0]
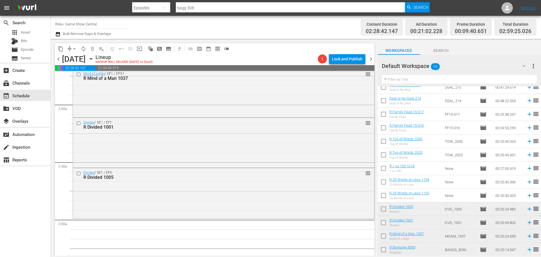
drag, startPoint x: 391, startPoint y: 205, endPoint x: 230, endPoint y: 190, distance: 161.0
click at [230, 190] on div "Divided / SE1 / EP5: R Divided 1005 reorder" at bounding box center [223, 192] width 301 height 49
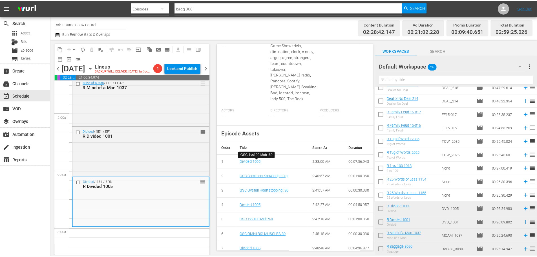
scroll to position [0, 0]
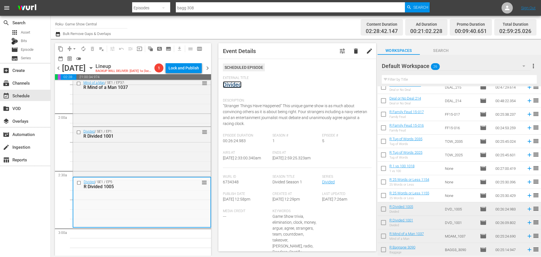
click at [227, 86] on link "Divided" at bounding box center [232, 84] width 19 height 7
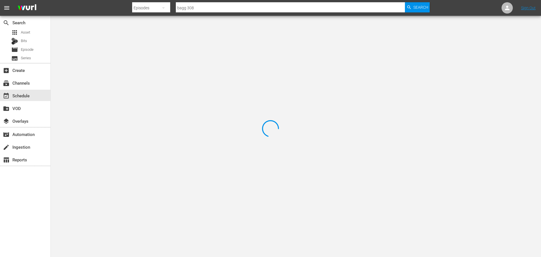
click at [109, 36] on div at bounding box center [270, 128] width 541 height 257
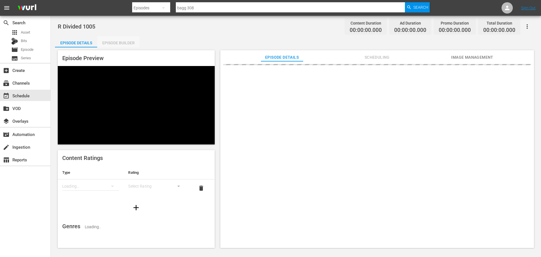
click at [115, 39] on div "Episode Builder" at bounding box center [118, 43] width 42 height 14
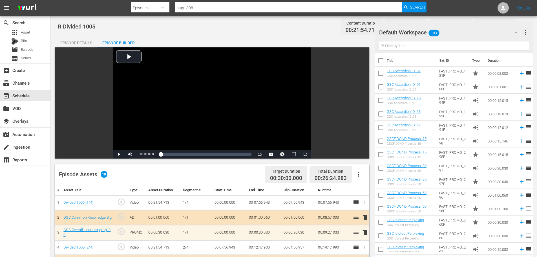
scroll to position [147, 0]
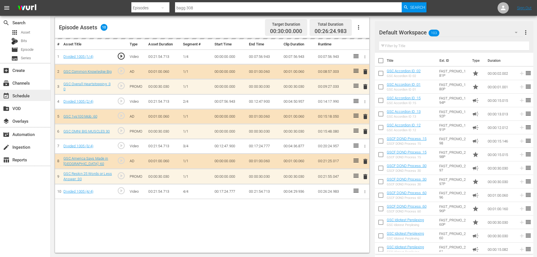
click at [23, 96] on div "event_available Schedule" at bounding box center [16, 94] width 32 height 5
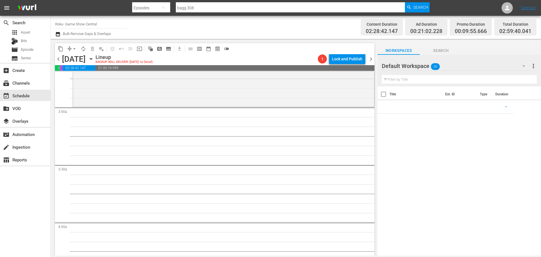
scroll to position [168, 0]
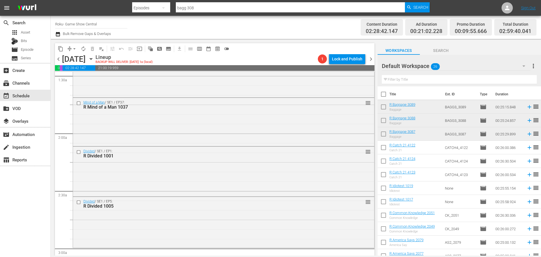
click at [209, 163] on div "Divided / SE1 / EP1: R Divided 1001 reorder" at bounding box center [223, 171] width 301 height 48
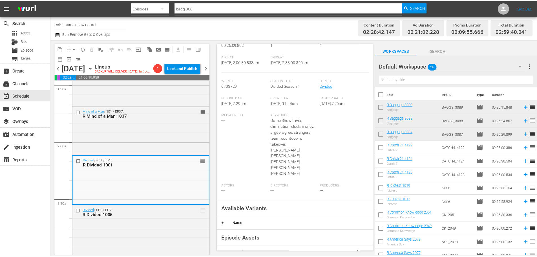
scroll to position [35, 0]
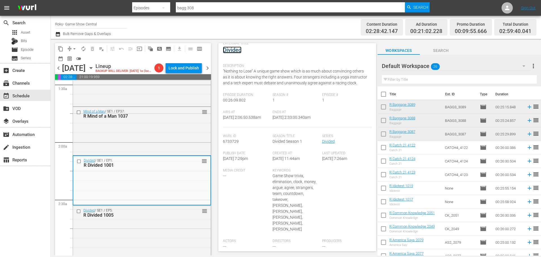
click at [234, 51] on link "Divided" at bounding box center [232, 49] width 19 height 7
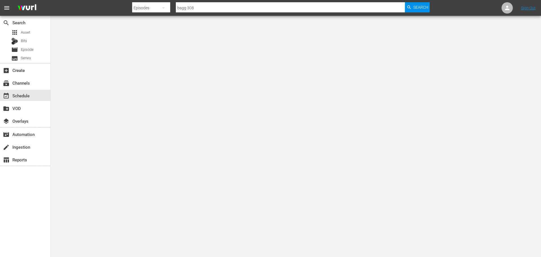
click at [106, 37] on div at bounding box center [270, 128] width 541 height 257
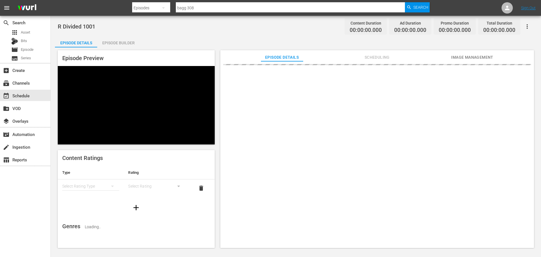
click at [107, 39] on div "Episode Builder" at bounding box center [118, 43] width 42 height 14
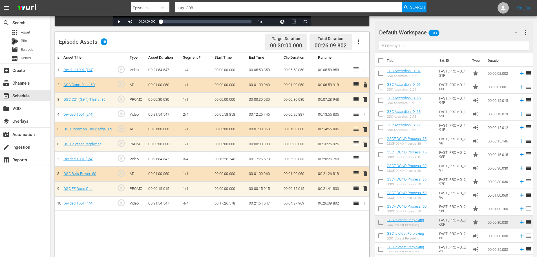
scroll to position [147, 0]
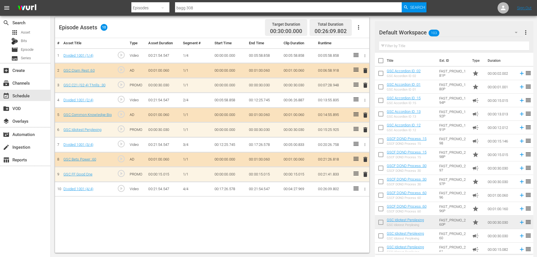
click at [366, 176] on span "delete" at bounding box center [365, 174] width 7 height 7
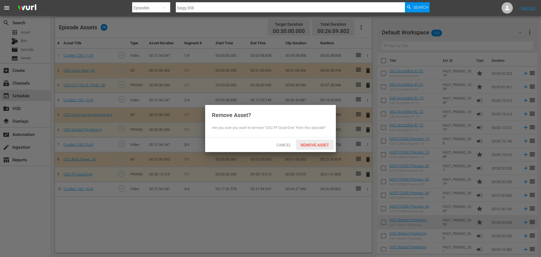
click at [317, 145] on span "Remove Asset" at bounding box center [314, 145] width 37 height 5
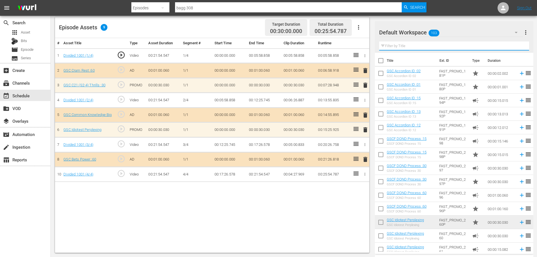
click at [393, 43] on input "text" at bounding box center [454, 45] width 150 height 9
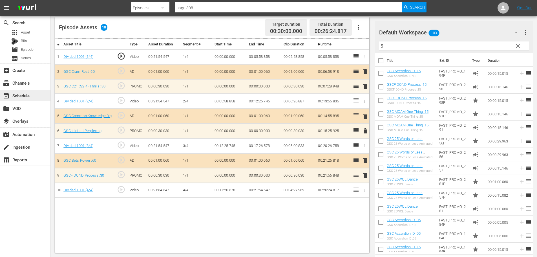
click at [31, 94] on div "event_available Schedule" at bounding box center [16, 94] width 32 height 5
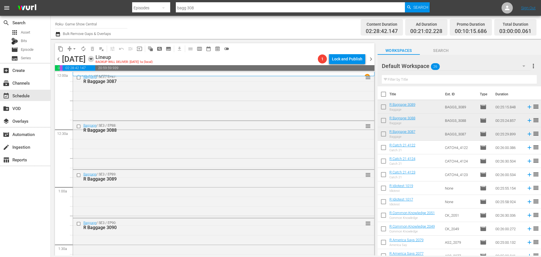
click at [94, 58] on icon "button" at bounding box center [91, 59] width 6 height 6
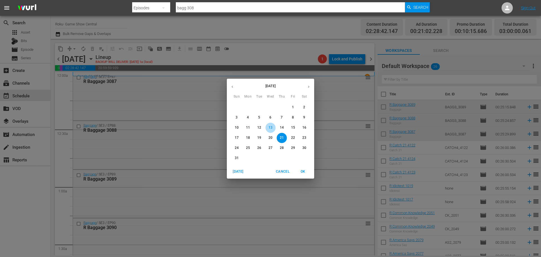
click at [269, 127] on p "13" at bounding box center [271, 127] width 4 height 5
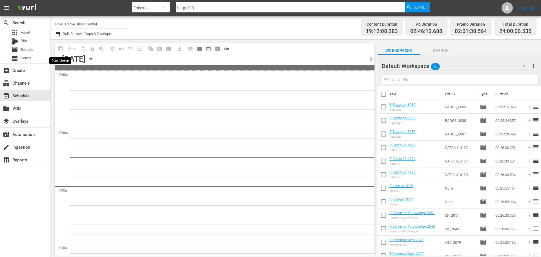
click at [60, 49] on span "content_copy" at bounding box center [61, 49] width 6 height 6
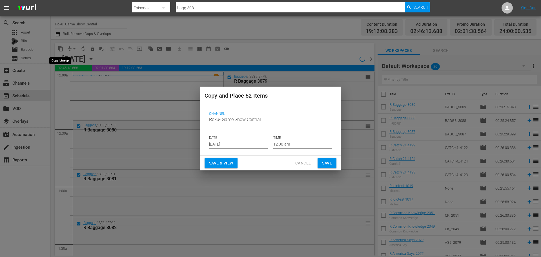
drag, startPoint x: 60, startPoint y: 49, endPoint x: 150, endPoint y: 187, distance: 164.4
click at [60, 50] on div "Copy and Place 52 Items Channel Channel Title Roku- Game Show Central DATE Aug …" at bounding box center [270, 128] width 541 height 257
click at [238, 146] on input "Aug 15th 2025" at bounding box center [238, 144] width 59 height 8
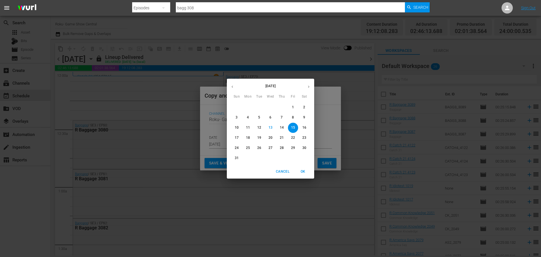
click at [286, 171] on span "Cancel" at bounding box center [283, 171] width 14 height 6
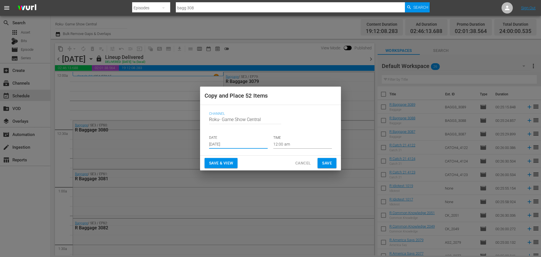
drag, startPoint x: 301, startPoint y: 165, endPoint x: 145, endPoint y: 58, distance: 189.0
click at [301, 165] on span "Cancel" at bounding box center [302, 162] width 15 height 7
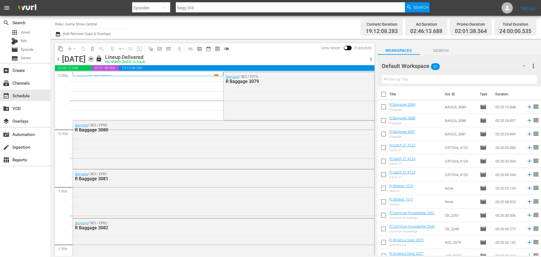
click at [94, 59] on icon "button" at bounding box center [91, 59] width 6 height 6
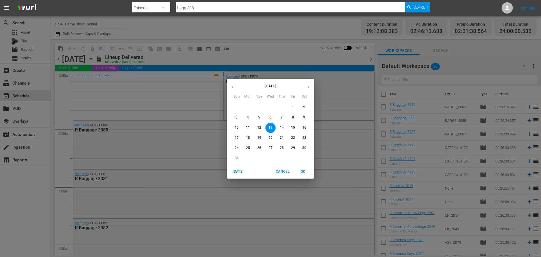
click at [269, 118] on span "6" at bounding box center [270, 117] width 10 height 5
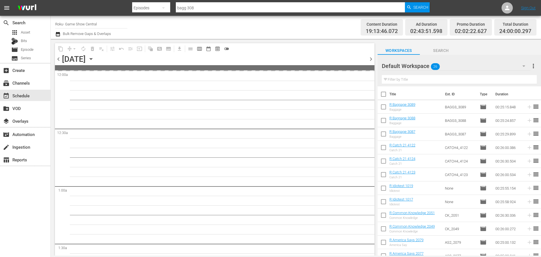
click at [58, 48] on span "content_copy" at bounding box center [61, 49] width 6 height 6
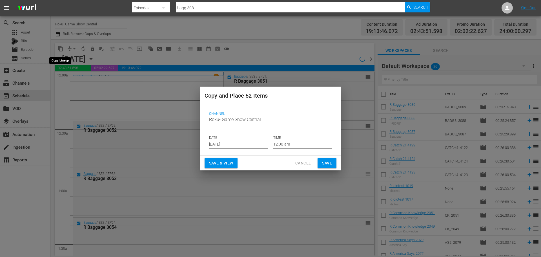
click at [60, 50] on div "Copy and Place 52 Items Channel Channel Title Roku- Game Show Central DATE Aug …" at bounding box center [270, 128] width 541 height 257
click at [230, 143] on input "Aug 15th 2025" at bounding box center [238, 144] width 59 height 8
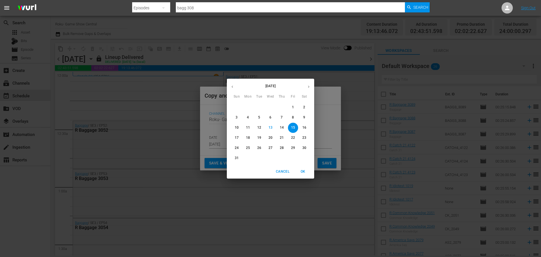
click at [270, 147] on p "27" at bounding box center [271, 147] width 4 height 5
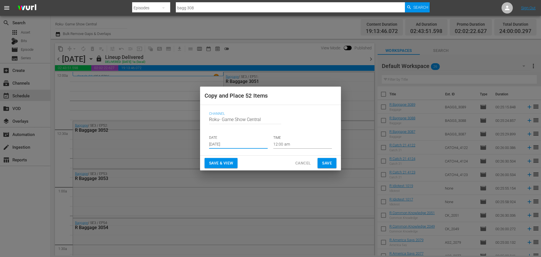
click at [242, 145] on input "Aug 27th 2025" at bounding box center [238, 144] width 59 height 8
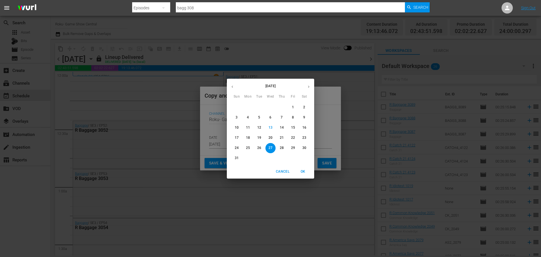
click at [268, 137] on span "20" at bounding box center [270, 137] width 10 height 5
type input "Aug 20th 2025"
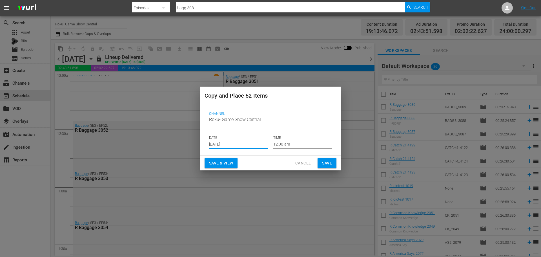
click at [321, 160] on button "Save" at bounding box center [327, 163] width 19 height 10
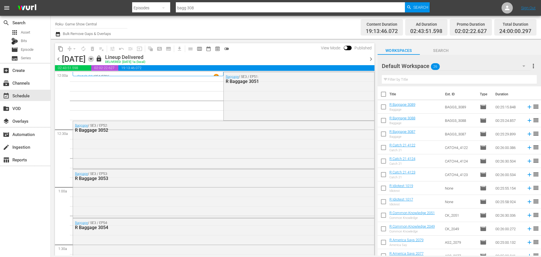
click at [94, 59] on icon "button" at bounding box center [91, 59] width 6 height 6
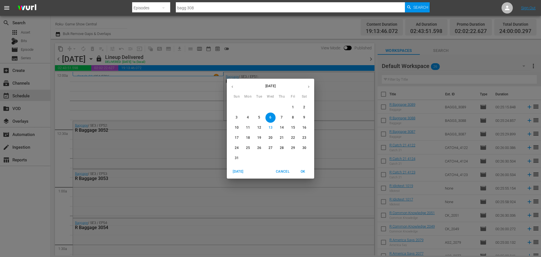
click at [269, 138] on p "20" at bounding box center [271, 137] width 4 height 5
click at [272, 138] on p "20" at bounding box center [271, 137] width 4 height 5
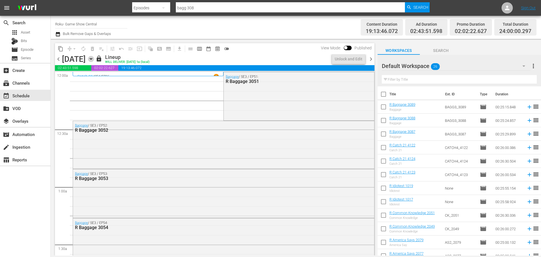
click at [94, 61] on icon "button" at bounding box center [91, 59] width 6 height 6
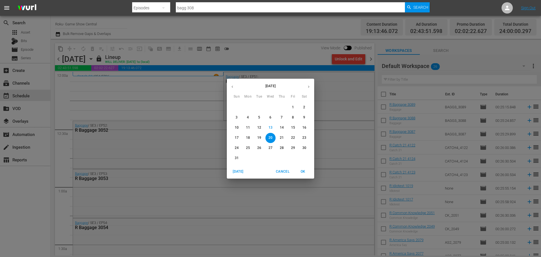
drag, startPoint x: 283, startPoint y: 119, endPoint x: 74, endPoint y: 114, distance: 209.1
click at [283, 119] on p "7" at bounding box center [282, 117] width 2 height 5
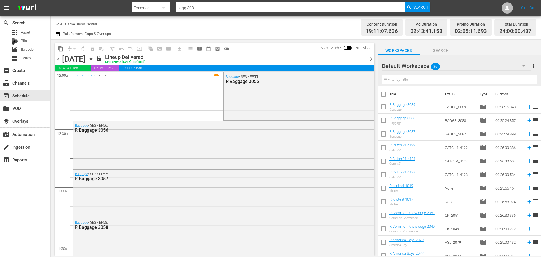
click at [61, 49] on span "content_copy" at bounding box center [61, 49] width 6 height 6
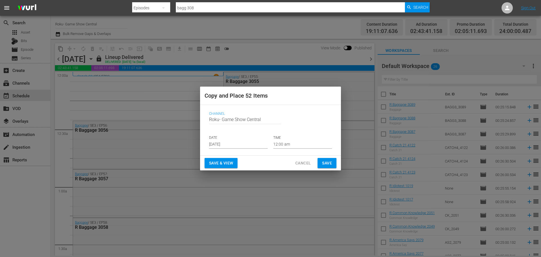
click at [226, 144] on input "Aug 15th 2025" at bounding box center [238, 144] width 59 height 8
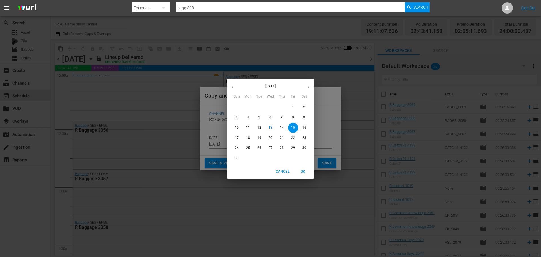
click at [281, 137] on p "21" at bounding box center [282, 137] width 4 height 5
type input "Aug 21st 2025"
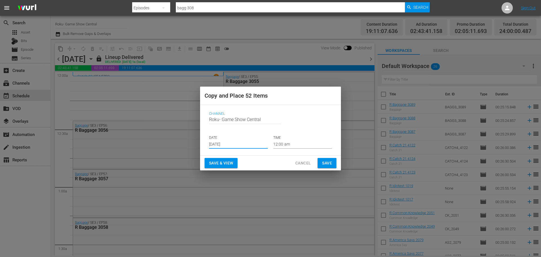
click at [324, 161] on span "Save" at bounding box center [327, 162] width 10 height 7
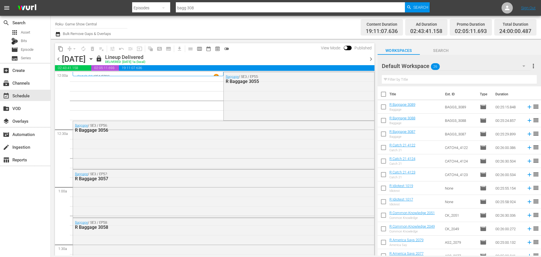
click at [94, 60] on icon "button" at bounding box center [91, 59] width 6 height 6
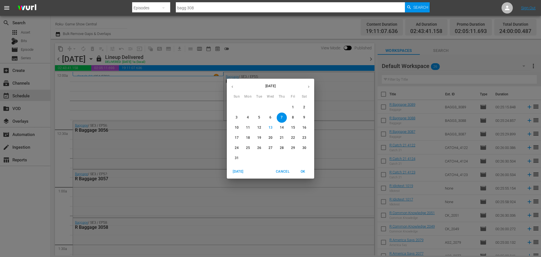
drag, startPoint x: 279, startPoint y: 133, endPoint x: 281, endPoint y: 135, distance: 3.0
click at [279, 134] on button "21" at bounding box center [282, 138] width 10 height 10
click at [280, 135] on p "21" at bounding box center [282, 137] width 4 height 5
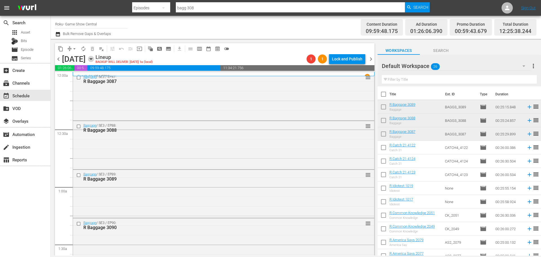
click at [92, 59] on icon "button" at bounding box center [91, 58] width 3 height 1
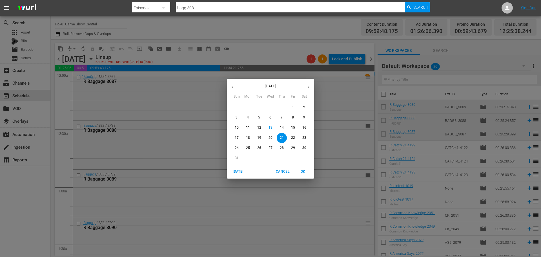
click at [28, 217] on div "[DATE] Sun Mon Tue Wed Thu Fri Sat 27 28 29 30 31 1 2 3 4 5 6 7 8 9 10 11 12 13…" at bounding box center [270, 128] width 541 height 257
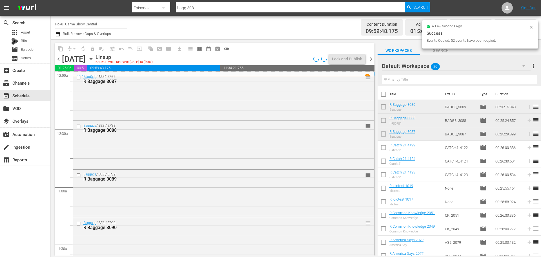
drag, startPoint x: 22, startPoint y: 219, endPoint x: 44, endPoint y: 203, distance: 27.9
click at [22, 219] on div "search Search apps Asset Bits movie Episode subtitles Series add_box Create sub…" at bounding box center [25, 144] width 51 height 257
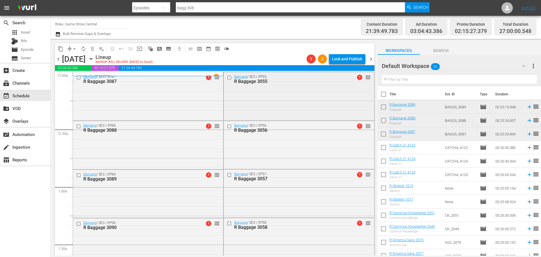
click at [228, 78] on input "checkbox" at bounding box center [230, 77] width 6 height 5
click at [227, 173] on input "checkbox" at bounding box center [230, 174] width 6 height 5
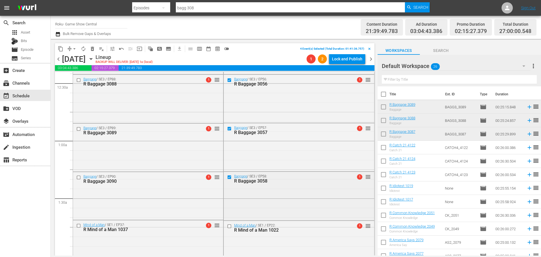
scroll to position [85, 0]
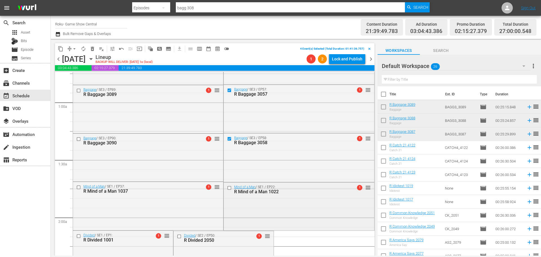
click at [227, 187] on input "checkbox" at bounding box center [230, 187] width 6 height 5
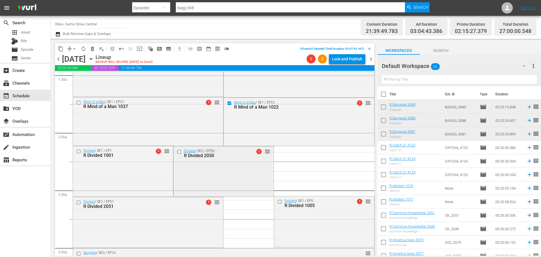
click at [177, 151] on input "checkbox" at bounding box center [180, 151] width 6 height 5
click at [78, 202] on input "checkbox" at bounding box center [79, 202] width 6 height 5
click at [62, 49] on span "content_copy" at bounding box center [61, 49] width 6 height 6
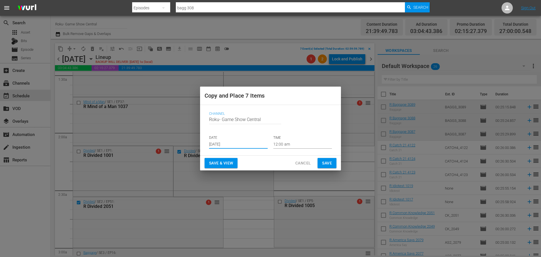
click at [232, 147] on input "Aug 15th 2025" at bounding box center [238, 144] width 59 height 8
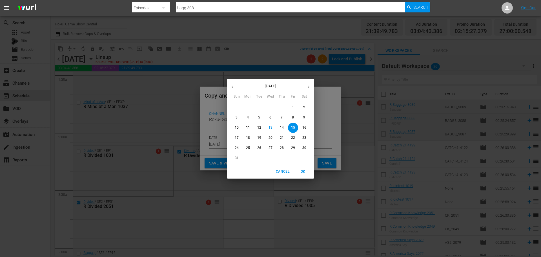
drag, startPoint x: 294, startPoint y: 128, endPoint x: 300, endPoint y: 125, distance: 7.2
click at [294, 128] on p "15" at bounding box center [293, 127] width 4 height 5
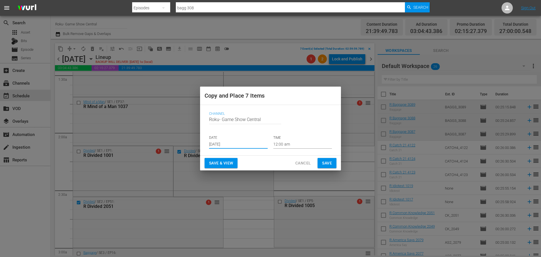
click at [298, 142] on input "12:00 am" at bounding box center [302, 144] width 59 height 8
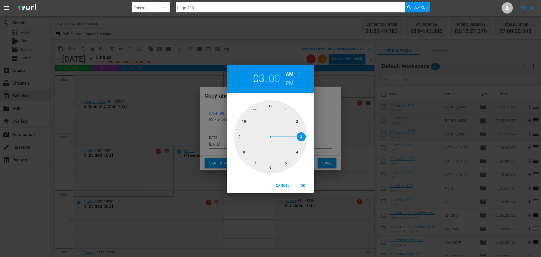
drag, startPoint x: 299, startPoint y: 137, endPoint x: 304, endPoint y: 147, distance: 11.9
click at [299, 137] on div at bounding box center [270, 136] width 73 height 73
drag, startPoint x: 303, startPoint y: 181, endPoint x: 308, endPoint y: 172, distance: 10.0
click at [303, 181] on button "OK" at bounding box center [303, 185] width 18 height 9
type input "03:00 am"
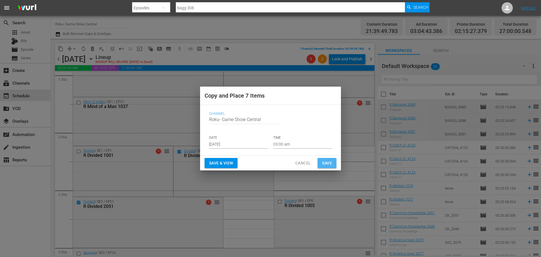
click at [320, 162] on button "Save" at bounding box center [327, 163] width 19 height 10
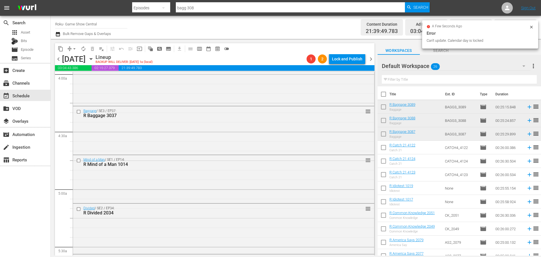
scroll to position [1014, 0]
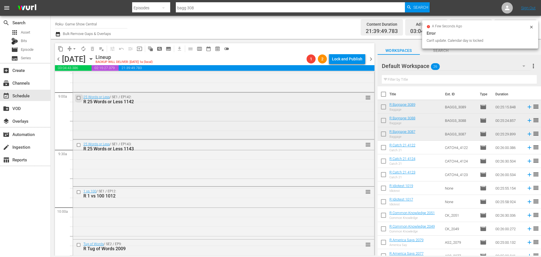
click at [78, 99] on input "checkbox" at bounding box center [79, 97] width 6 height 5
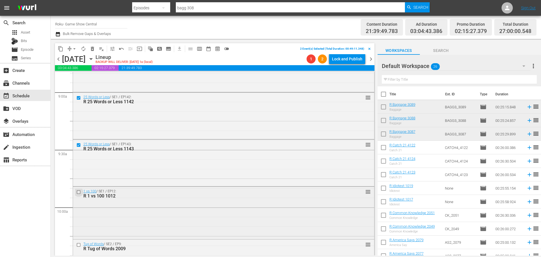
click at [78, 192] on input "checkbox" at bounding box center [79, 192] width 6 height 5
click at [78, 245] on input "checkbox" at bounding box center [79, 244] width 6 height 5
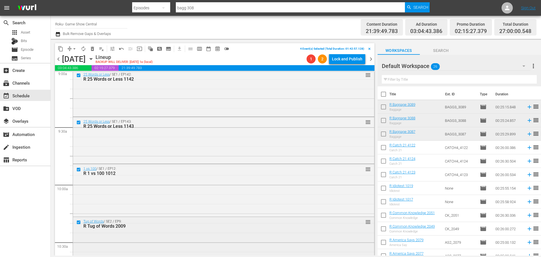
scroll to position [1071, 0]
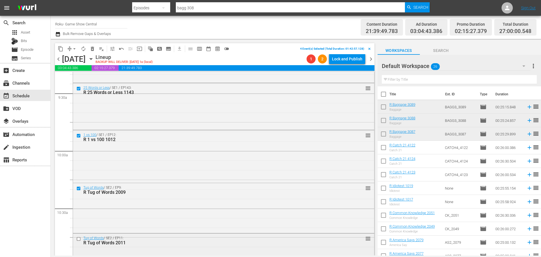
click at [79, 238] on input "checkbox" at bounding box center [79, 238] width 6 height 5
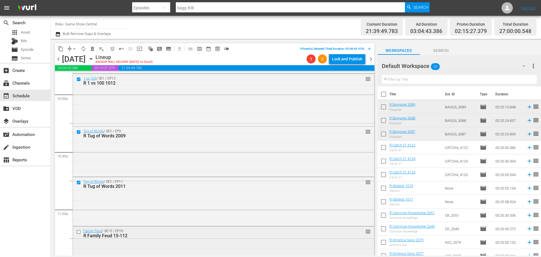
click at [78, 232] on input "checkbox" at bounding box center [79, 231] width 6 height 5
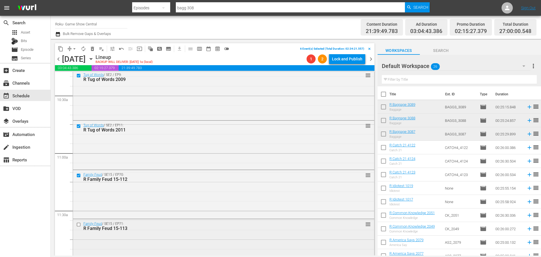
click at [79, 224] on input "checkbox" at bounding box center [79, 224] width 6 height 5
click at [59, 50] on span "content_copy" at bounding box center [61, 49] width 6 height 6
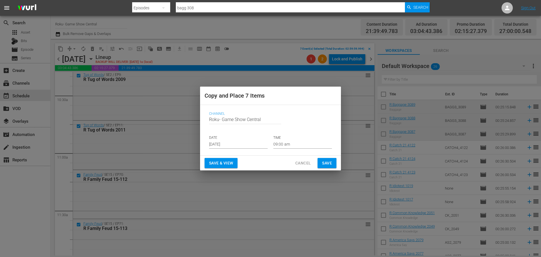
click at [246, 148] on input "Aug 15th 2025" at bounding box center [238, 144] width 59 height 8
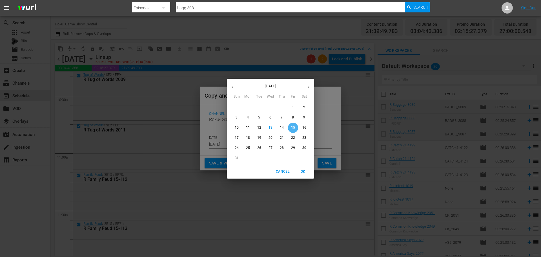
click at [293, 130] on p "15" at bounding box center [293, 127] width 4 height 5
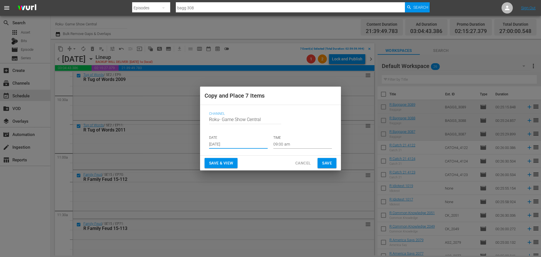
click at [297, 146] on input "09:00 am" at bounding box center [302, 144] width 59 height 8
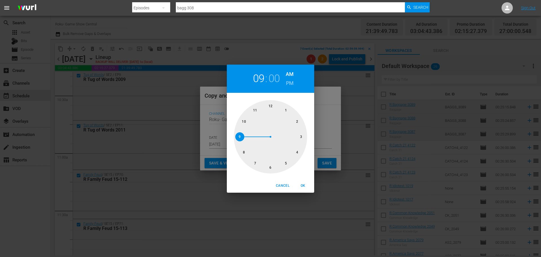
drag, startPoint x: 270, startPoint y: 168, endPoint x: 277, endPoint y: 172, distance: 8.1
click at [270, 168] on div at bounding box center [270, 136] width 73 height 73
click at [298, 185] on span "OK" at bounding box center [303, 186] width 14 height 6
type input "06:00 am"
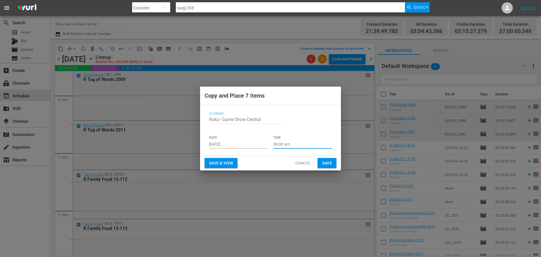
click at [333, 161] on button "Save" at bounding box center [327, 163] width 19 height 10
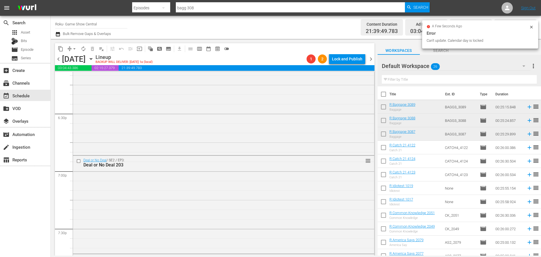
scroll to position [1972, 0]
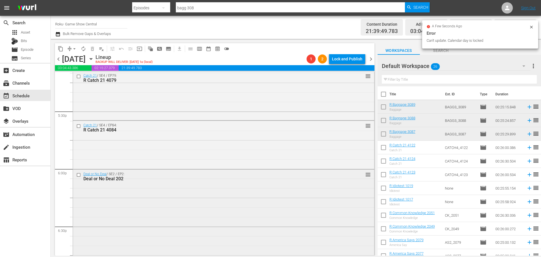
click at [78, 174] on input "checkbox" at bounding box center [79, 174] width 6 height 5
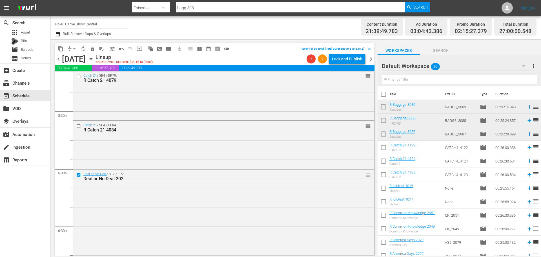
scroll to position [2029, 0]
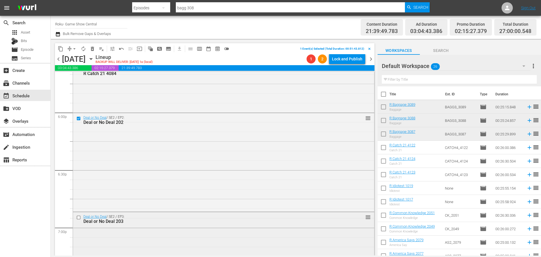
click at [79, 217] on input "checkbox" at bounding box center [79, 217] width 6 height 5
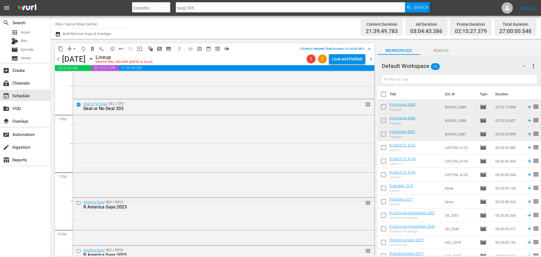
drag, startPoint x: 79, startPoint y: 203, endPoint x: 94, endPoint y: 256, distance: 55.0
click at [80, 205] on input "checkbox" at bounding box center [79, 202] width 6 height 5
click at [78, 251] on input "checkbox" at bounding box center [79, 251] width 6 height 5
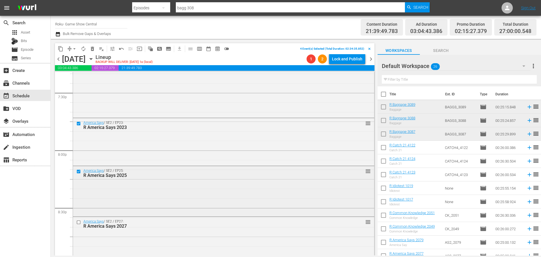
scroll to position [2226, 0]
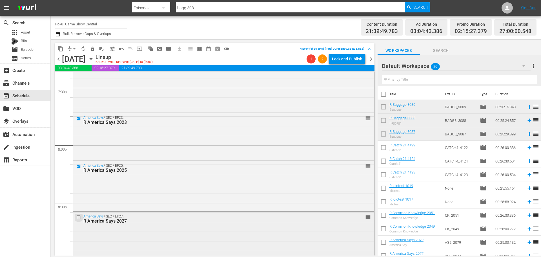
click at [77, 216] on input "checkbox" at bounding box center [79, 217] width 6 height 5
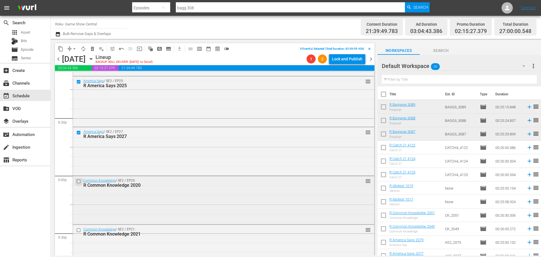
click at [79, 182] on input "checkbox" at bounding box center [79, 181] width 6 height 5
click at [79, 230] on input "checkbox" at bounding box center [79, 229] width 6 height 5
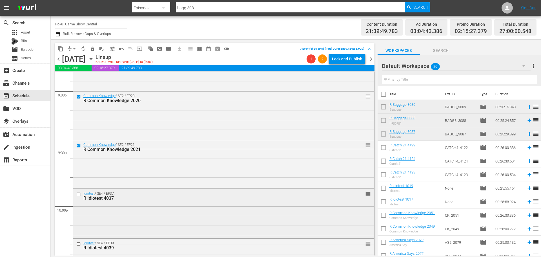
click at [77, 195] on input "checkbox" at bounding box center [79, 194] width 6 height 5
click at [78, 244] on input "checkbox" at bounding box center [79, 243] width 6 height 5
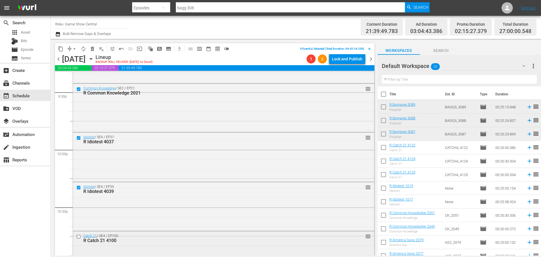
click at [79, 236] on input "checkbox" at bounding box center [79, 236] width 6 height 5
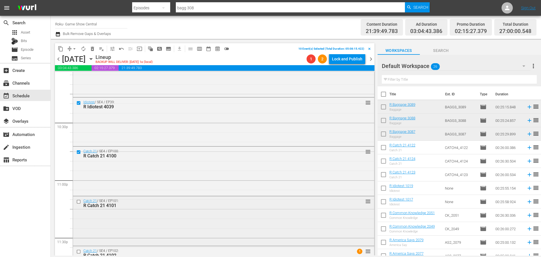
click at [79, 201] on input "checkbox" at bounding box center [79, 201] width 6 height 5
click at [78, 250] on input "checkbox" at bounding box center [79, 251] width 6 height 5
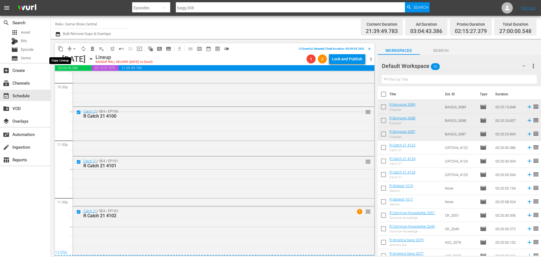
click at [62, 50] on span "content_copy" at bounding box center [61, 49] width 6 height 6
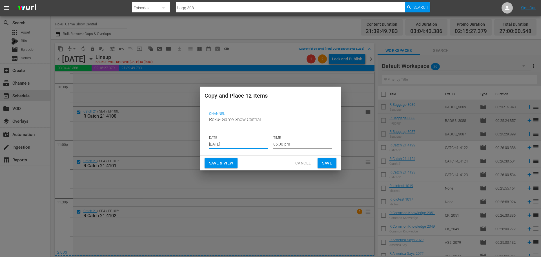
click at [231, 143] on input "Aug 15th 2025" at bounding box center [238, 144] width 59 height 8
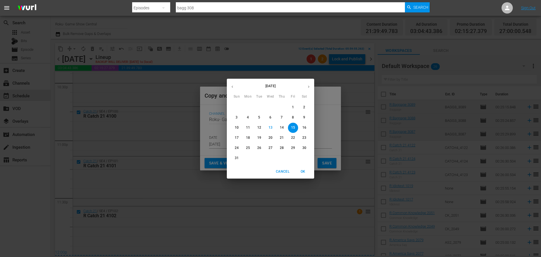
click at [292, 129] on p "15" at bounding box center [293, 127] width 4 height 5
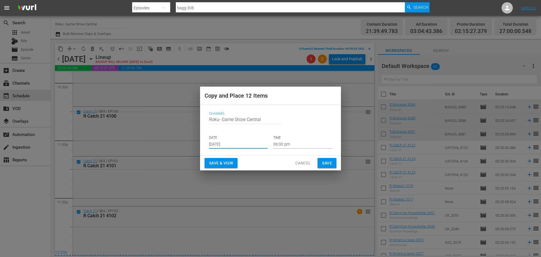
click at [288, 142] on input "06:00 pm" at bounding box center [302, 144] width 59 height 8
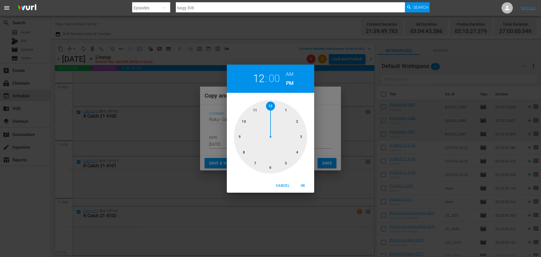
click at [270, 107] on div at bounding box center [270, 136] width 73 height 73
click at [297, 183] on span "OK" at bounding box center [303, 186] width 14 height 6
type input "12:00 pm"
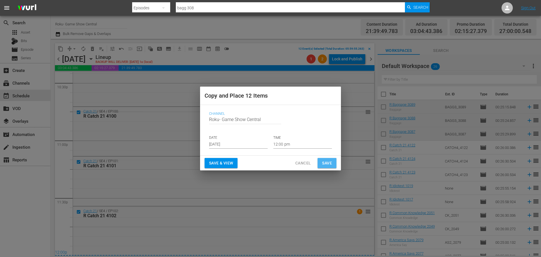
drag, startPoint x: 326, startPoint y: 162, endPoint x: 141, endPoint y: 57, distance: 213.0
click at [326, 162] on span "Save" at bounding box center [327, 162] width 10 height 7
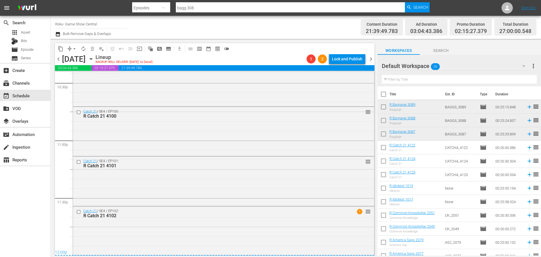
click at [94, 58] on icon "button" at bounding box center [91, 59] width 6 height 6
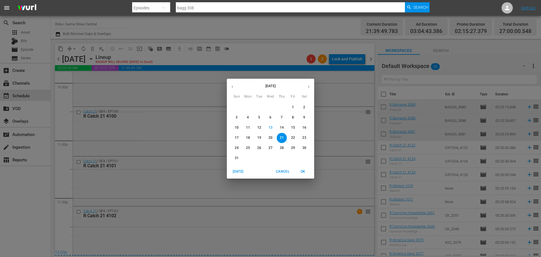
click at [291, 128] on span "15" at bounding box center [293, 127] width 10 height 5
click at [296, 129] on span "15" at bounding box center [293, 127] width 10 height 5
click at [292, 128] on p "15" at bounding box center [293, 127] width 4 height 5
click at [292, 127] on p "15" at bounding box center [293, 127] width 4 height 5
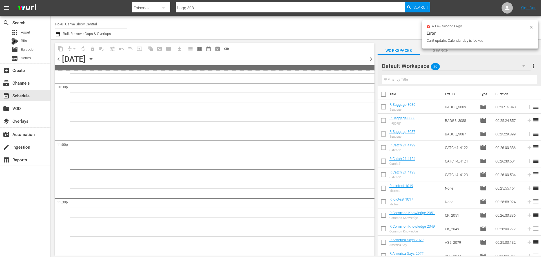
click at [292, 127] on p "15" at bounding box center [293, 127] width 4 height 5
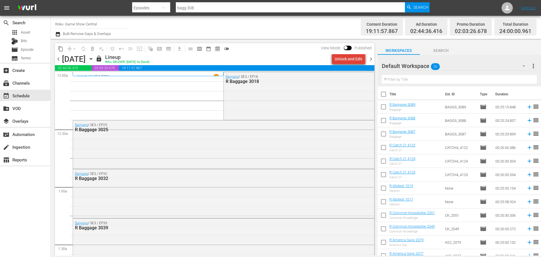
click at [350, 59] on div "Unlock and Edit" at bounding box center [349, 59] width 28 height 10
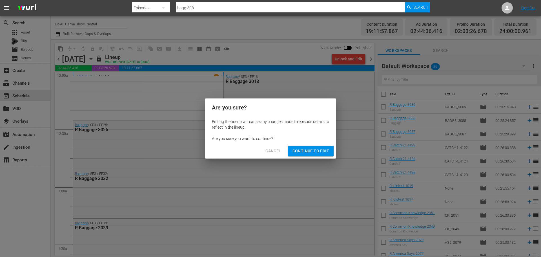
click at [316, 156] on div "Are you sure? Editing the lineup will cause any changes made to episode details…" at bounding box center [270, 128] width 131 height 60
drag, startPoint x: 316, startPoint y: 156, endPoint x: 98, endPoint y: 50, distance: 241.7
click at [316, 156] on button "Continue to Edit" at bounding box center [311, 151] width 46 height 10
click at [318, 153] on span "Continue to Edit" at bounding box center [310, 150] width 37 height 7
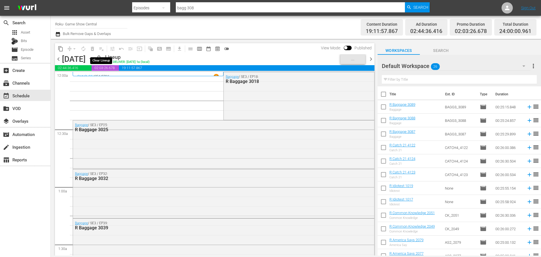
click at [100, 48] on span "playlist_remove_outlined" at bounding box center [101, 48] width 9 height 9
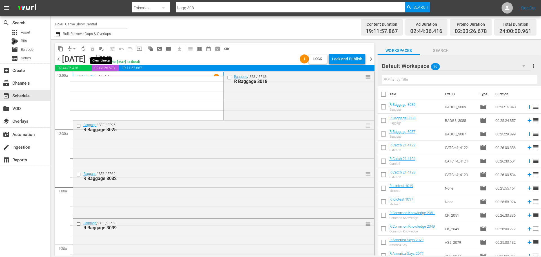
click at [101, 48] on span "playlist_remove_outlined" at bounding box center [102, 49] width 6 height 6
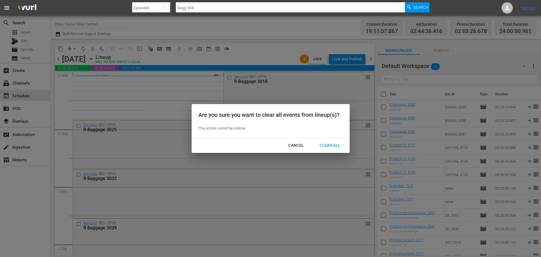
click at [330, 145] on div "Clear All" at bounding box center [330, 145] width 30 height 7
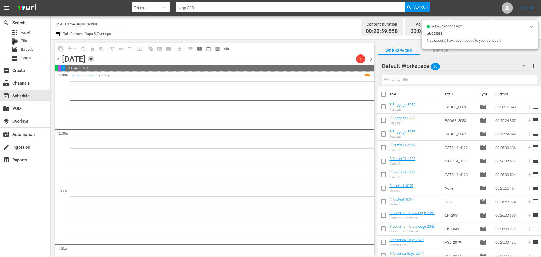
click at [94, 61] on icon "button" at bounding box center [91, 59] width 6 height 6
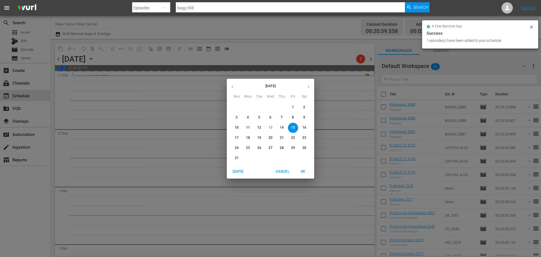
click at [283, 140] on p "21" at bounding box center [282, 137] width 4 height 5
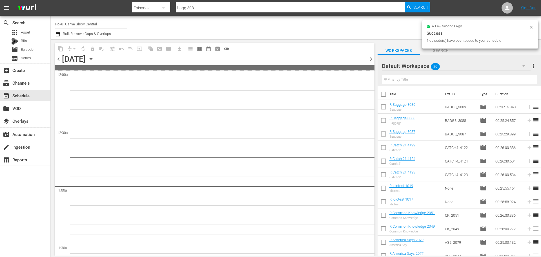
click at [280, 137] on p "21" at bounding box center [282, 137] width 4 height 5
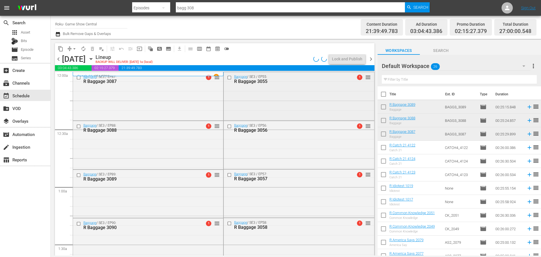
click at [227, 77] on input "checkbox" at bounding box center [230, 77] width 6 height 5
click at [227, 175] on input "checkbox" at bounding box center [230, 174] width 6 height 5
click at [227, 223] on input "checkbox" at bounding box center [230, 223] width 6 height 5
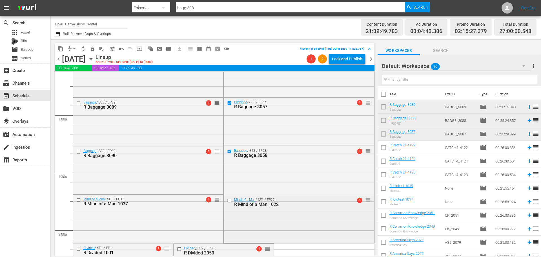
scroll to position [85, 0]
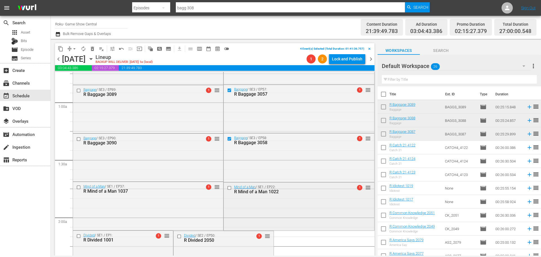
click at [227, 186] on input "checkbox" at bounding box center [230, 187] width 6 height 5
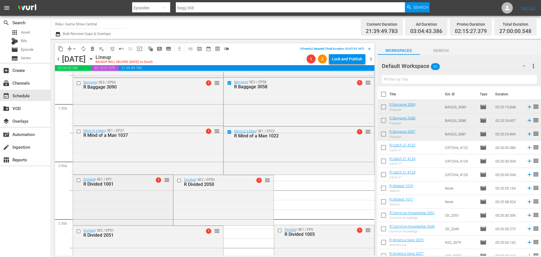
scroll to position [141, 0]
click at [177, 180] on input "checkbox" at bounding box center [180, 180] width 6 height 5
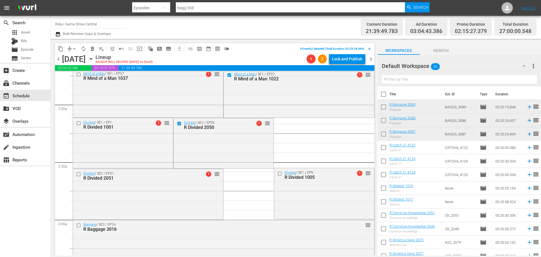
drag, startPoint x: 77, startPoint y: 174, endPoint x: 79, endPoint y: 51, distance: 123.4
click at [77, 174] on input "checkbox" at bounding box center [79, 174] width 6 height 5
click at [63, 51] on span "content_copy" at bounding box center [61, 49] width 6 height 6
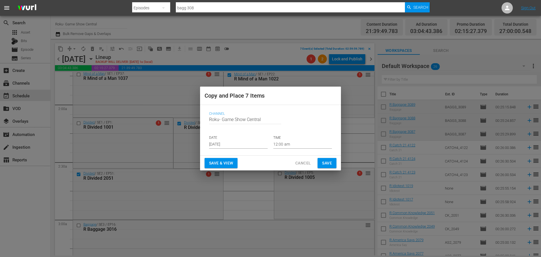
click at [230, 148] on input "Aug 15th 2025" at bounding box center [238, 144] width 59 height 8
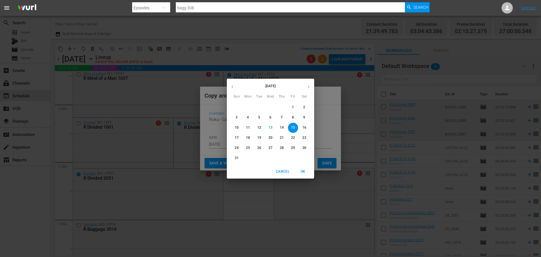
click at [292, 127] on p "15" at bounding box center [293, 127] width 4 height 5
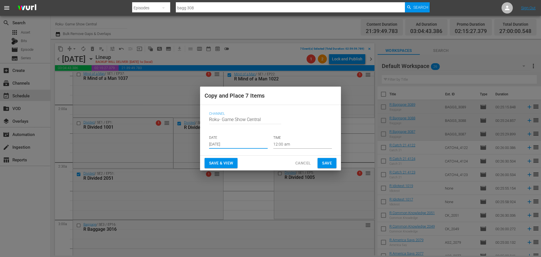
click at [290, 143] on input "12:00 am" at bounding box center [302, 144] width 59 height 8
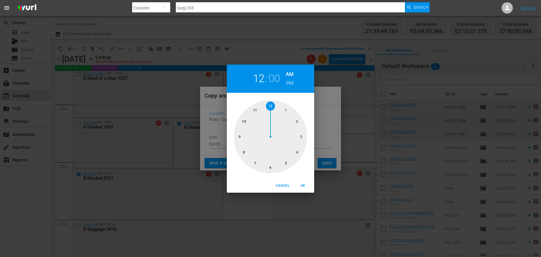
click at [300, 139] on div at bounding box center [270, 136] width 73 height 73
click at [305, 184] on span "OK" at bounding box center [303, 186] width 14 height 6
type input "03:00 am"
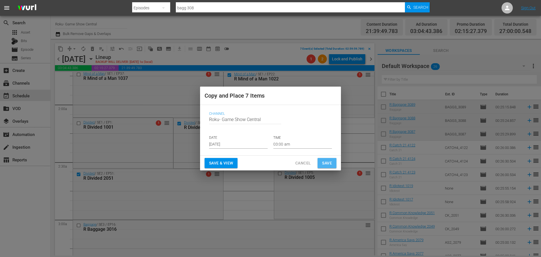
click at [321, 163] on button "Save" at bounding box center [327, 163] width 19 height 10
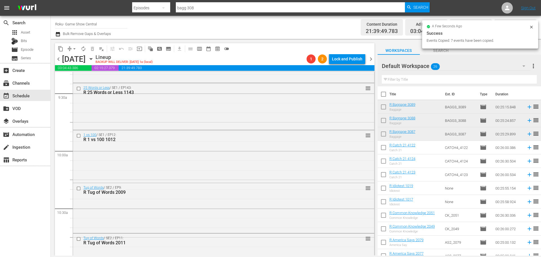
scroll to position [1014, 0]
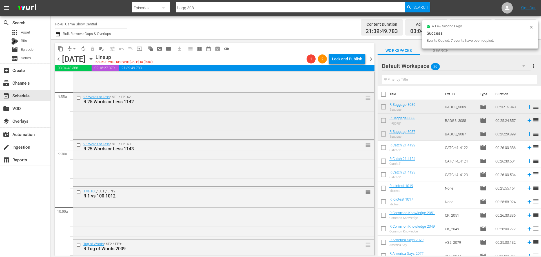
drag, startPoint x: 83, startPoint y: 137, endPoint x: 78, endPoint y: 99, distance: 38.9
click at [78, 99] on input "checkbox" at bounding box center [79, 97] width 6 height 5
drag, startPoint x: 78, startPoint y: 99, endPoint x: 79, endPoint y: 191, distance: 92.1
click at [79, 191] on input "checkbox" at bounding box center [79, 192] width 6 height 5
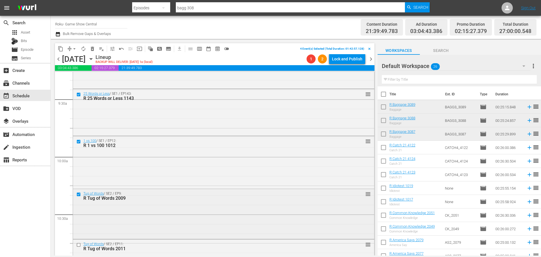
scroll to position [1099, 0]
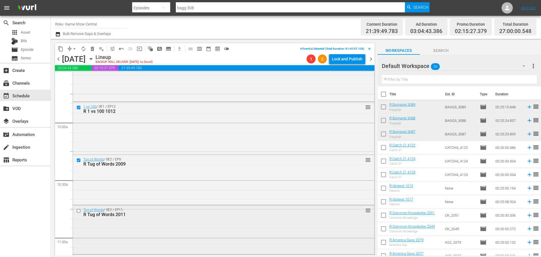
click at [78, 209] on input "checkbox" at bounding box center [79, 210] width 6 height 5
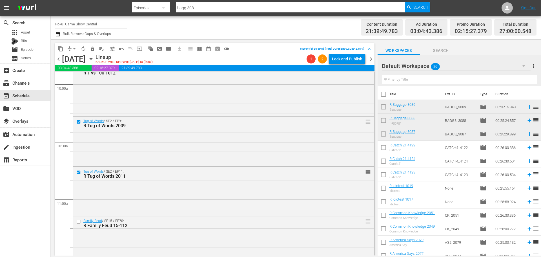
scroll to position [1155, 0]
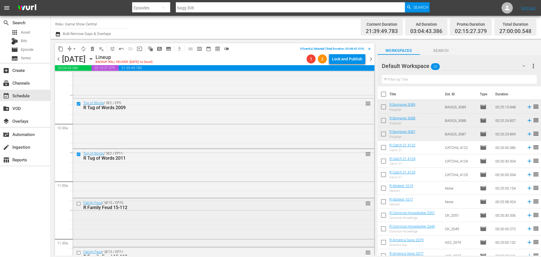
click at [80, 204] on input "checkbox" at bounding box center [79, 203] width 6 height 5
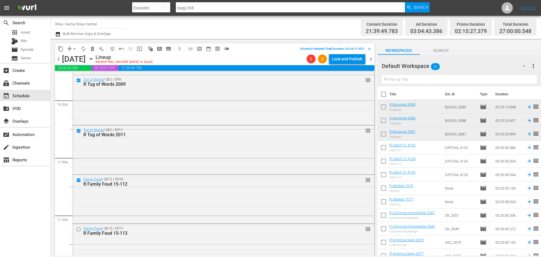
scroll to position [1183, 0]
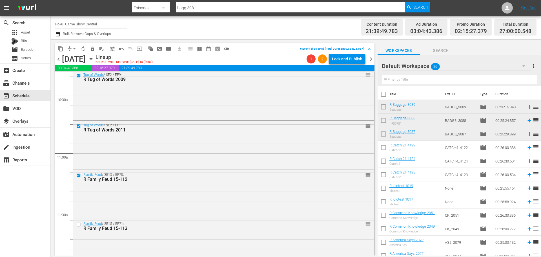
drag, startPoint x: 78, startPoint y: 223, endPoint x: 91, endPoint y: 52, distance: 171.5
click at [78, 223] on input "checkbox" at bounding box center [79, 224] width 6 height 5
click at [61, 48] on span "content_copy" at bounding box center [61, 49] width 6 height 6
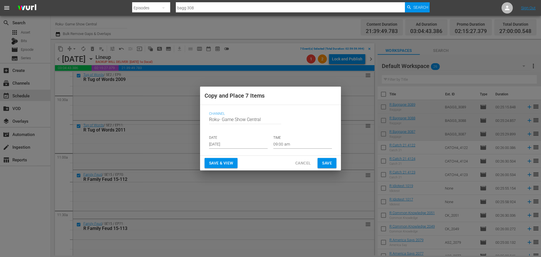
click at [249, 143] on input "Aug 15th 2025" at bounding box center [238, 144] width 59 height 8
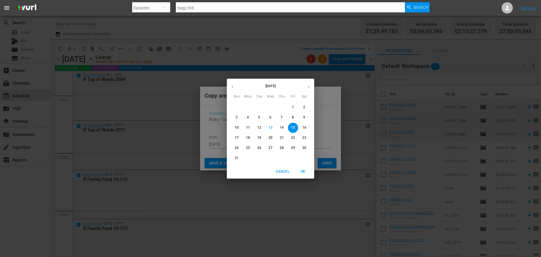
click at [291, 128] on span "15" at bounding box center [293, 127] width 10 height 5
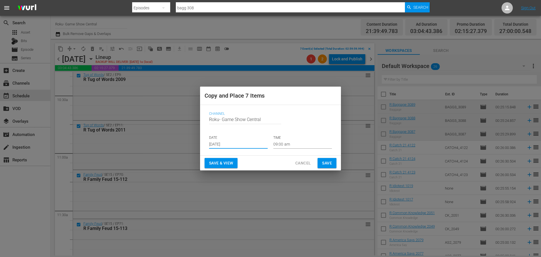
click at [292, 144] on input "09:00 am" at bounding box center [302, 144] width 59 height 8
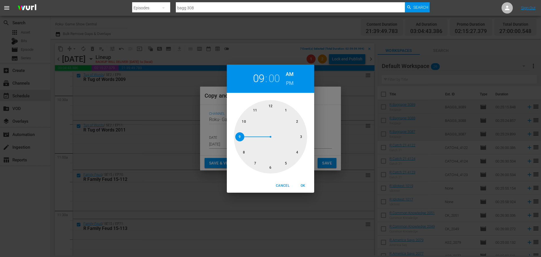
drag, startPoint x: 272, startPoint y: 160, endPoint x: 272, endPoint y: 164, distance: 3.9
click at [272, 160] on div at bounding box center [270, 136] width 73 height 73
click at [303, 187] on span "OK" at bounding box center [303, 186] width 14 height 6
type input "06:00 am"
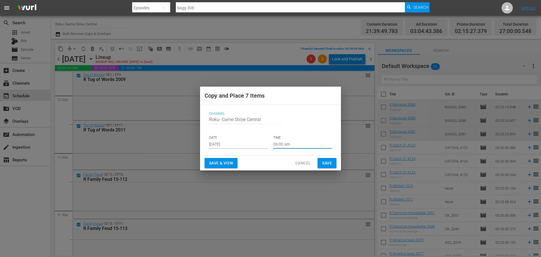
click at [327, 164] on span "Save" at bounding box center [327, 162] width 10 height 7
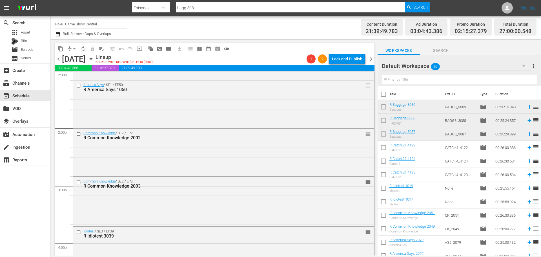
scroll to position [1690, 0]
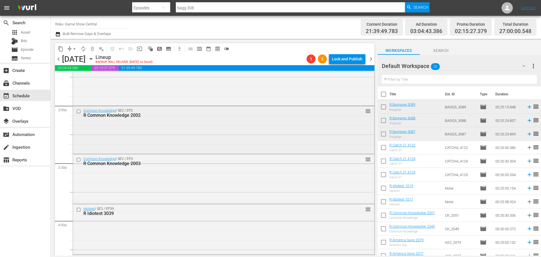
click at [78, 111] on input "checkbox" at bounding box center [79, 111] width 6 height 5
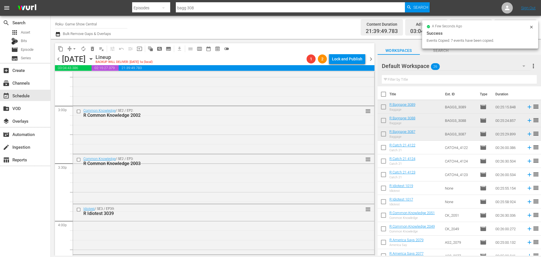
scroll to position [1775, 0]
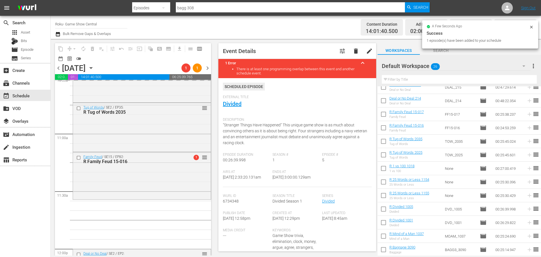
scroll to position [1268, 0]
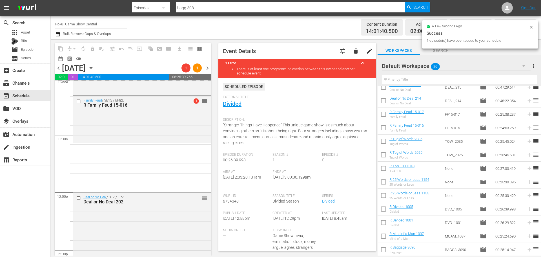
click at [115, 175] on div "Deal or No Deal / SE2 / EP2: Deal or No Deal 202 reorder Deal or No Deal / SE2 …" at bounding box center [142, 192] width 138 height 2759
click at [126, 173] on div "Deal or No Deal / SE2 / EP2: Deal or No Deal 202 reorder Deal or No Deal / SE2 …" at bounding box center [143, 192] width 140 height 2759
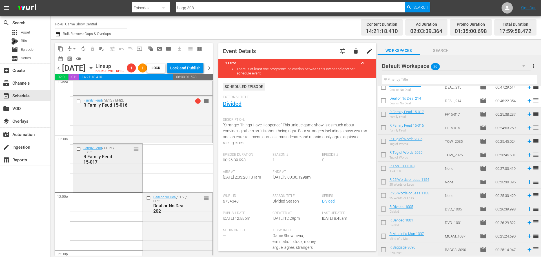
click at [86, 184] on div "Family Feud / SE15 / EP83: R Family Feud 15-017 reorder" at bounding box center [107, 166] width 69 height 47
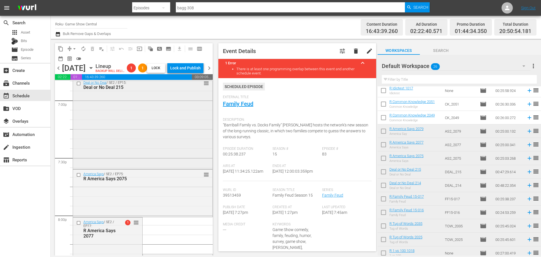
scroll to position [2080, 0]
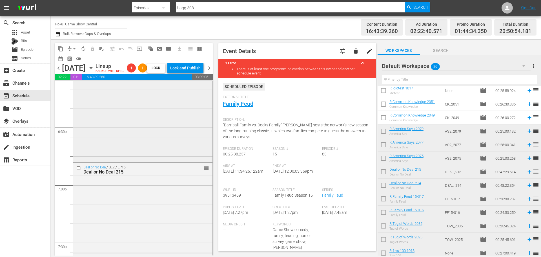
click at [130, 148] on div "Deal or No Deal / SE2 / EP14: Deal or No Deal 214 reorder" at bounding box center [142, 115] width 139 height 91
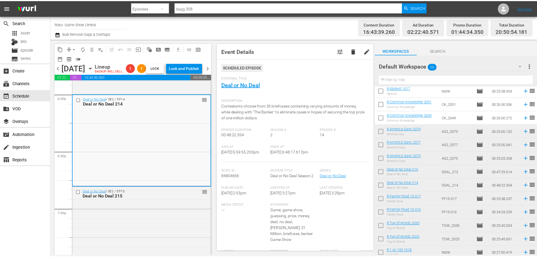
scroll to position [2024, 0]
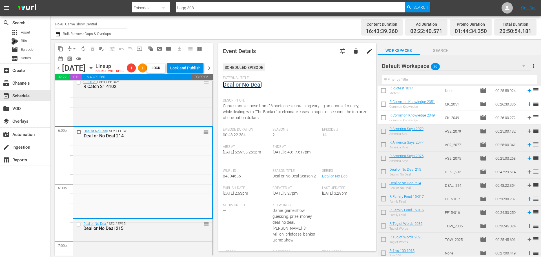
click at [236, 85] on link "Deal or No Deal" at bounding box center [242, 84] width 39 height 7
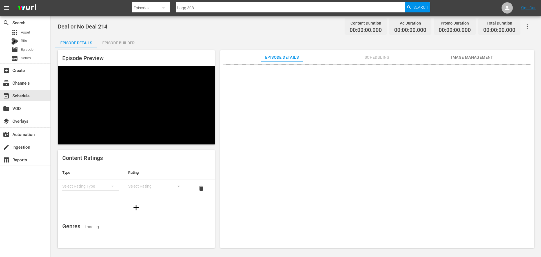
click at [118, 42] on div "Episode Builder" at bounding box center [118, 43] width 42 height 14
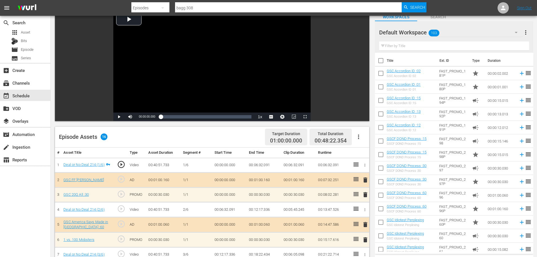
scroll to position [181, 0]
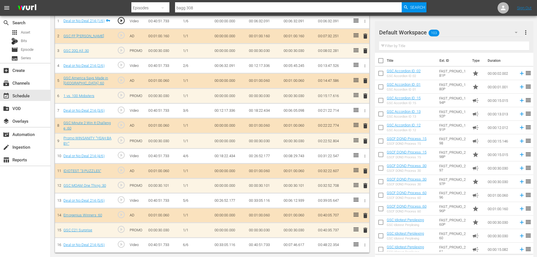
click at [364, 141] on span "delete" at bounding box center [365, 140] width 7 height 7
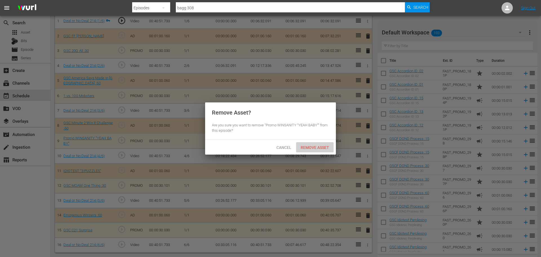
click at [321, 150] on div "Remove Asset" at bounding box center [314, 147] width 37 height 10
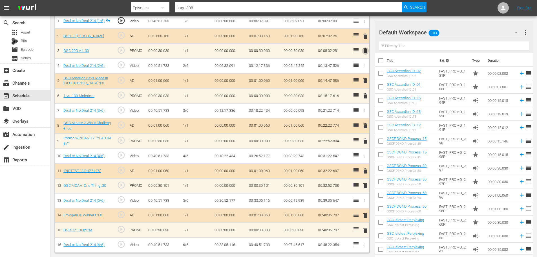
click at [364, 50] on span "delete" at bounding box center [365, 50] width 7 height 7
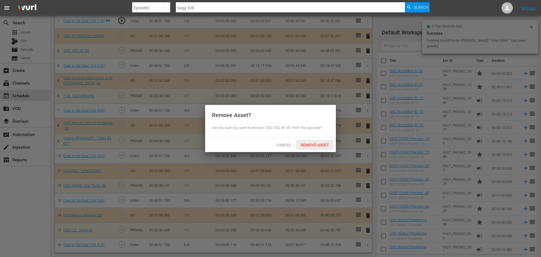
click at [319, 143] on span "Remove Asset" at bounding box center [314, 145] width 37 height 5
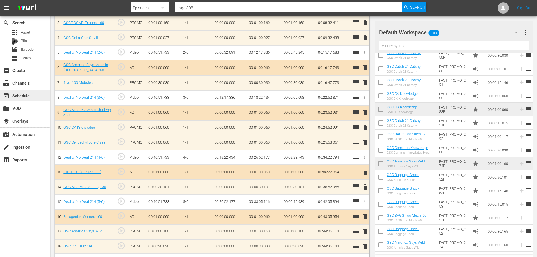
scroll to position [211, 0]
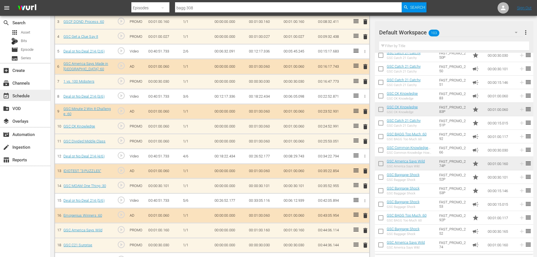
click at [37, 98] on div "event_available Schedule" at bounding box center [25, 95] width 50 height 11
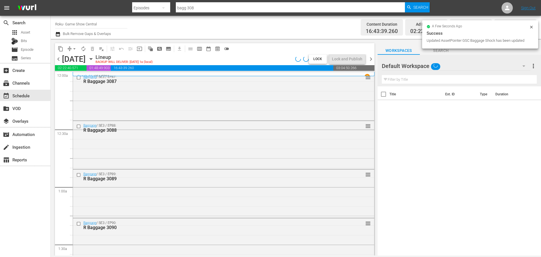
scroll to position [2331, 0]
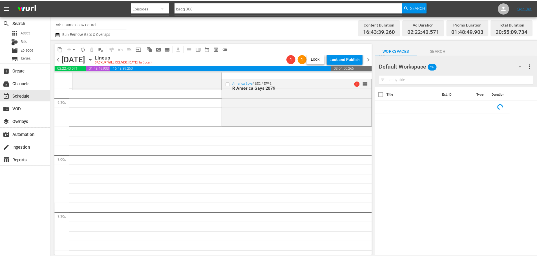
scroll to position [2134, 0]
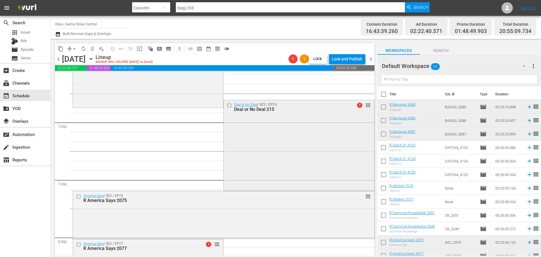
click at [258, 174] on div "Deal or No Deal / SE2 / EP15: Deal or No Deal 215 1 reorder" at bounding box center [299, 144] width 150 height 89
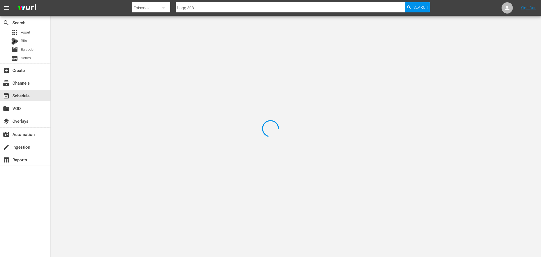
drag, startPoint x: 242, startPoint y: 96, endPoint x: 247, endPoint y: 104, distance: 9.0
click at [247, 104] on div at bounding box center [270, 128] width 541 height 257
drag, startPoint x: 119, startPoint y: 45, endPoint x: 134, endPoint y: 47, distance: 14.3
click at [120, 45] on div at bounding box center [270, 128] width 541 height 257
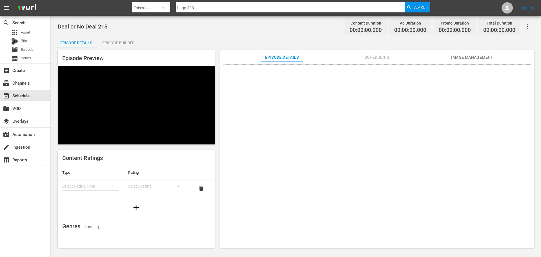
click at [116, 46] on div "Episode Builder" at bounding box center [118, 43] width 42 height 14
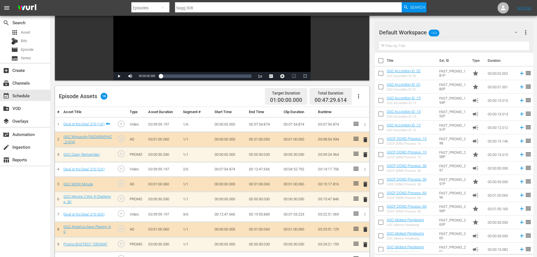
scroll to position [163, 0]
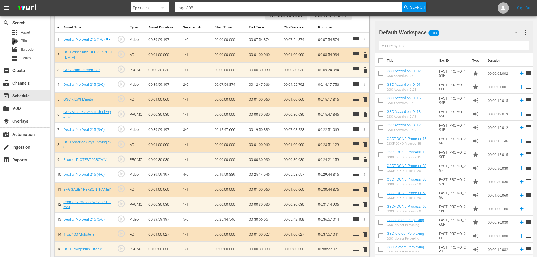
drag, startPoint x: 365, startPoint y: 72, endPoint x: 298, endPoint y: 143, distance: 97.3
click at [365, 73] on span "delete" at bounding box center [365, 69] width 7 height 7
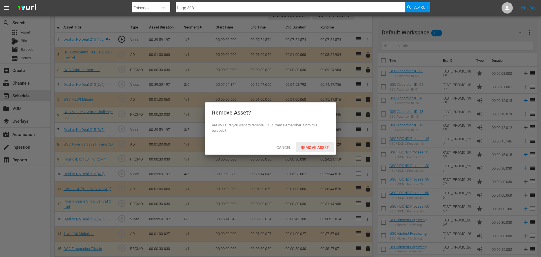
click at [312, 148] on span "Remove Asset" at bounding box center [314, 147] width 37 height 5
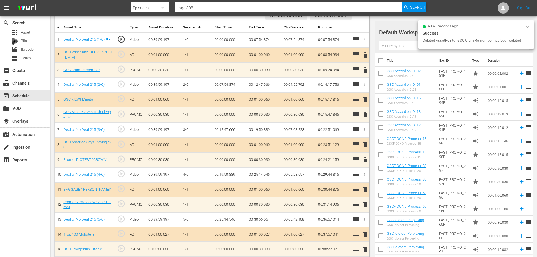
scroll to position [181, 0]
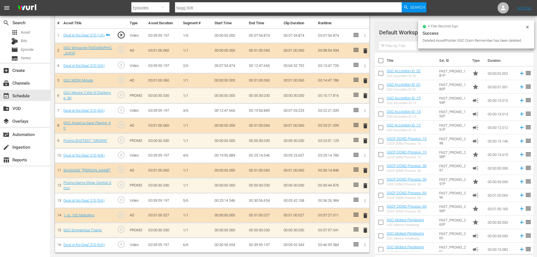
click at [366, 97] on span "delete" at bounding box center [365, 95] width 7 height 7
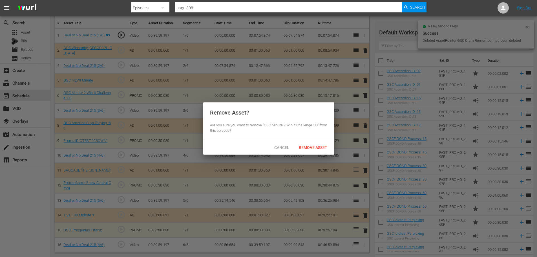
scroll to position [166, 0]
click at [280, 148] on span "Cancel" at bounding box center [284, 147] width 24 height 5
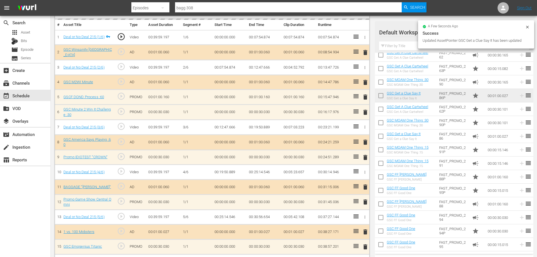
scroll to position [225, 0]
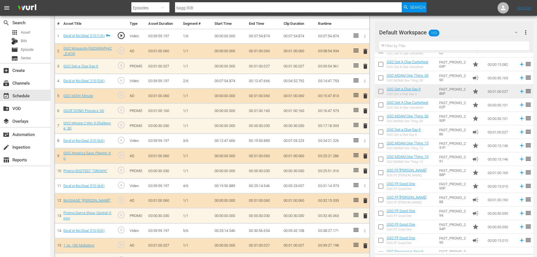
click at [365, 52] on span "delete" at bounding box center [365, 51] width 7 height 7
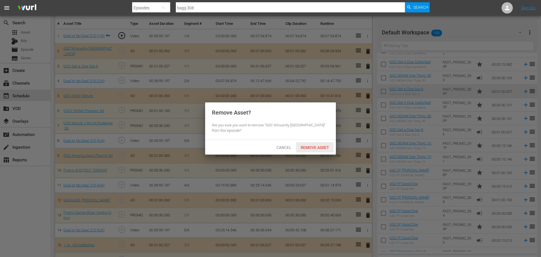
click at [307, 146] on span "Remove Asset" at bounding box center [314, 147] width 37 height 5
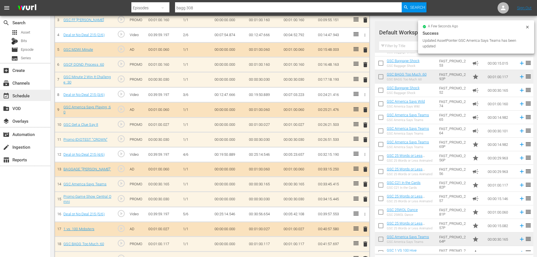
scroll to position [211, 0]
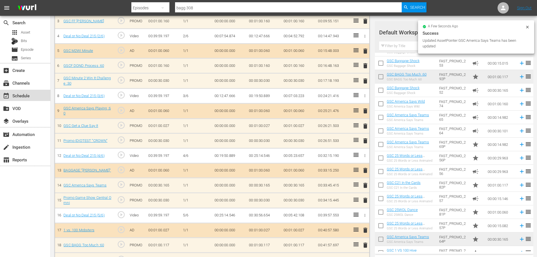
click at [34, 92] on div "event_available Schedule" at bounding box center [25, 95] width 50 height 11
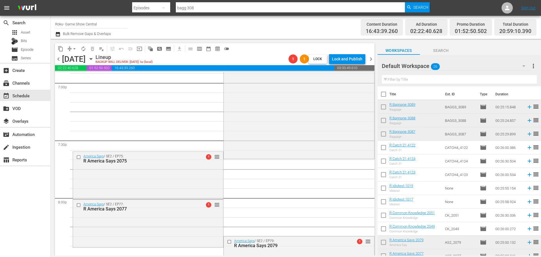
scroll to position [2178, 0]
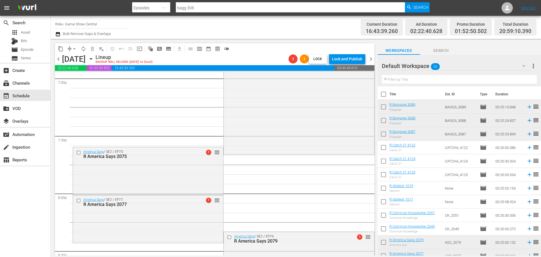
drag, startPoint x: 139, startPoint y: 178, endPoint x: 144, endPoint y: 178, distance: 5.4
click at [139, 177] on div "America Says / SE2 / EP75: R America Says 2075 1 reorder" at bounding box center [148, 170] width 150 height 46
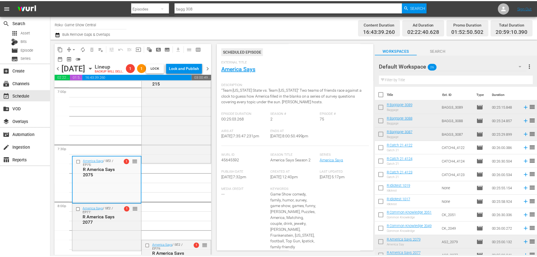
scroll to position [34, 0]
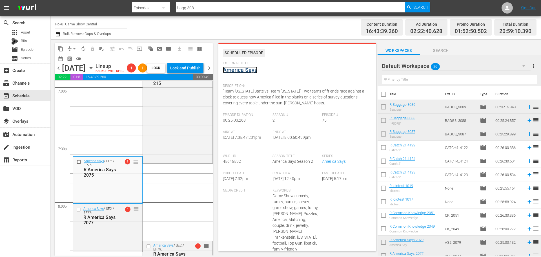
click at [245, 69] on link "America Says" at bounding box center [240, 69] width 34 height 7
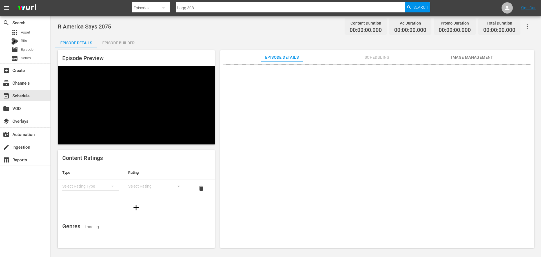
click at [100, 39] on div "Episode Builder" at bounding box center [118, 43] width 42 height 14
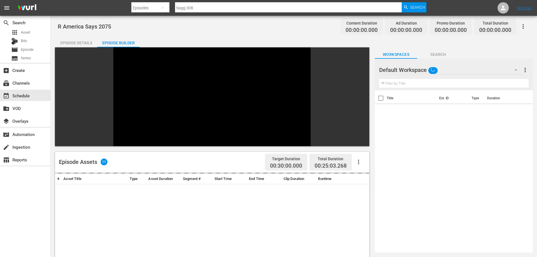
scroll to position [78, 0]
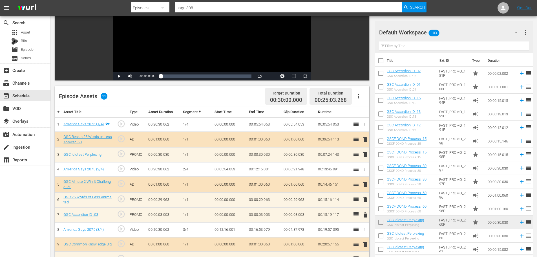
drag, startPoint x: 364, startPoint y: 214, endPoint x: 324, endPoint y: 157, distance: 70.0
click at [364, 214] on span "delete" at bounding box center [365, 214] width 7 height 7
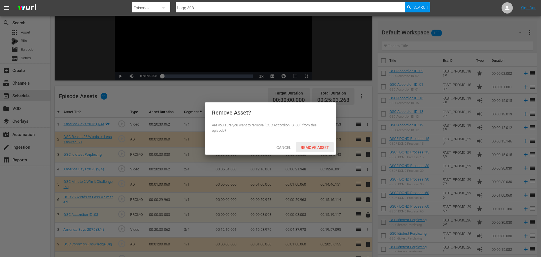
drag, startPoint x: 319, startPoint y: 146, endPoint x: 371, endPoint y: 210, distance: 82.8
click at [319, 146] on span "Remove Asset" at bounding box center [314, 147] width 37 height 5
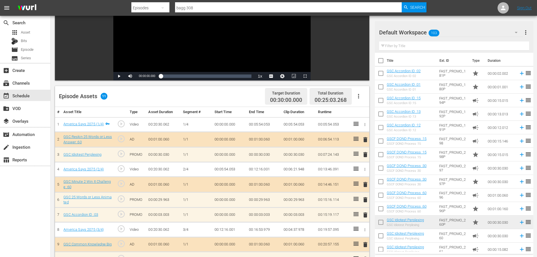
click at [363, 201] on span "delete" at bounding box center [365, 199] width 7 height 7
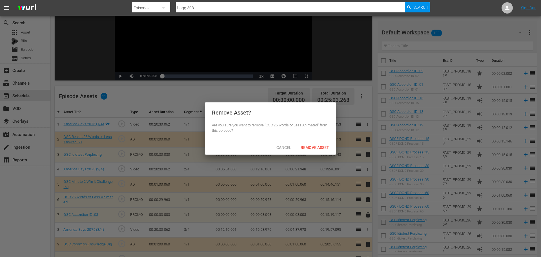
click at [320, 148] on div "Cancel Remove Asset" at bounding box center [270, 147] width 131 height 15
click at [320, 144] on div "Remove Asset" at bounding box center [314, 147] width 37 height 10
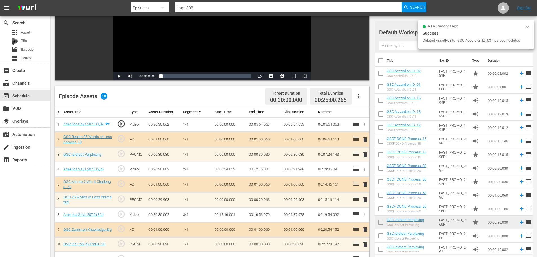
scroll to position [147, 0]
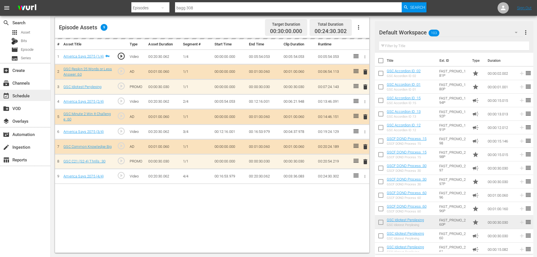
click at [39, 97] on div "event_available Schedule" at bounding box center [25, 95] width 50 height 11
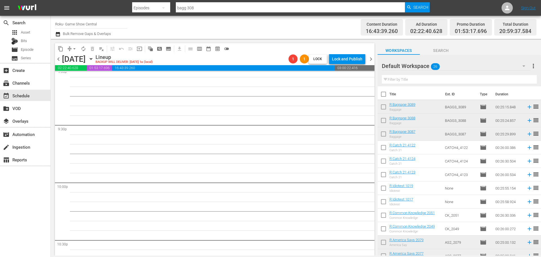
scroll to position [2249, 0]
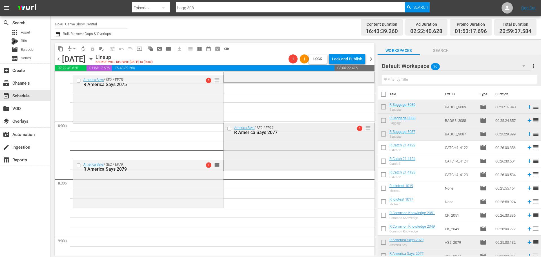
click at [252, 154] on div "America Says / SE2 / EP77: R America Says 2077 1 reorder" at bounding box center [299, 146] width 150 height 46
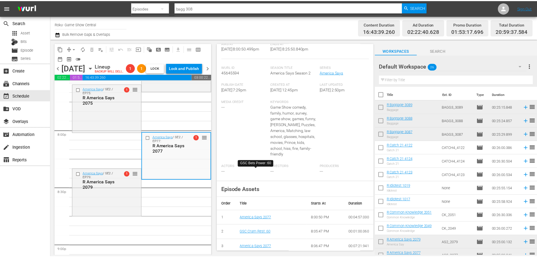
scroll to position [0, 0]
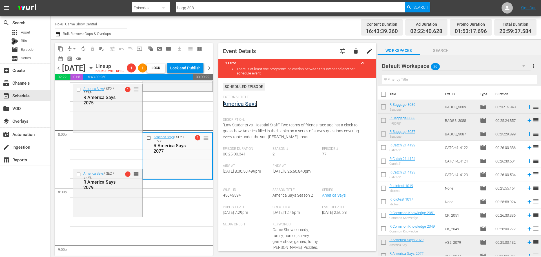
click at [237, 102] on link "America Says" at bounding box center [240, 103] width 34 height 7
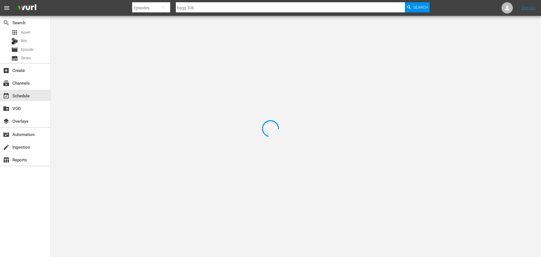
click at [116, 46] on div at bounding box center [270, 128] width 541 height 257
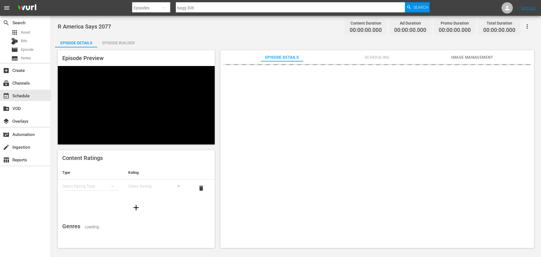
click at [121, 46] on div "Episode Builder" at bounding box center [118, 43] width 42 height 14
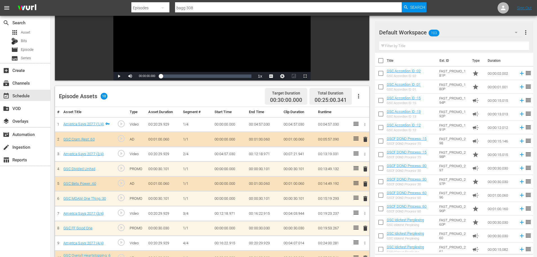
scroll to position [147, 0]
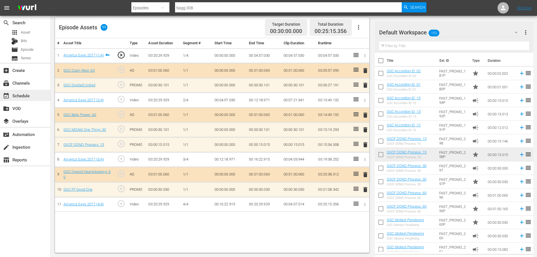
click at [41, 96] on div "event_available Schedule" at bounding box center [25, 95] width 50 height 11
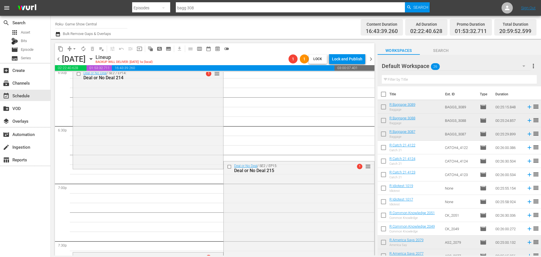
scroll to position [2289, 0]
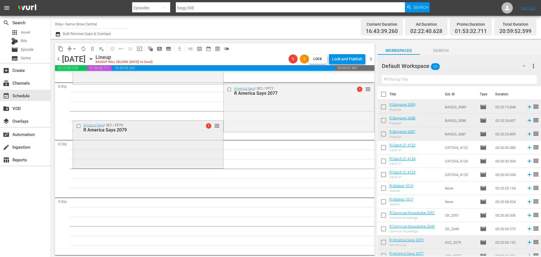
click at [164, 167] on div "America Says / SE2 / EP79: R America Says 2079 1 reorder" at bounding box center [148, 144] width 150 height 46
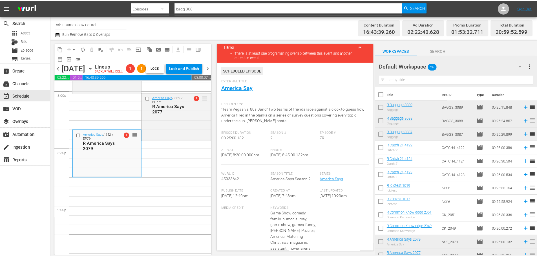
scroll to position [0, 0]
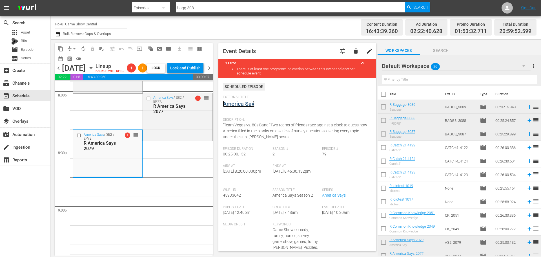
click at [245, 103] on link "America Say" at bounding box center [239, 103] width 32 height 7
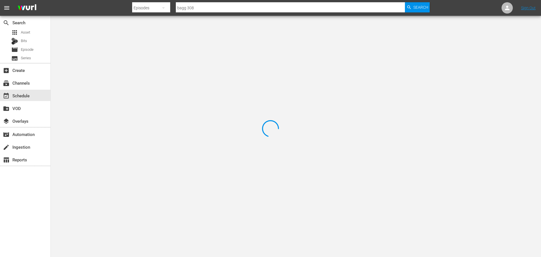
drag, startPoint x: 124, startPoint y: 36, endPoint x: 124, endPoint y: 40, distance: 3.4
click at [124, 36] on div at bounding box center [270, 128] width 541 height 257
click at [118, 44] on div at bounding box center [270, 128] width 541 height 257
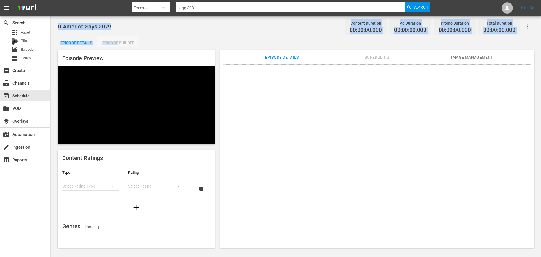
click at [119, 46] on div "Episode Builder" at bounding box center [118, 43] width 42 height 14
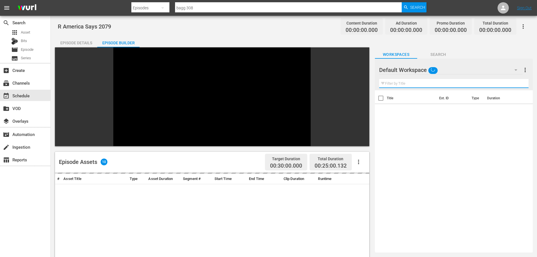
click at [405, 80] on input "text" at bounding box center [453, 83] width 149 height 9
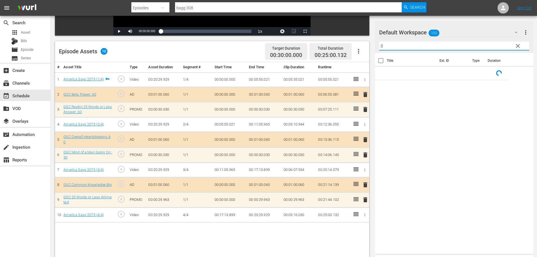
scroll to position [147, 0]
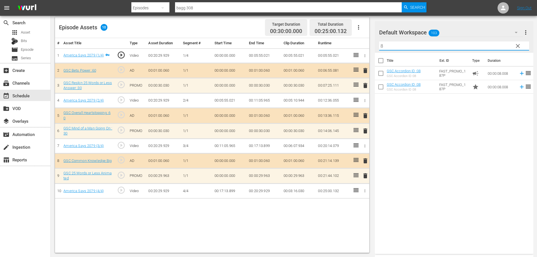
type input "8"
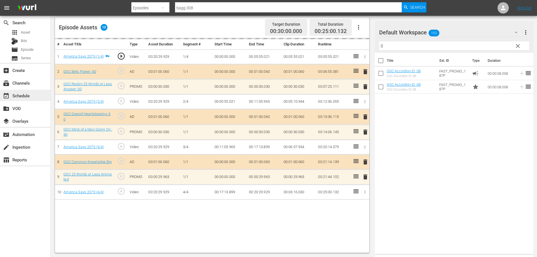
click at [33, 93] on div "event_available Schedule" at bounding box center [25, 95] width 50 height 11
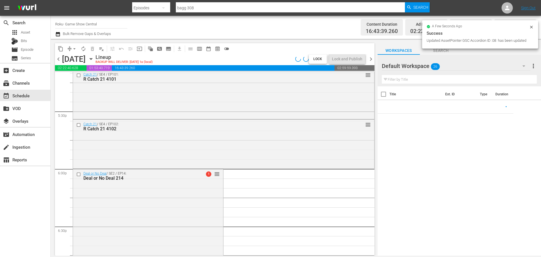
scroll to position [2575, 0]
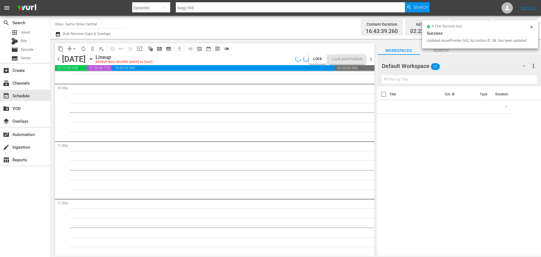
click at [72, 50] on span "arrow_drop_down" at bounding box center [75, 49] width 6 height 6
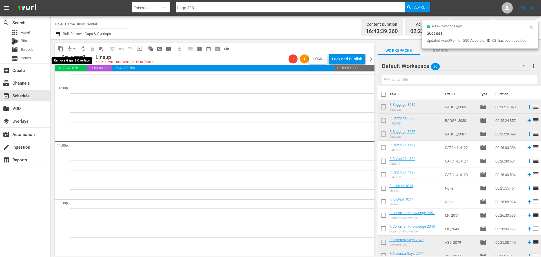
click at [73, 46] on span "arrow_drop_down" at bounding box center [75, 49] width 6 height 6
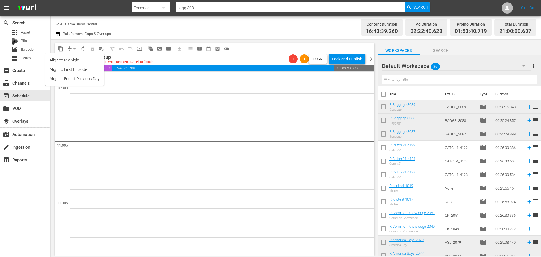
click at [74, 59] on li "Align to Midnight" at bounding box center [74, 60] width 59 height 9
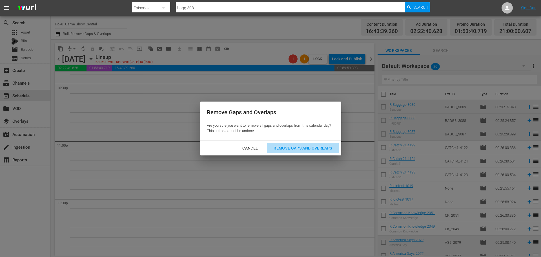
drag, startPoint x: 278, startPoint y: 150, endPoint x: 309, endPoint y: 61, distance: 93.6
click at [278, 150] on div "Remove Gaps and Overlaps" at bounding box center [302, 148] width 67 height 7
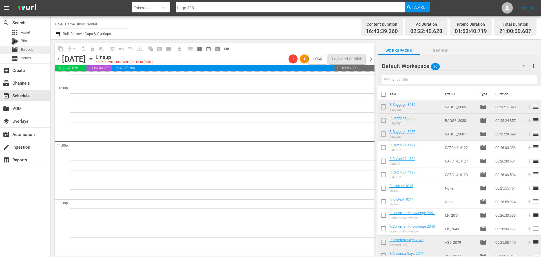
drag, startPoint x: 372, startPoint y: 59, endPoint x: 33, endPoint y: 46, distance: 340.0
click at [372, 58] on span "chevron_right" at bounding box center [370, 59] width 7 height 7
click at [33, 46] on div "movie Episode" at bounding box center [22, 50] width 22 height 8
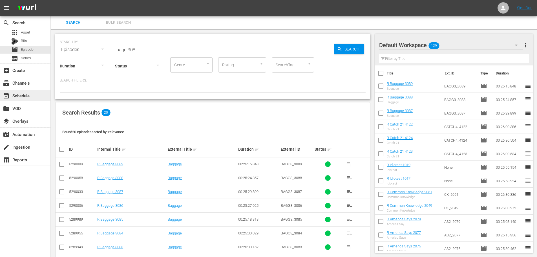
click at [29, 96] on div "event_available Schedule" at bounding box center [16, 94] width 32 height 5
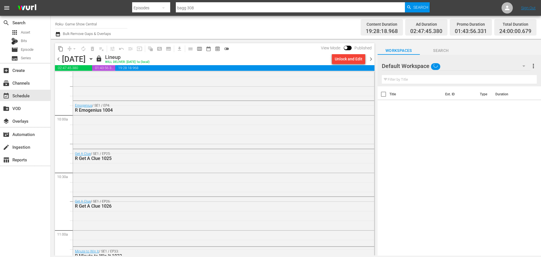
scroll to position [2325, 0]
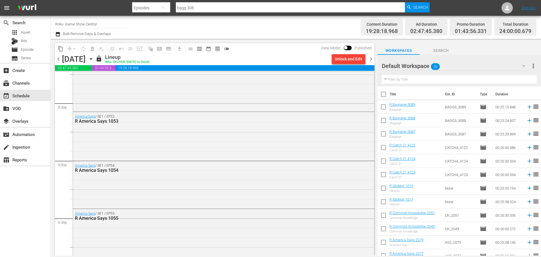
click at [58, 59] on span "chevron_left" at bounding box center [58, 59] width 7 height 7
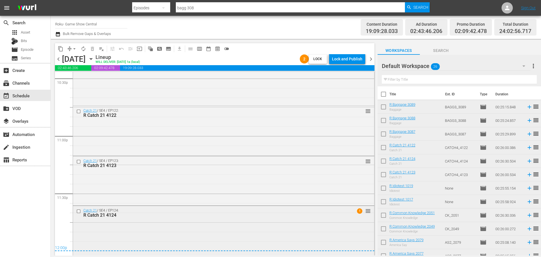
scroll to position [2581, 0]
drag, startPoint x: 133, startPoint y: 232, endPoint x: 217, endPoint y: 184, distance: 96.9
click at [133, 232] on div "Catch 21 / SE4 / EP124: R Catch 21 4124 1 reorder" at bounding box center [223, 229] width 301 height 49
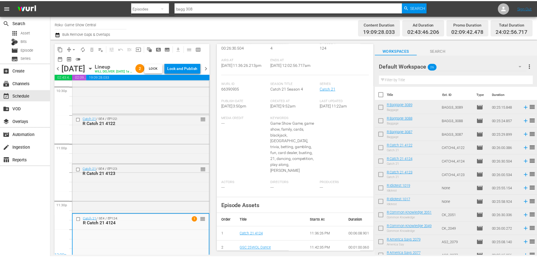
scroll to position [0, 0]
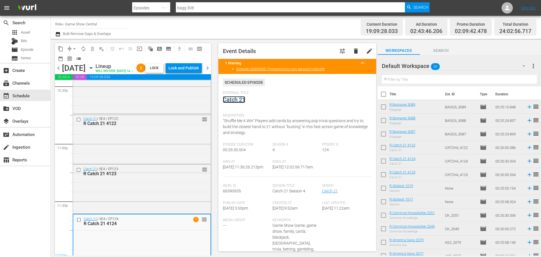
click at [237, 97] on link "Catch 21" at bounding box center [234, 99] width 22 height 7
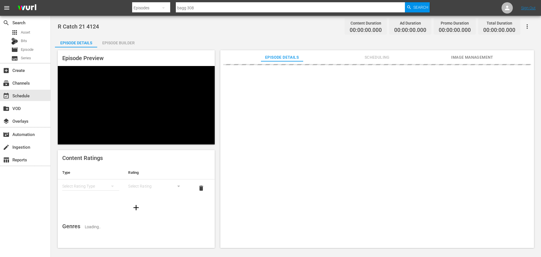
click at [114, 43] on div "Episode Builder" at bounding box center [118, 43] width 42 height 14
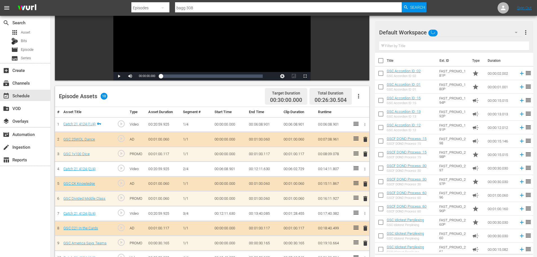
scroll to position [147, 0]
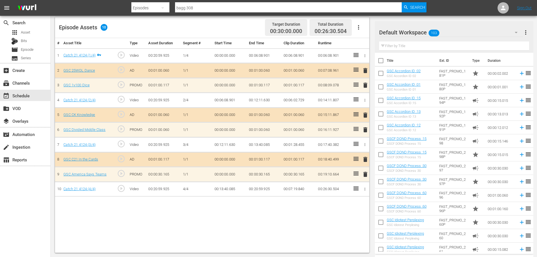
drag, startPoint x: 364, startPoint y: 131, endPoint x: 359, endPoint y: 140, distance: 10.6
click at [364, 131] on span "delete" at bounding box center [365, 129] width 7 height 7
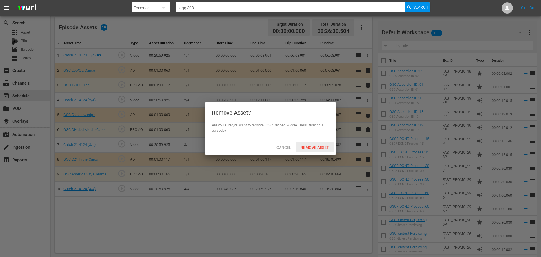
click at [313, 144] on div "Remove Asset" at bounding box center [314, 147] width 37 height 10
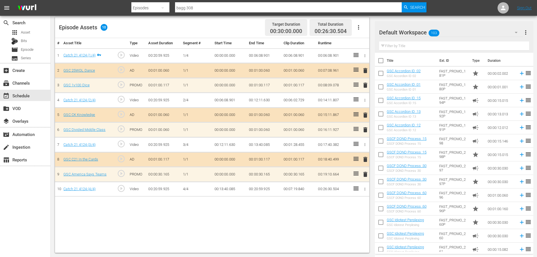
click at [366, 84] on span "delete" at bounding box center [365, 85] width 7 height 7
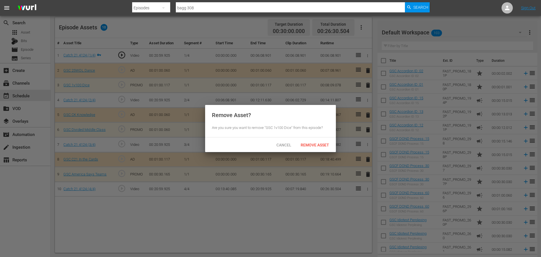
click at [321, 144] on span "Remove Asset" at bounding box center [314, 145] width 37 height 5
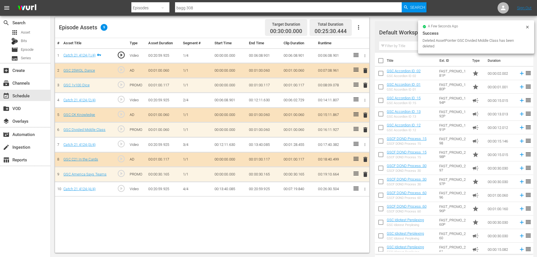
click at [315, 144] on td "00:01:28.455" at bounding box center [298, 144] width 35 height 15
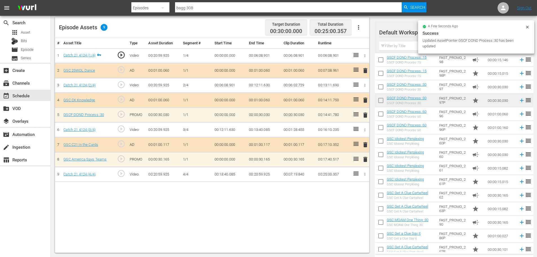
scroll to position [85, 0]
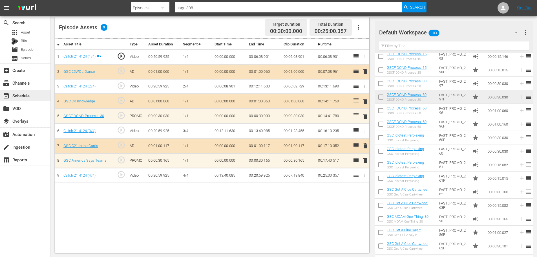
click at [39, 96] on div "event_available Schedule" at bounding box center [25, 95] width 50 height 11
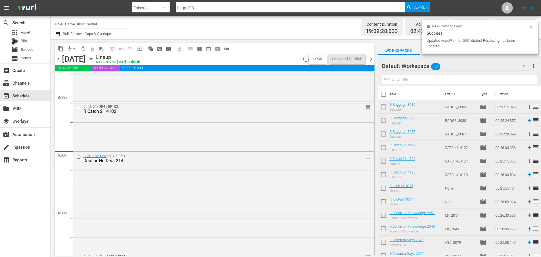
scroll to position [2364, 0]
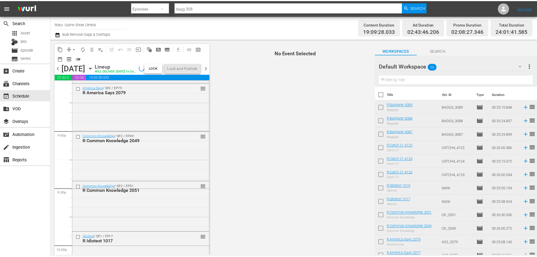
scroll to position [2579, 0]
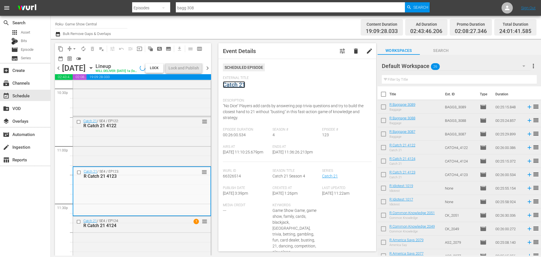
click at [238, 84] on link "Catch 21" at bounding box center [234, 84] width 22 height 7
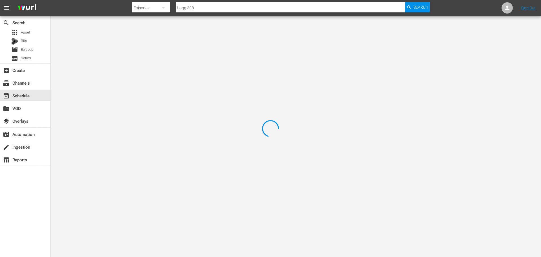
click at [116, 45] on div at bounding box center [270, 128] width 541 height 257
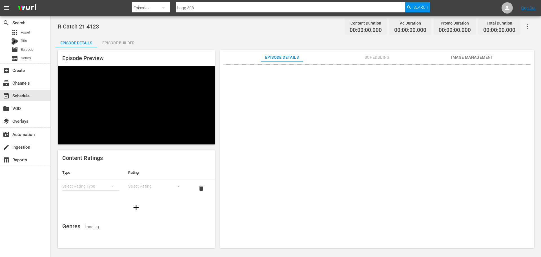
click at [114, 45] on div "Episode Builder" at bounding box center [118, 43] width 42 height 14
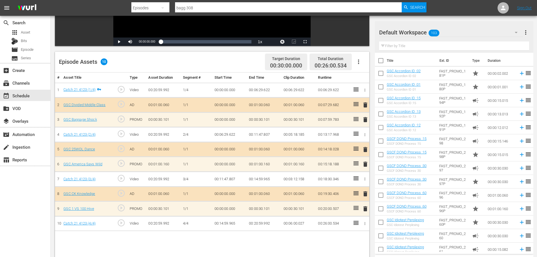
scroll to position [147, 0]
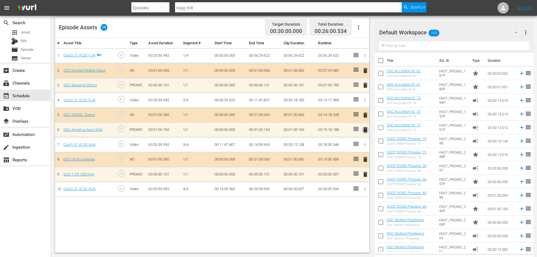
click at [364, 131] on span "delete" at bounding box center [365, 129] width 7 height 7
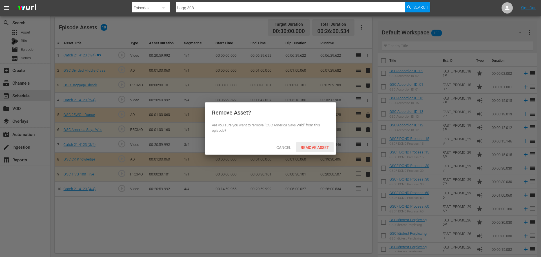
click at [318, 149] on span "Remove Asset" at bounding box center [314, 147] width 37 height 5
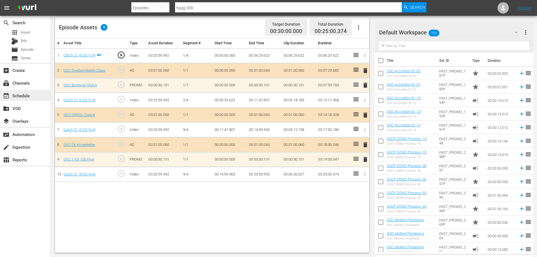
click at [41, 94] on div "event_available Schedule" at bounding box center [25, 95] width 50 height 11
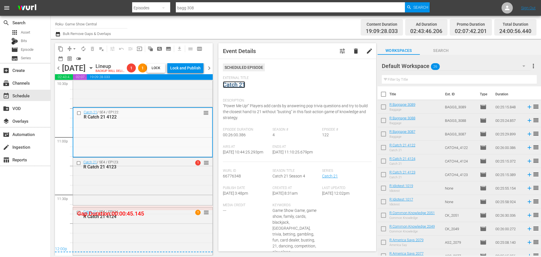
click at [234, 86] on link "Catch 21" at bounding box center [234, 84] width 22 height 7
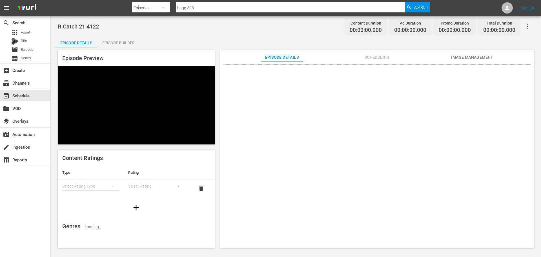
click at [123, 45] on div "Episode Builder" at bounding box center [118, 43] width 42 height 14
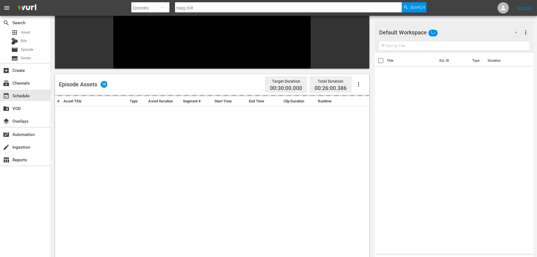
scroll to position [78, 0]
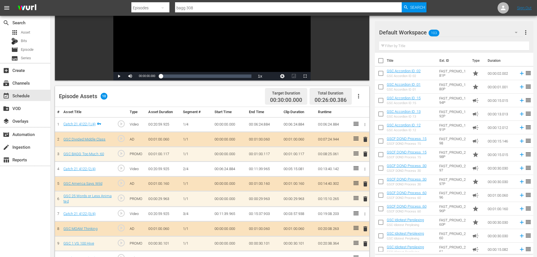
click at [366, 154] on span "delete" at bounding box center [365, 153] width 7 height 7
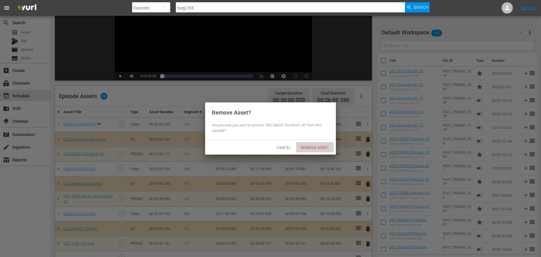
click at [321, 145] on span "Remove Asset" at bounding box center [314, 147] width 37 height 5
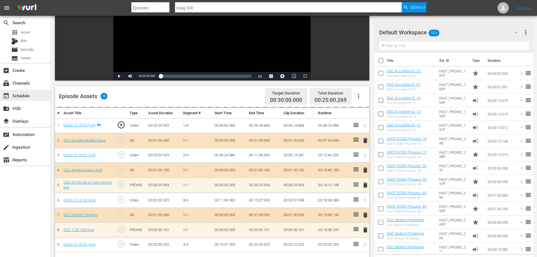
click at [28, 96] on div "event_available Schedule" at bounding box center [16, 94] width 32 height 5
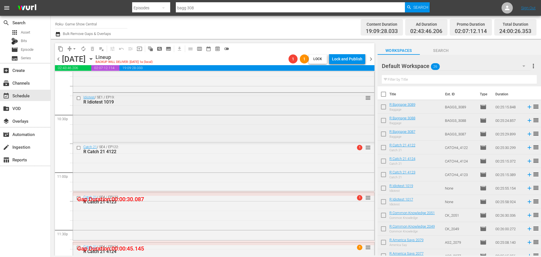
scroll to position [2522, 0]
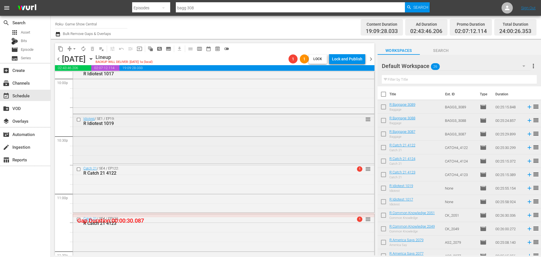
click at [150, 154] on div "Idiotest / SE1 / EP19: R Idiotest 1019 reorder" at bounding box center [223, 138] width 301 height 48
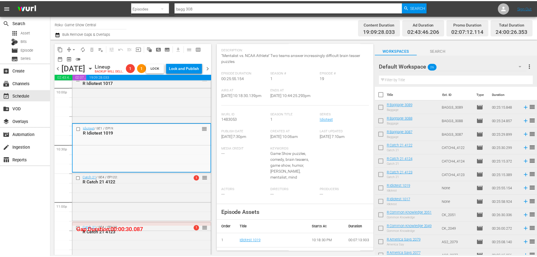
scroll to position [0, 0]
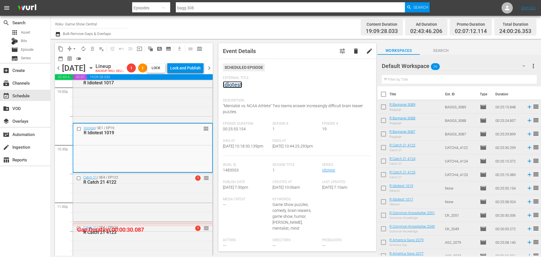
click at [228, 83] on link "Idiotest" at bounding box center [232, 84] width 19 height 7
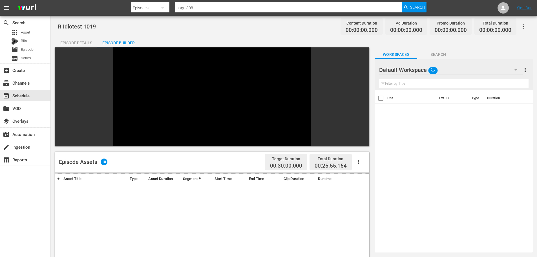
click at [120, 41] on div "Episode Builder" at bounding box center [118, 43] width 42 height 14
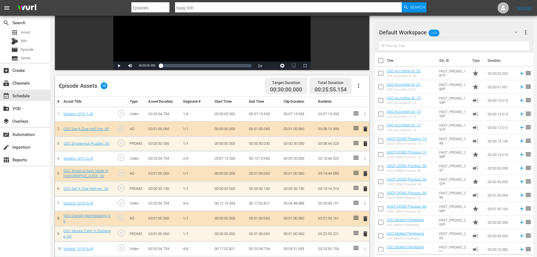
scroll to position [147, 0]
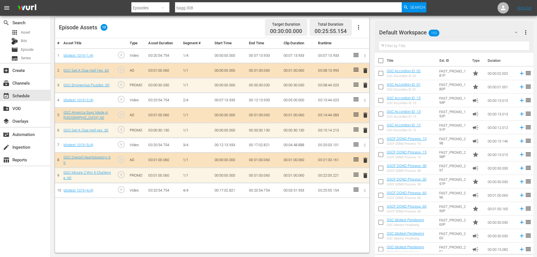
drag, startPoint x: 364, startPoint y: 177, endPoint x: 358, endPoint y: 171, distance: 8.6
click at [364, 177] on span "delete" at bounding box center [365, 175] width 7 height 7
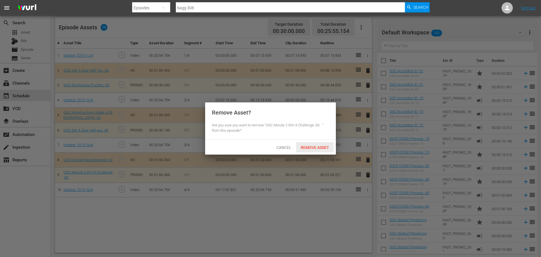
click at [323, 147] on span "Remove Asset" at bounding box center [314, 147] width 37 height 5
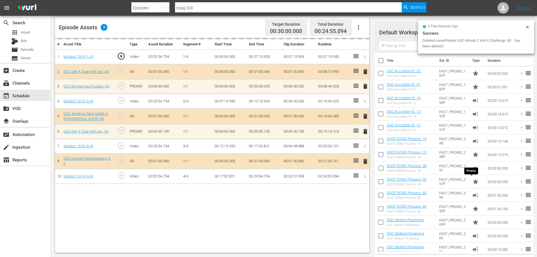
click at [397, 47] on input "text" at bounding box center [454, 45] width 150 height 9
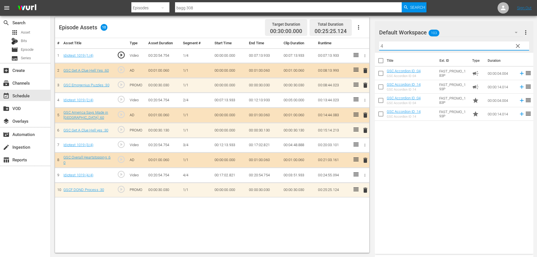
type input "4"
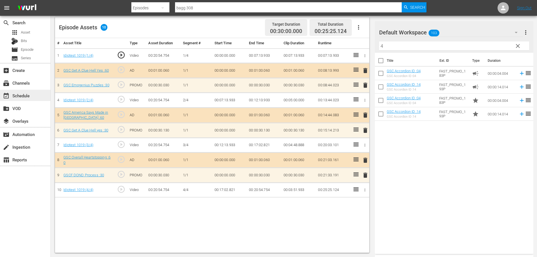
click at [34, 97] on div "event_available Schedule" at bounding box center [25, 95] width 50 height 11
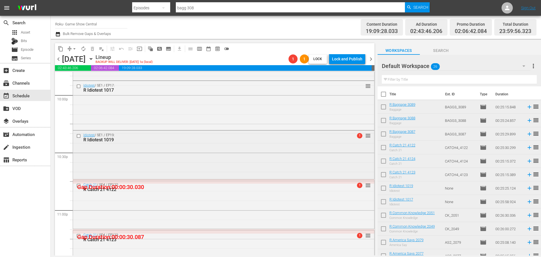
scroll to position [2494, 0]
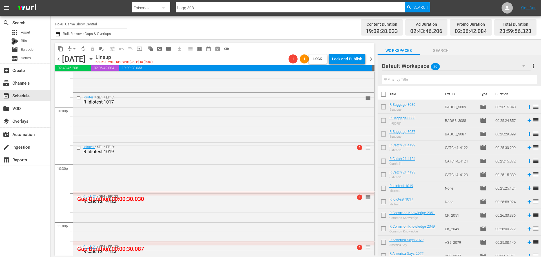
click at [224, 152] on div "R Idiotest 1019" at bounding box center [212, 151] width 259 height 5
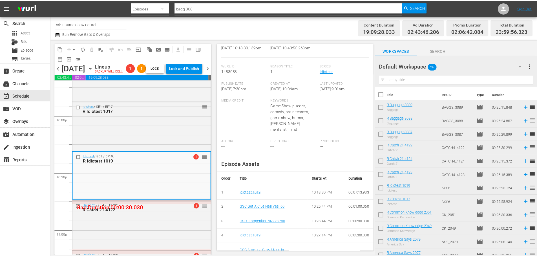
scroll to position [0, 0]
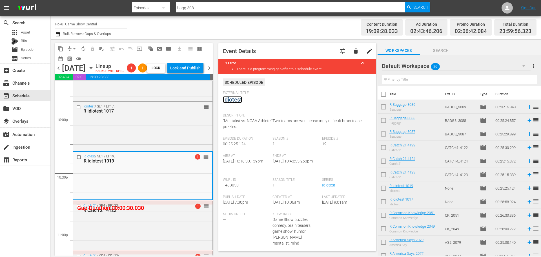
click at [239, 100] on link "Idiotest" at bounding box center [232, 99] width 19 height 7
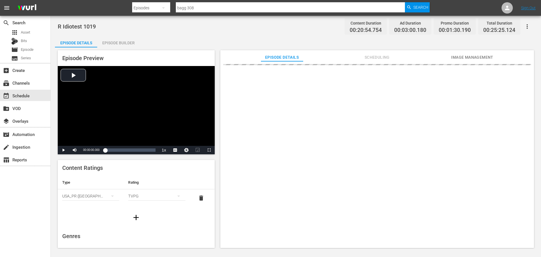
drag, startPoint x: 124, startPoint y: 43, endPoint x: 382, endPoint y: 88, distance: 262.1
click at [124, 43] on div "Episode Builder" at bounding box center [118, 43] width 42 height 14
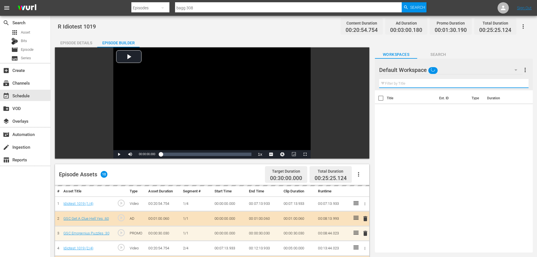
click at [402, 83] on input "text" at bounding box center [453, 83] width 149 height 9
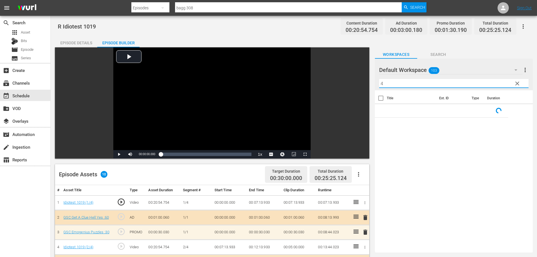
scroll to position [147, 0]
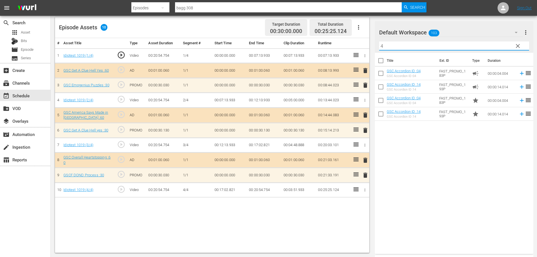
type input "4"
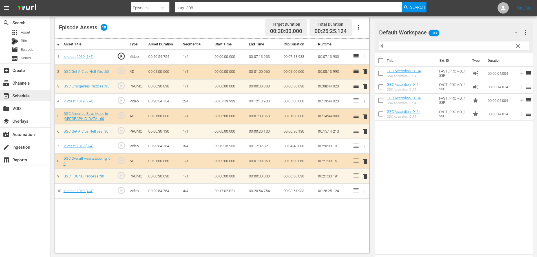
click at [21, 94] on div "event_available Schedule" at bounding box center [16, 94] width 32 height 5
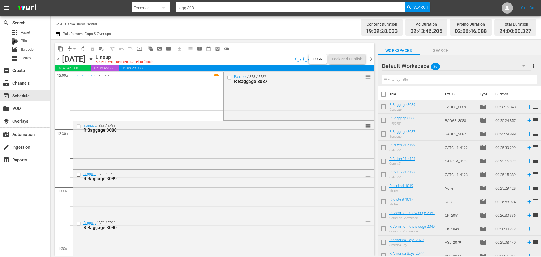
click at [72, 48] on span "arrow_drop_down" at bounding box center [75, 49] width 6 height 6
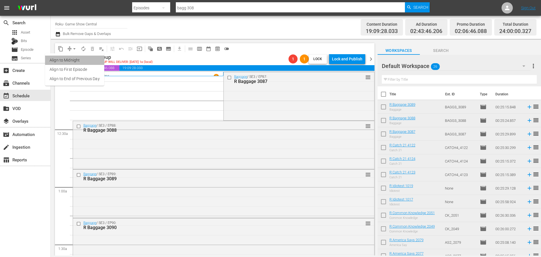
click at [77, 60] on li "Align to Midnight" at bounding box center [74, 60] width 59 height 9
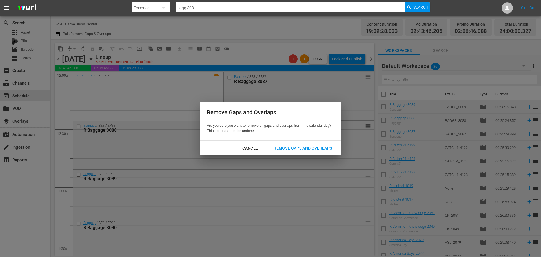
drag, startPoint x: 297, startPoint y: 151, endPoint x: 424, endPoint y: 28, distance: 176.9
click at [297, 151] on div "Remove Gaps and Overlaps" at bounding box center [302, 148] width 67 height 7
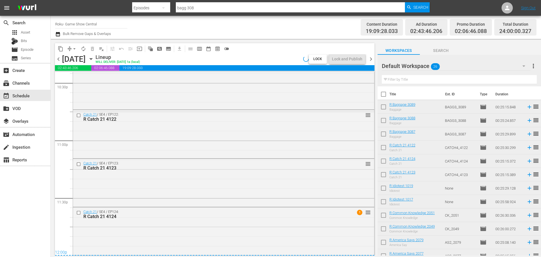
scroll to position [2575, 0]
click at [347, 60] on div "Lock and Publish" at bounding box center [347, 59] width 30 height 10
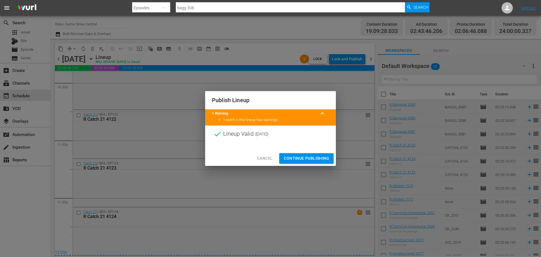
drag, startPoint x: 310, startPoint y: 157, endPoint x: 400, endPoint y: 16, distance: 167.0
click at [310, 157] on span "Continue Publishing" at bounding box center [306, 158] width 45 height 7
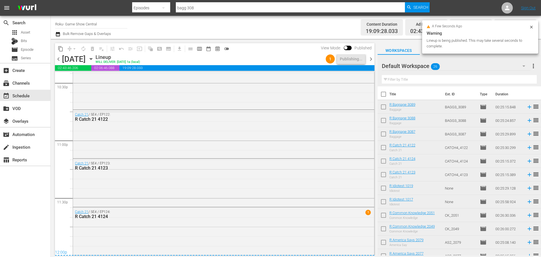
click at [372, 60] on span "chevron_right" at bounding box center [370, 59] width 7 height 7
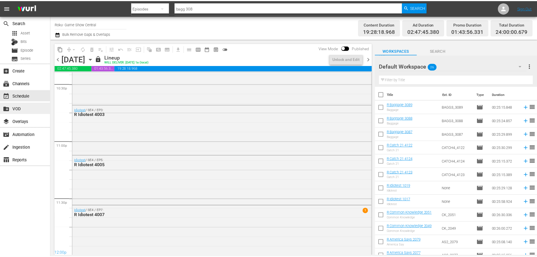
scroll to position [1, 0]
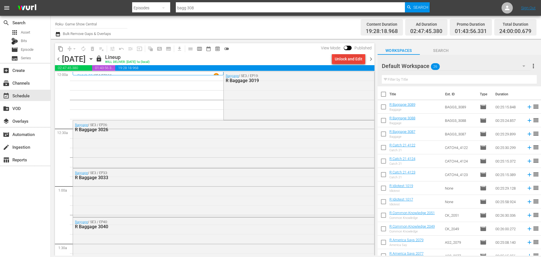
click at [357, 58] on div "Unlock and Edit" at bounding box center [349, 59] width 28 height 10
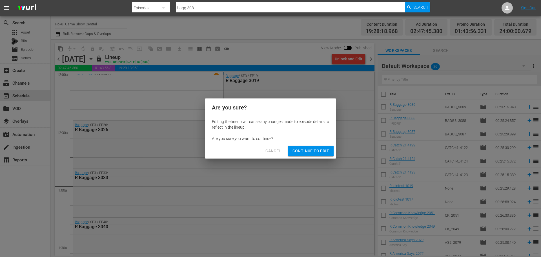
click at [319, 152] on span "Continue to Edit" at bounding box center [310, 150] width 37 height 7
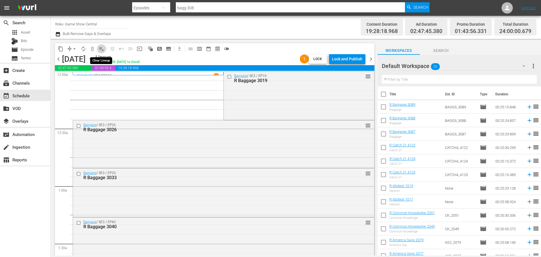
click at [102, 49] on span "playlist_remove_outlined" at bounding box center [102, 49] width 6 height 6
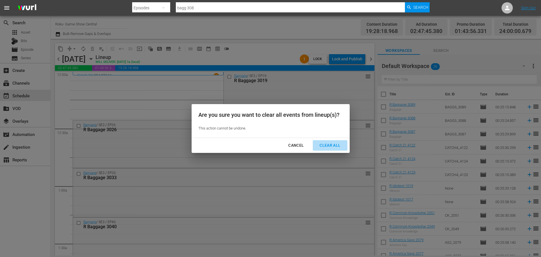
drag, startPoint x: 102, startPoint y: 49, endPoint x: 334, endPoint y: 145, distance: 251.1
click at [334, 145] on div "Clear All" at bounding box center [330, 145] width 30 height 7
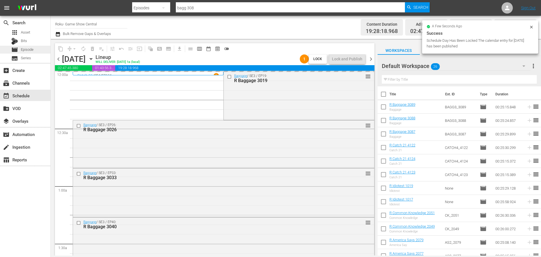
click at [17, 51] on span "movie" at bounding box center [14, 49] width 7 height 7
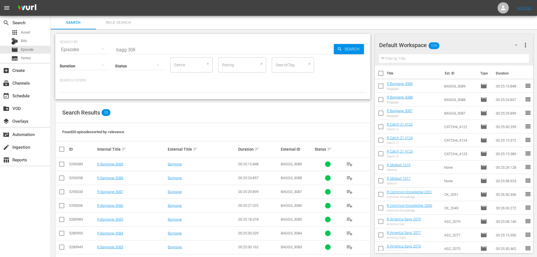
drag, startPoint x: 166, startPoint y: 48, endPoint x: 161, endPoint y: 50, distance: 5.5
click at [166, 48] on input "bagg 308" at bounding box center [224, 50] width 219 height 14
click at [161, 50] on input "bagg 308" at bounding box center [224, 50] width 219 height 14
click at [32, 98] on div "event_available Schedule" at bounding box center [25, 95] width 50 height 11
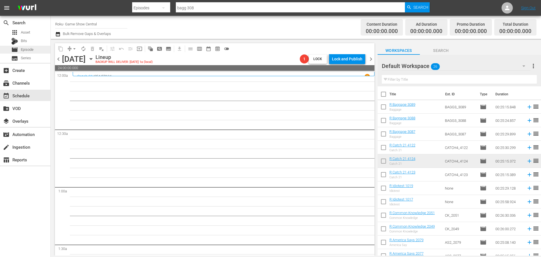
click at [27, 52] on span "Episode" at bounding box center [27, 50] width 13 height 6
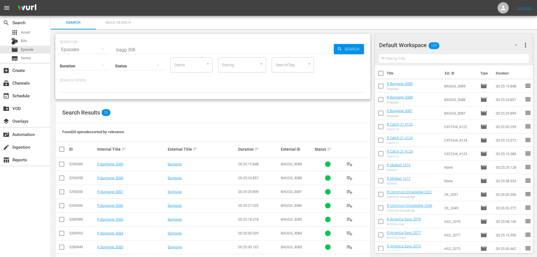
click at [137, 53] on div "Status" at bounding box center [140, 62] width 50 height 20
click at [139, 48] on input "bagg 308" at bounding box center [224, 50] width 219 height 14
click at [144, 48] on input "bagg 308" at bounding box center [224, 50] width 219 height 14
